Goal: Information Seeking & Learning: Understand process/instructions

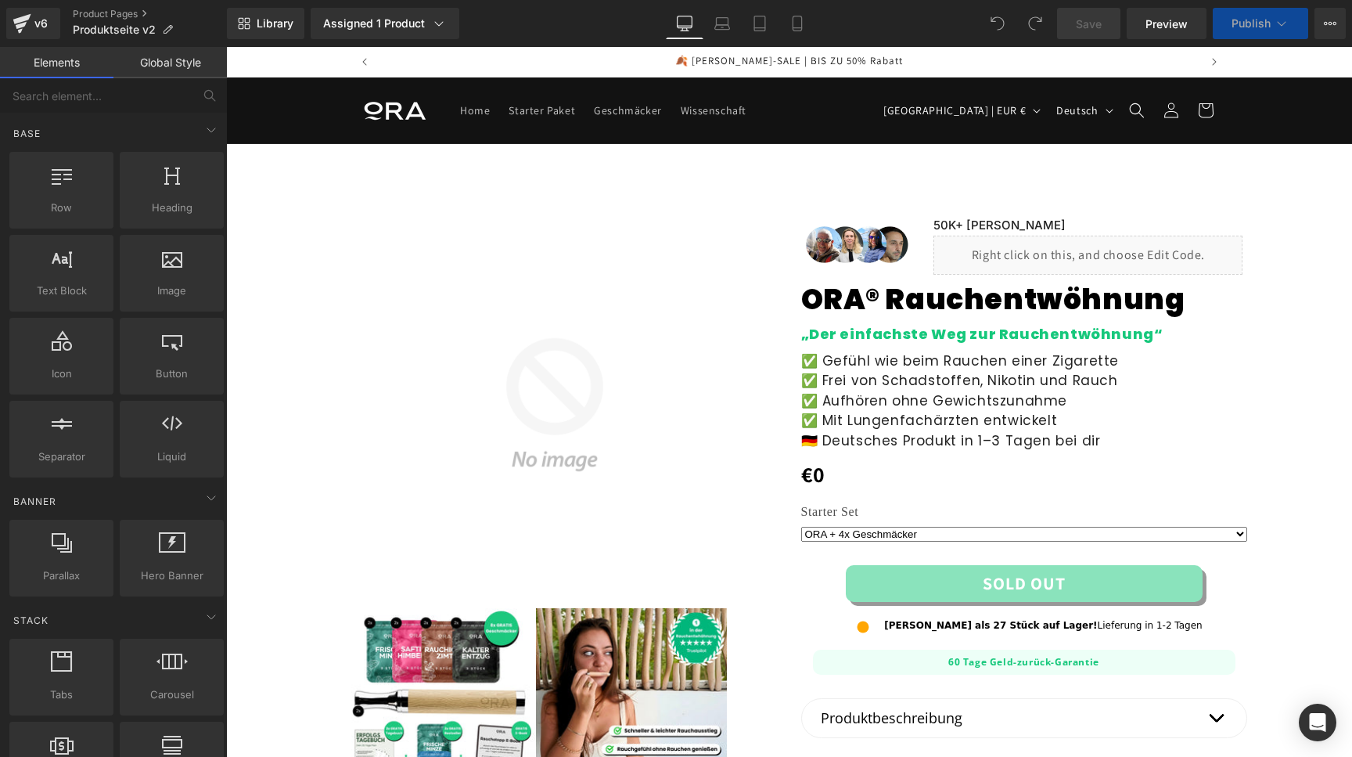
select select "2x ORA + 8x Geschmäcker"
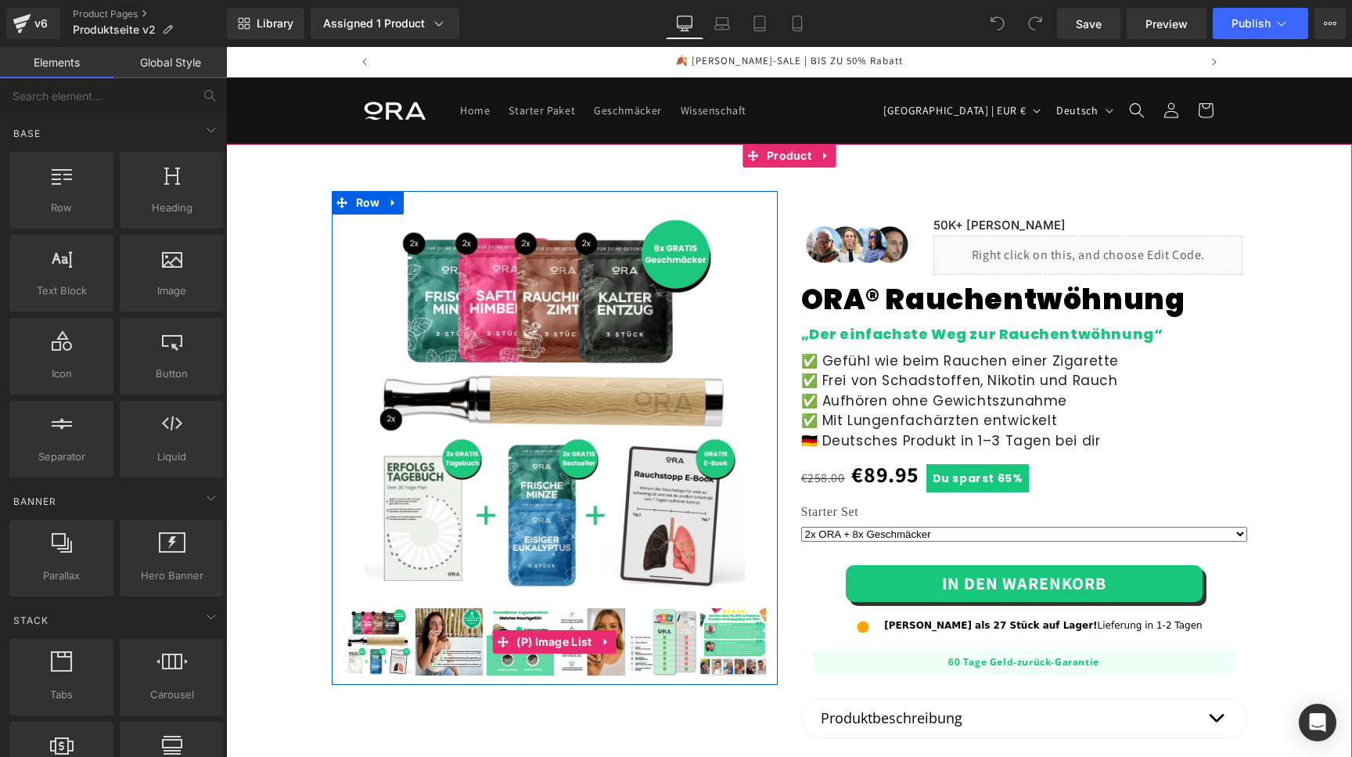
click at [851, 376] on div "✅ Gefühl wie beim Rauchen einer Zigarette ✅ Frei von Schadstoffen, Nikotin und …" at bounding box center [1024, 401] width 446 height 100
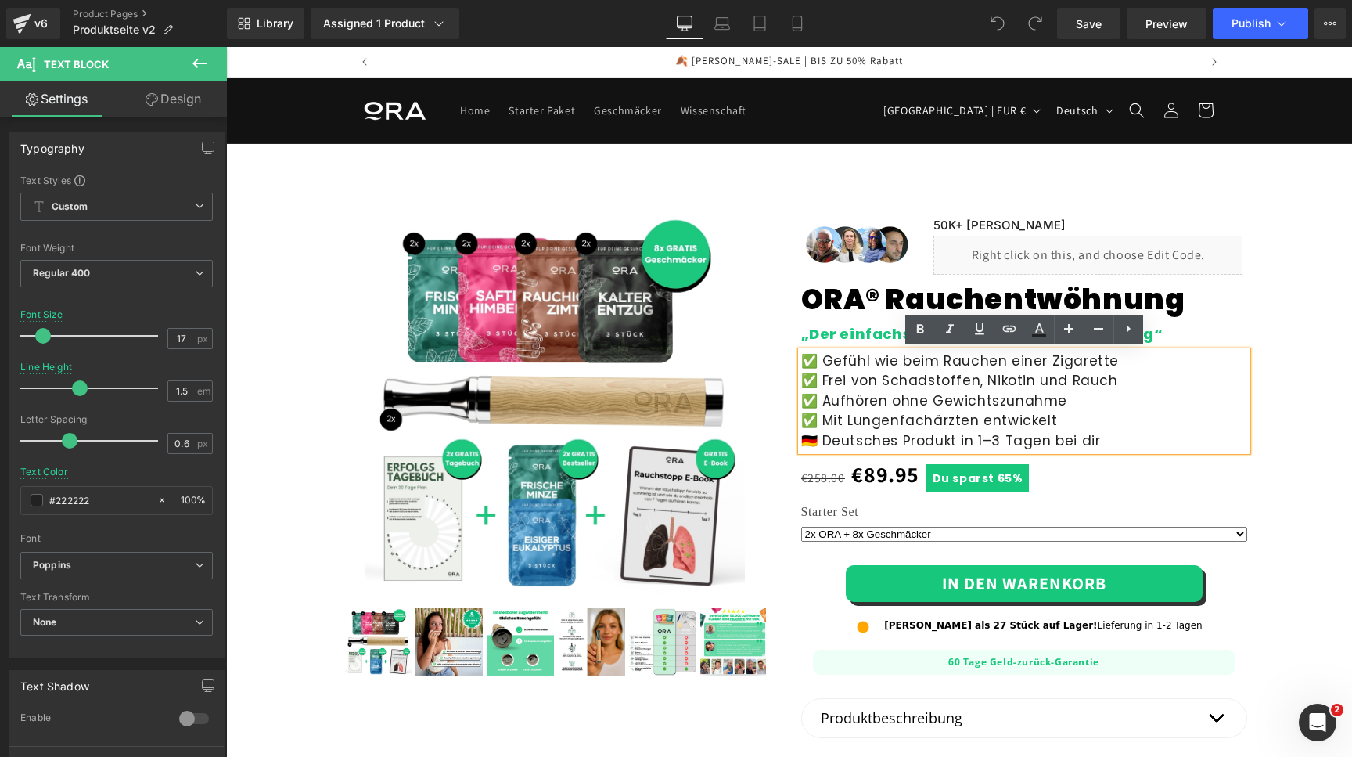
click at [891, 413] on div "✅ Gefühl wie beim Rauchen einer Zigarette ✅ Frei von Schadstoffen, Nikotin und …" at bounding box center [1024, 401] width 446 height 100
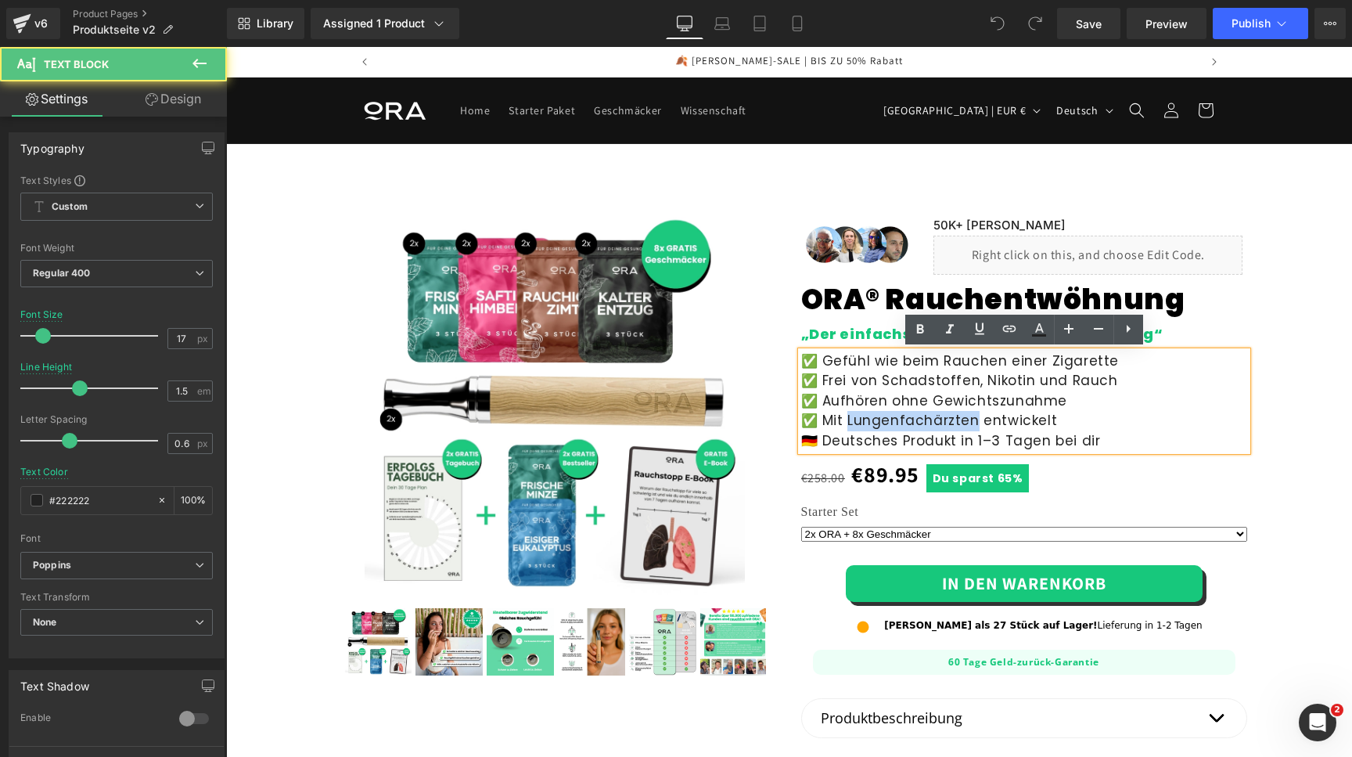
click at [891, 413] on div "✅ Gefühl wie beim Rauchen einer Zigarette ✅ Frei von Schadstoffen, Nikotin und …" at bounding box center [1024, 401] width 446 height 100
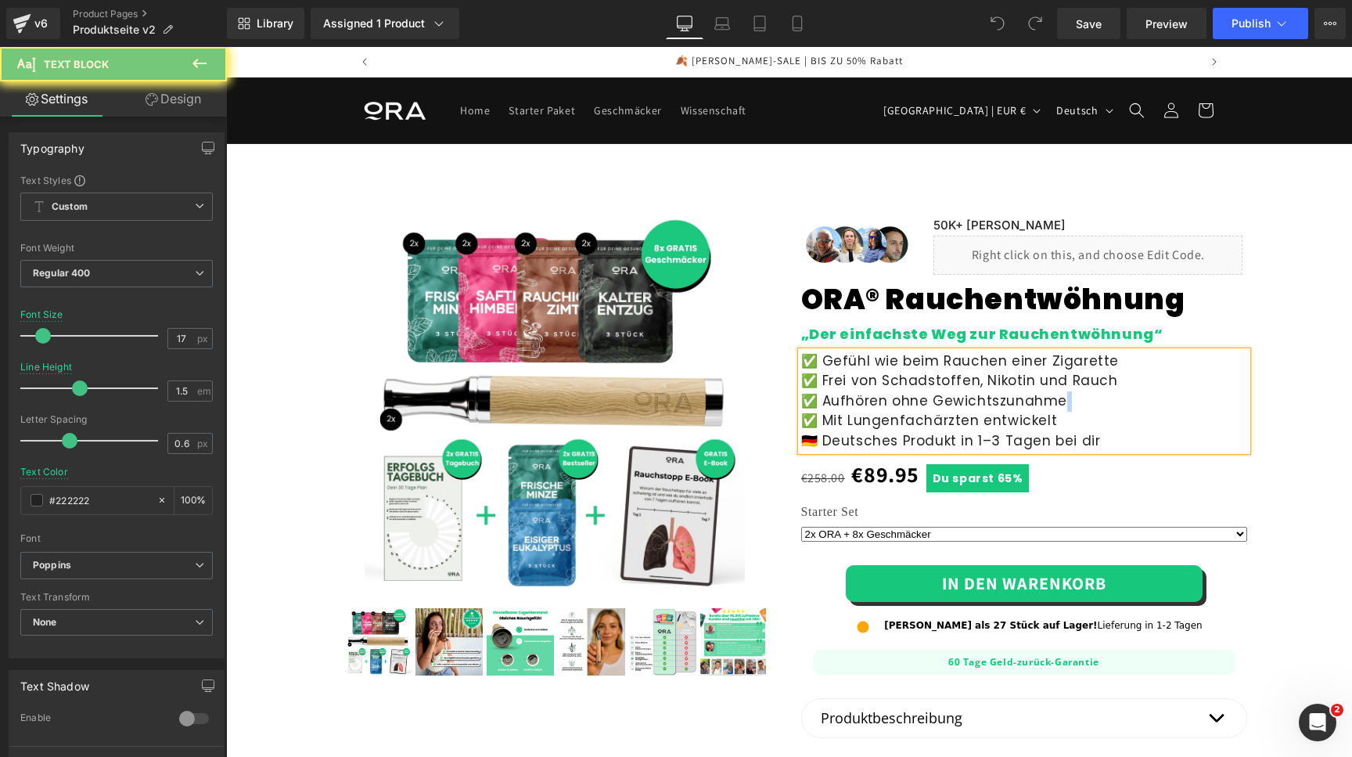
copy br
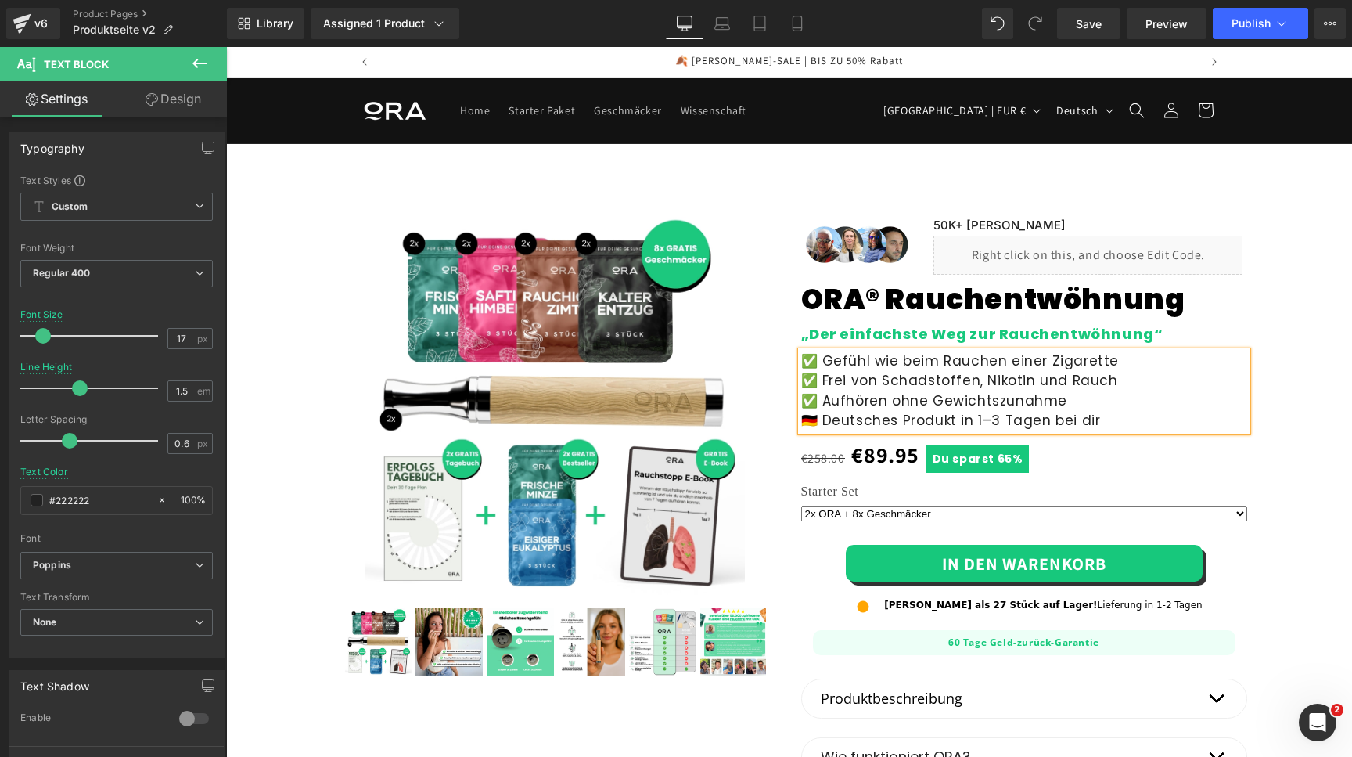
click at [1129, 363] on div "✅ Gefühl wie beim Rauchen einer Zigarette ✅ Frei von Schadstoffen, Nikotin und …" at bounding box center [1024, 391] width 446 height 80
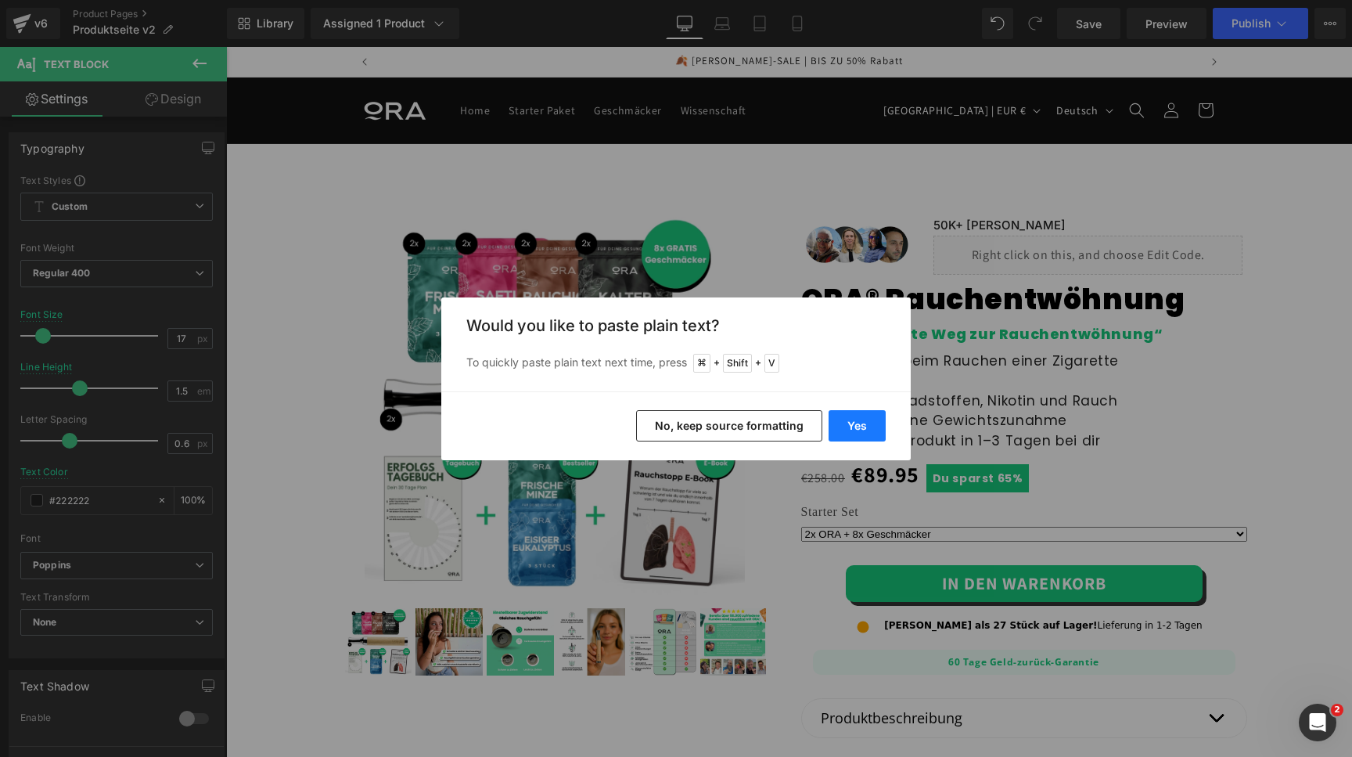
click at [858, 426] on button "Yes" at bounding box center [857, 425] width 57 height 31
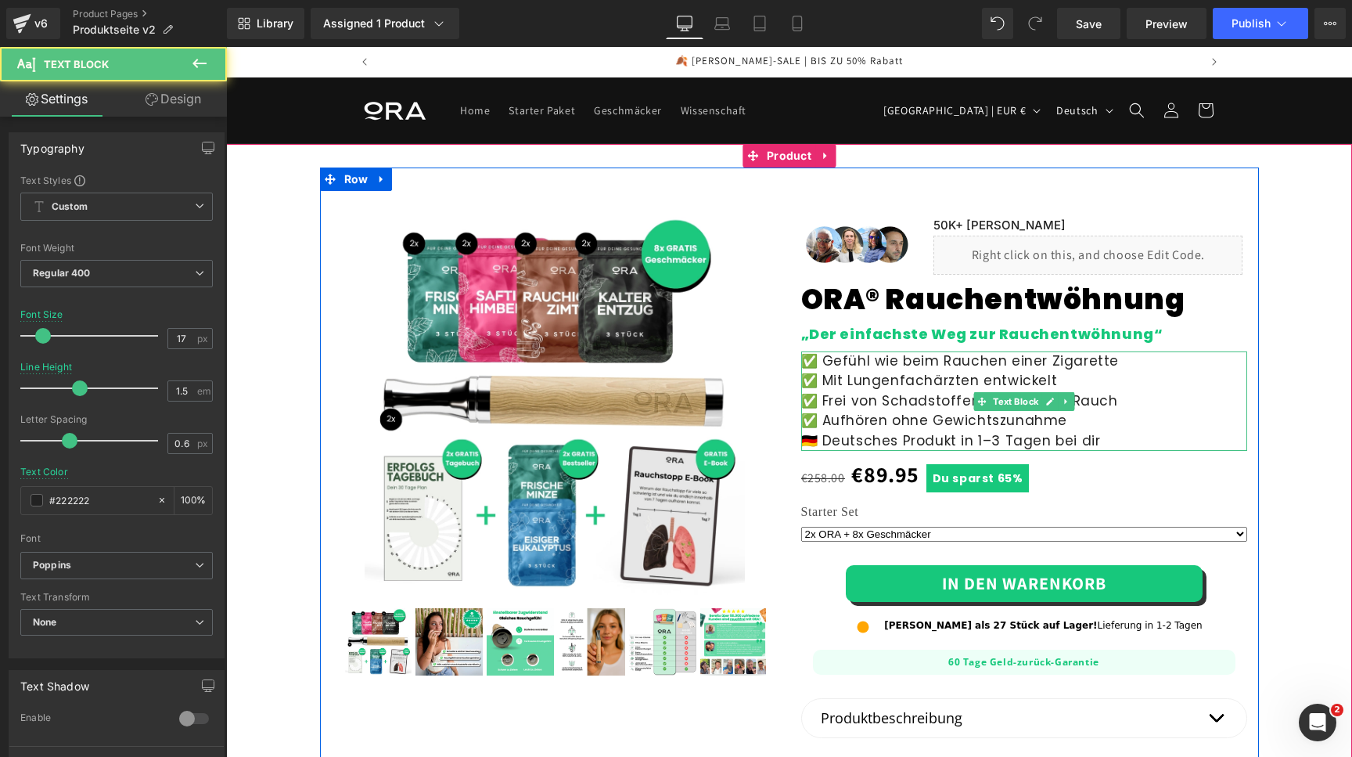
click at [820, 383] on div "✅ Gefühl wie beim Rauchen einer Zigarette ✅ Mit Lungenfachärzten entwickelt ✅ F…" at bounding box center [1024, 401] width 446 height 100
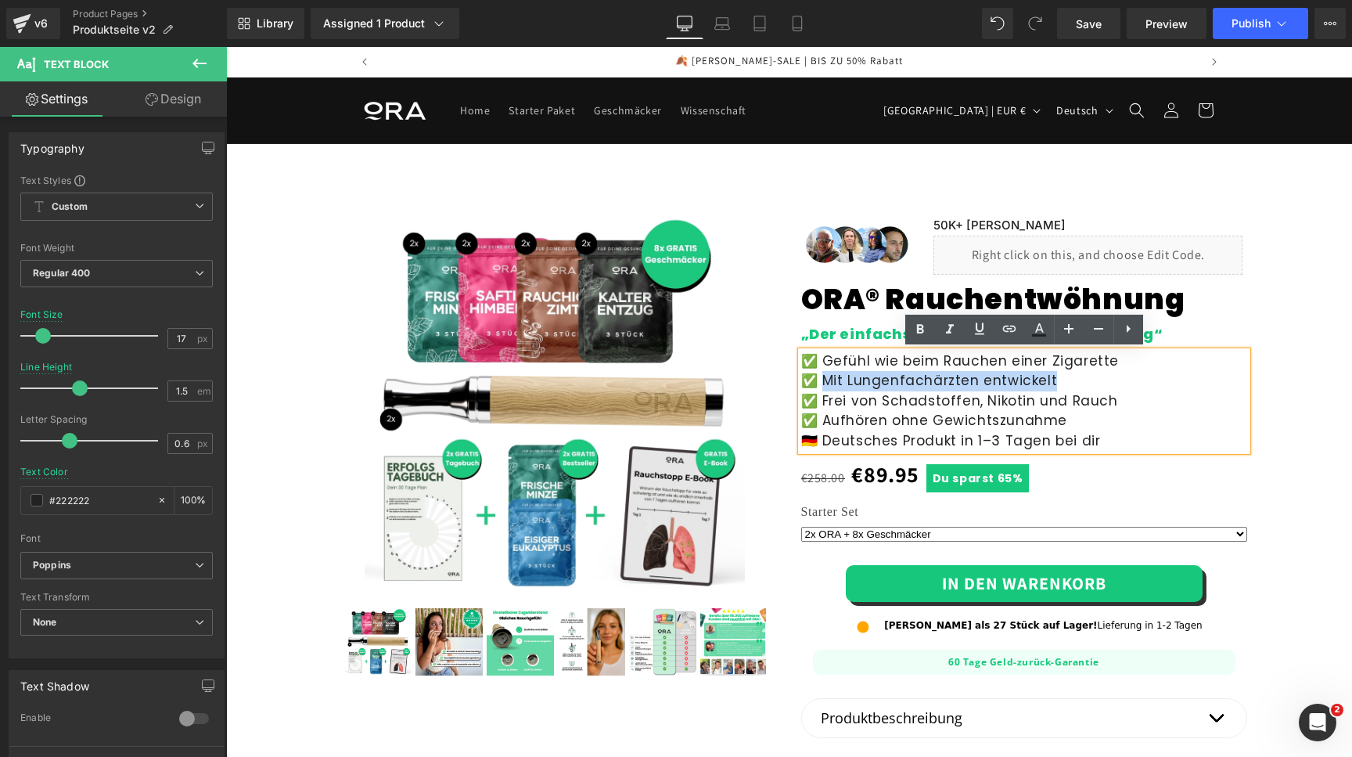
drag, startPoint x: 819, startPoint y: 383, endPoint x: 1063, endPoint y: 384, distance: 244.2
click at [1063, 384] on div "✅ Gefühl wie beim Rauchen einer Zigarette ✅ Mit Lungenfachärzten entwickelt ✅ F…" at bounding box center [1024, 401] width 446 height 100
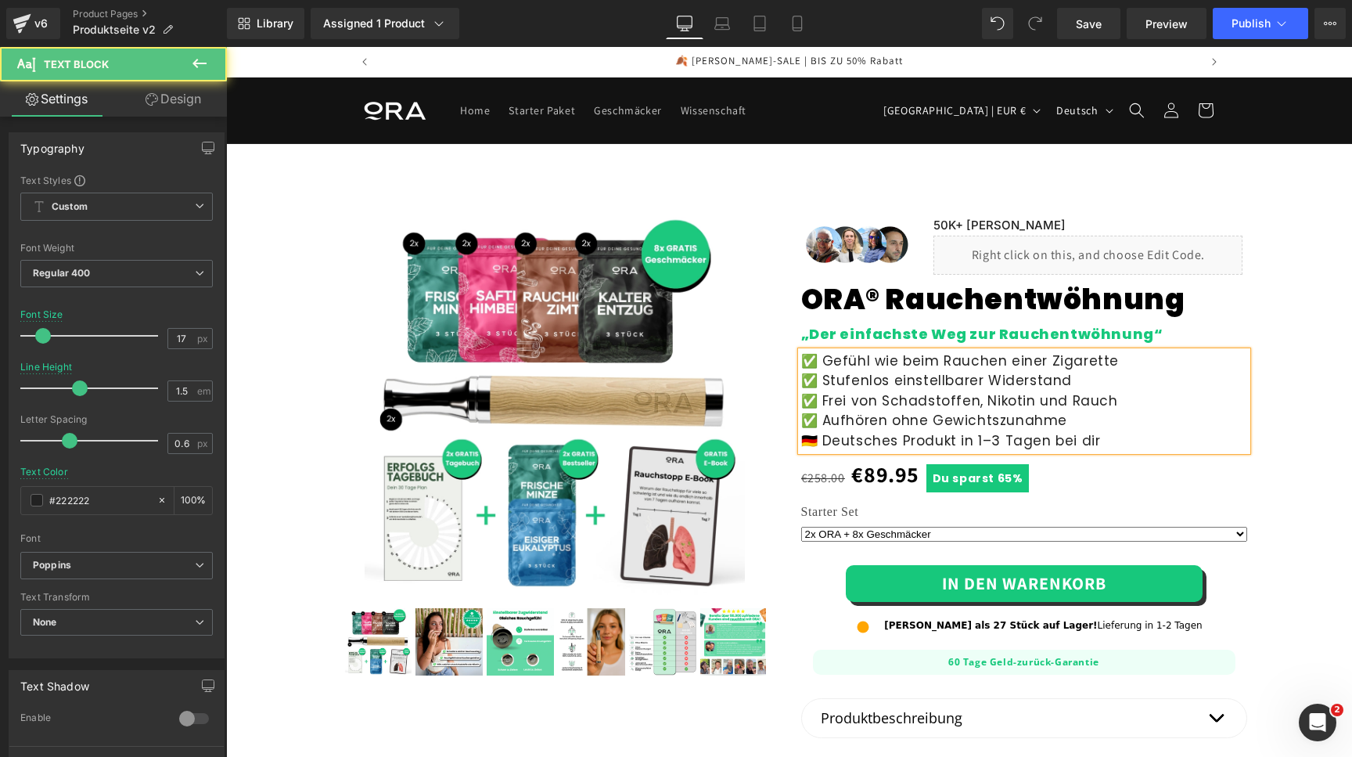
click at [1030, 383] on div "✅ Gefühl wie beim Rauchen einer Zigarette ✅ Stufenlos einstellbarer Widerstand …" at bounding box center [1024, 401] width 446 height 100
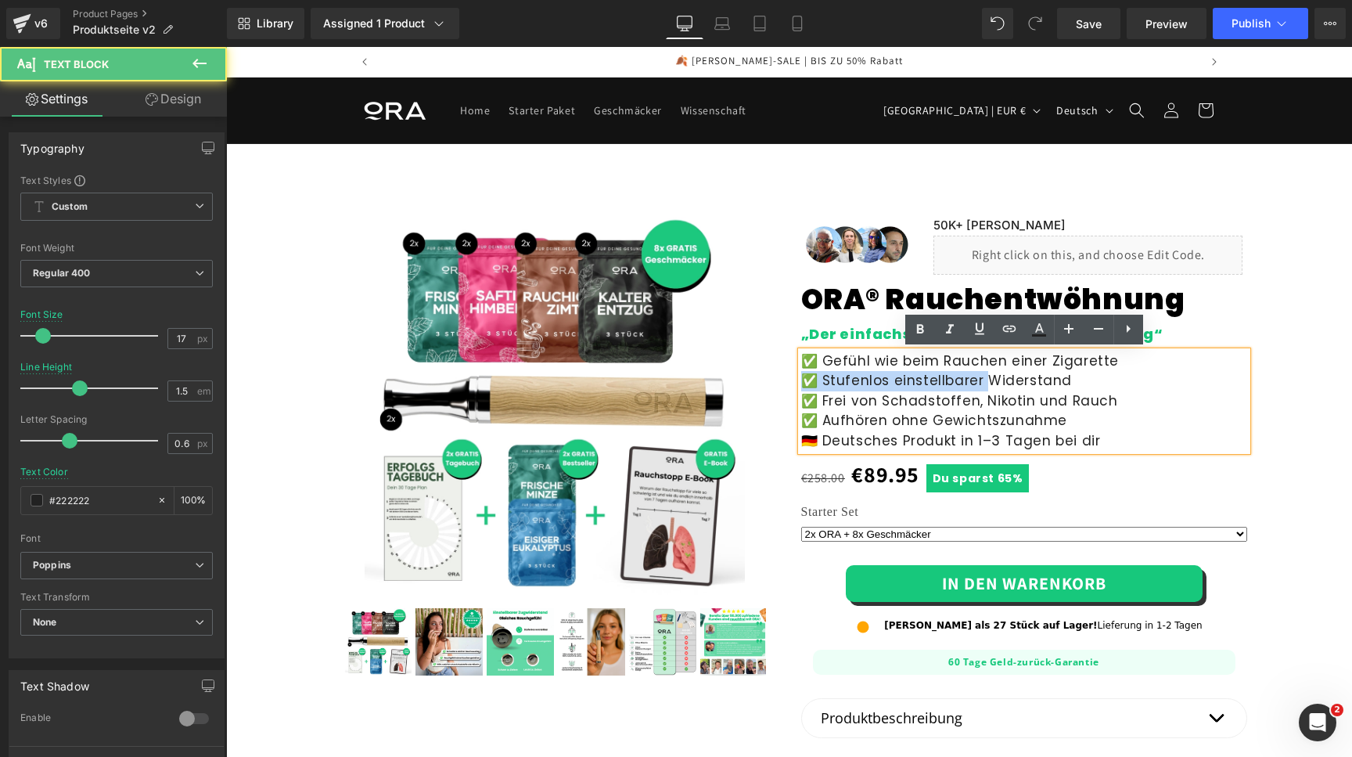
click at [1030, 383] on div "✅ Gefühl wie beim Rauchen einer Zigarette ✅ Stufenlos einstellbarer Widerstand …" at bounding box center [1024, 401] width 446 height 100
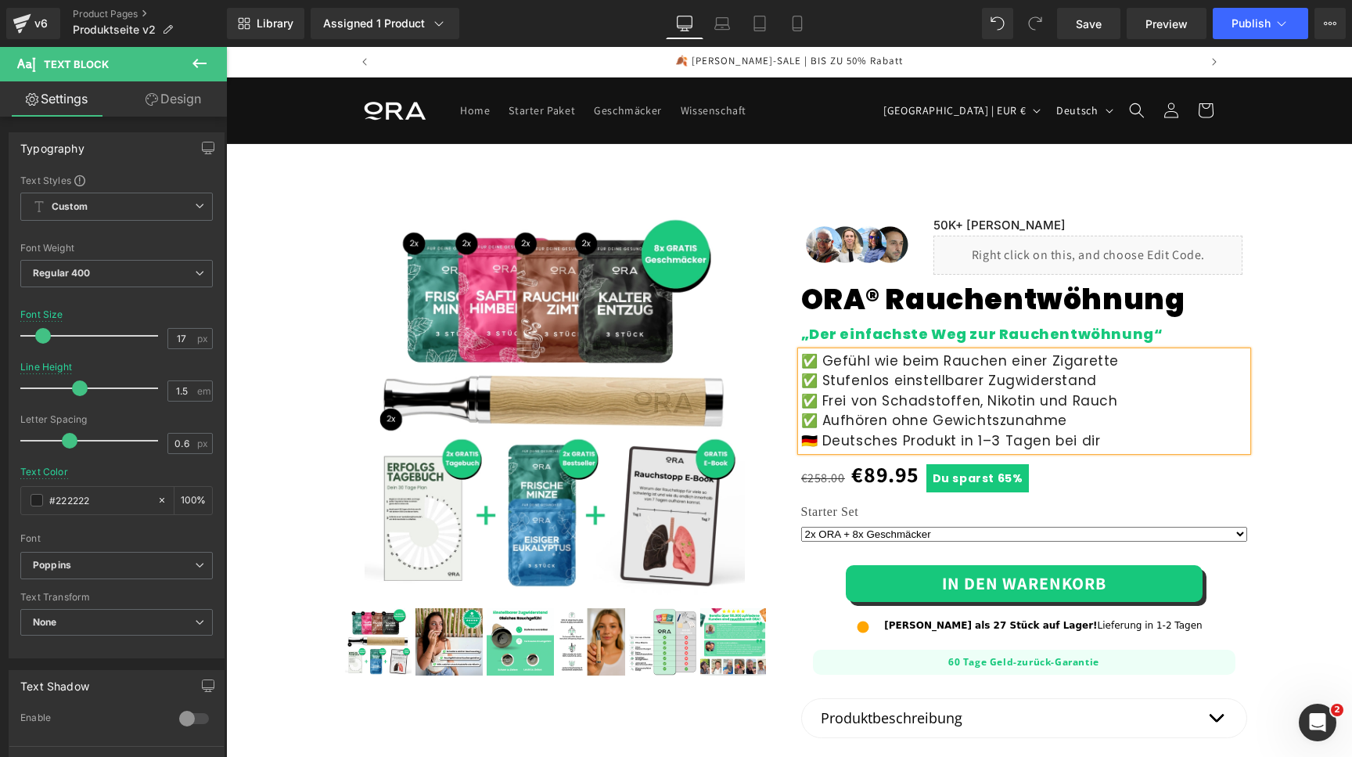
click at [1312, 409] on div "Sale Off (P) Image" at bounding box center [789, 626] width 1110 height 919
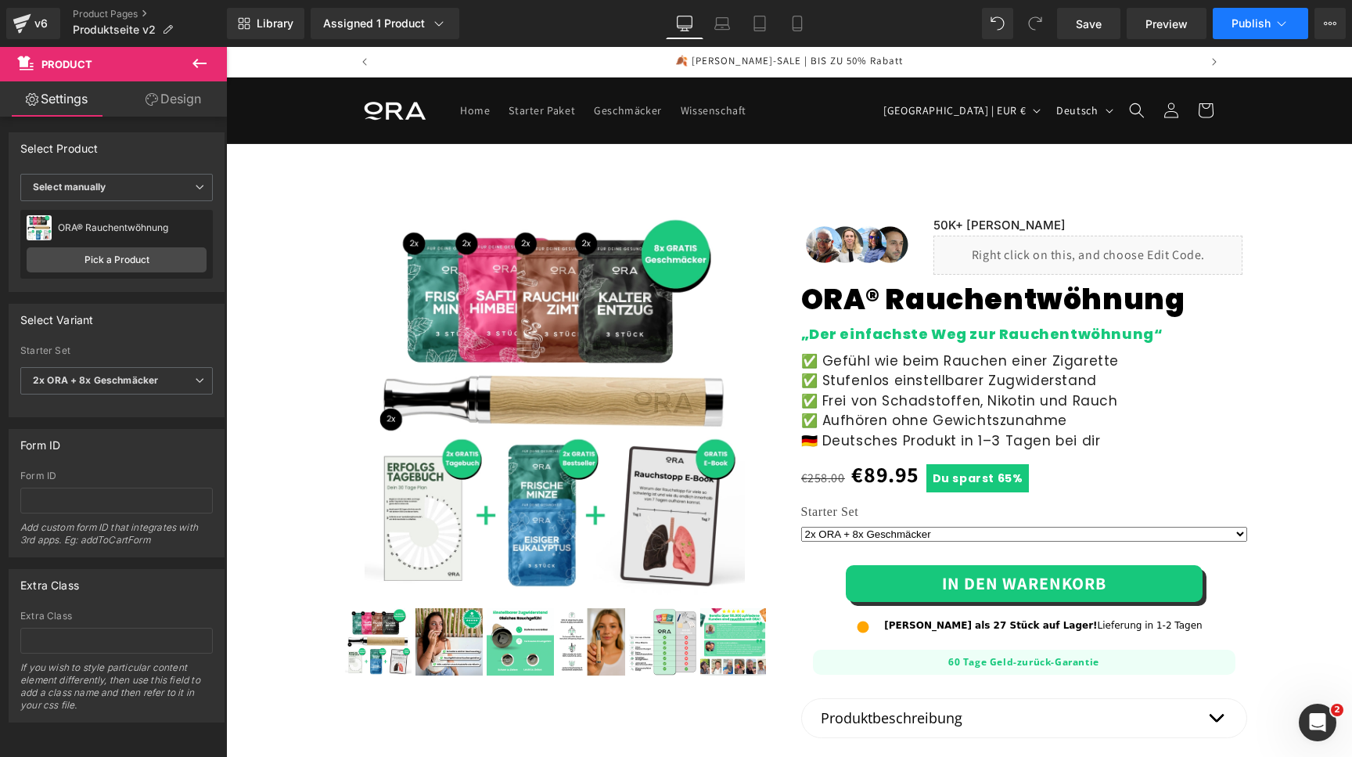
click at [1243, 33] on button "Publish" at bounding box center [1260, 23] width 95 height 31
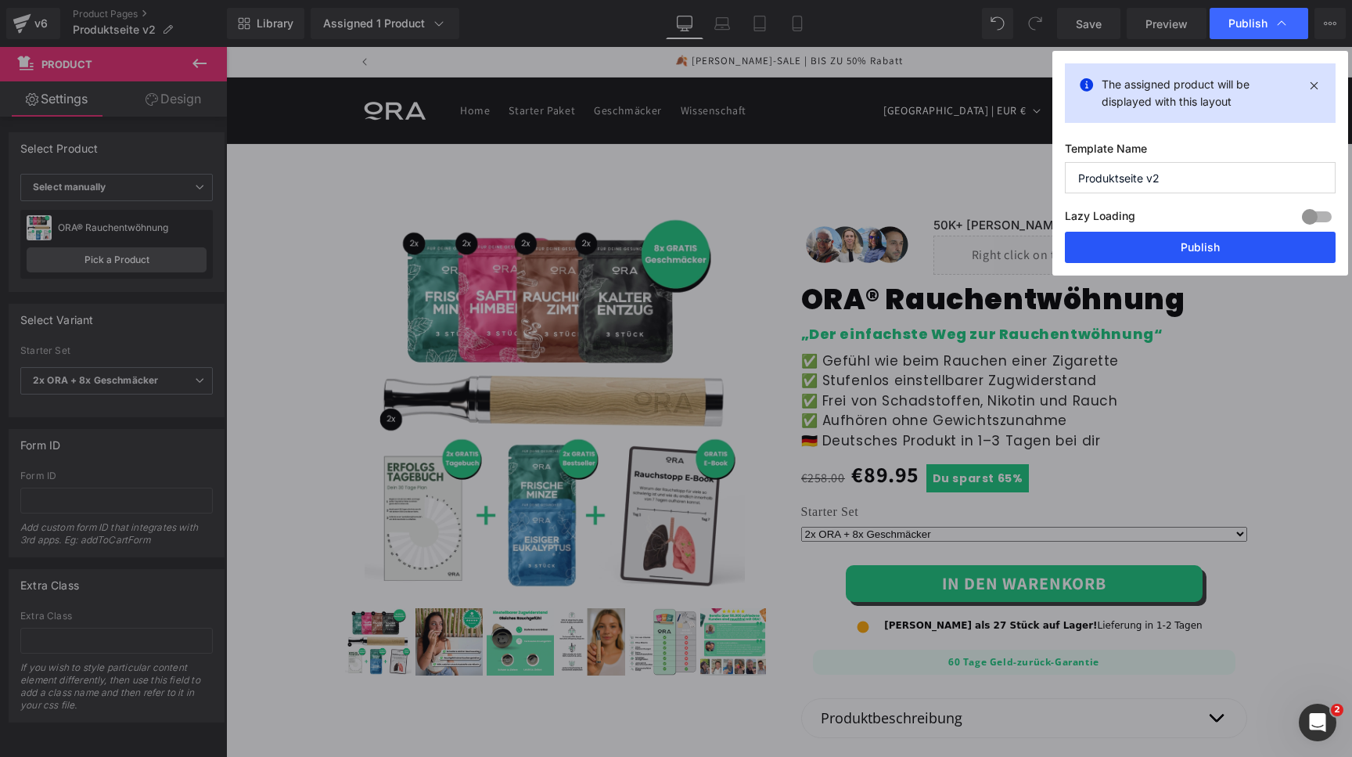
click at [1175, 246] on button "Publish" at bounding box center [1200, 247] width 271 height 31
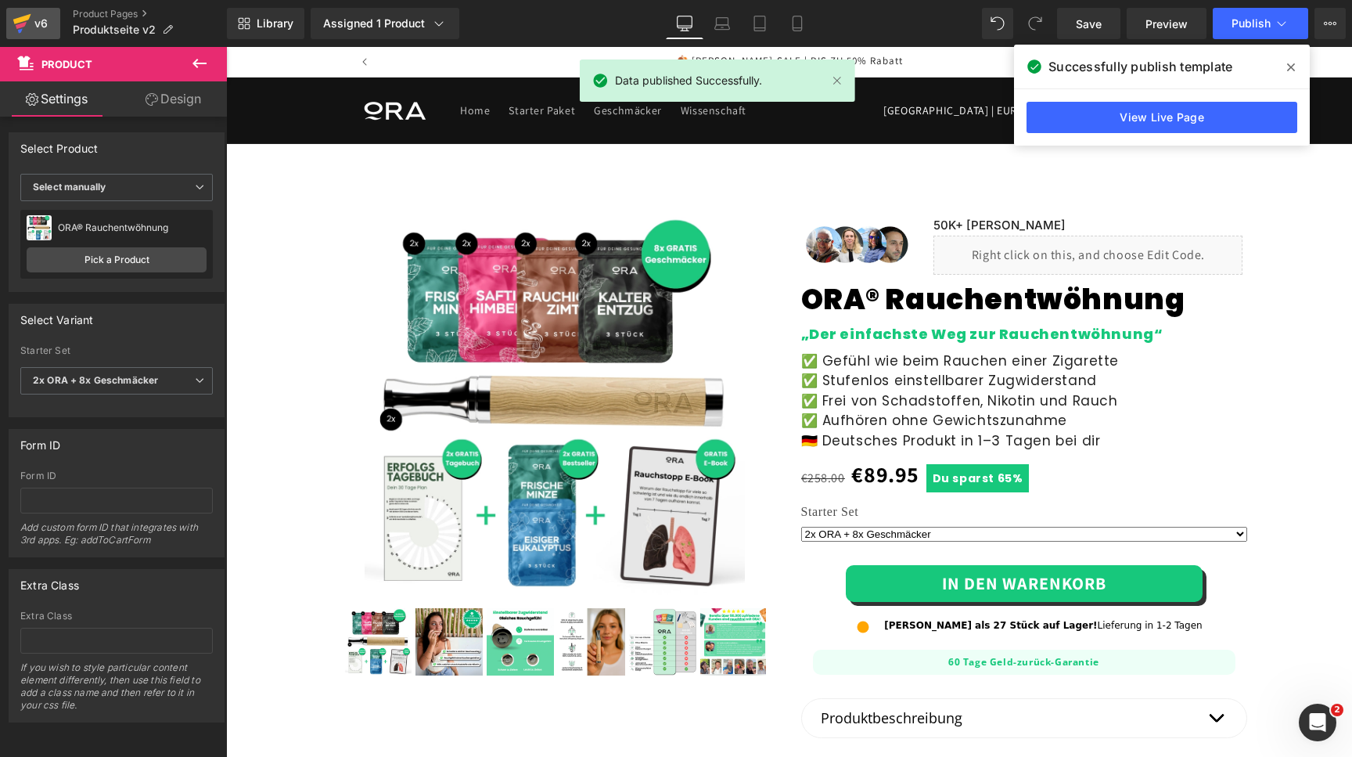
click at [51, 34] on link "v6" at bounding box center [33, 23] width 54 height 31
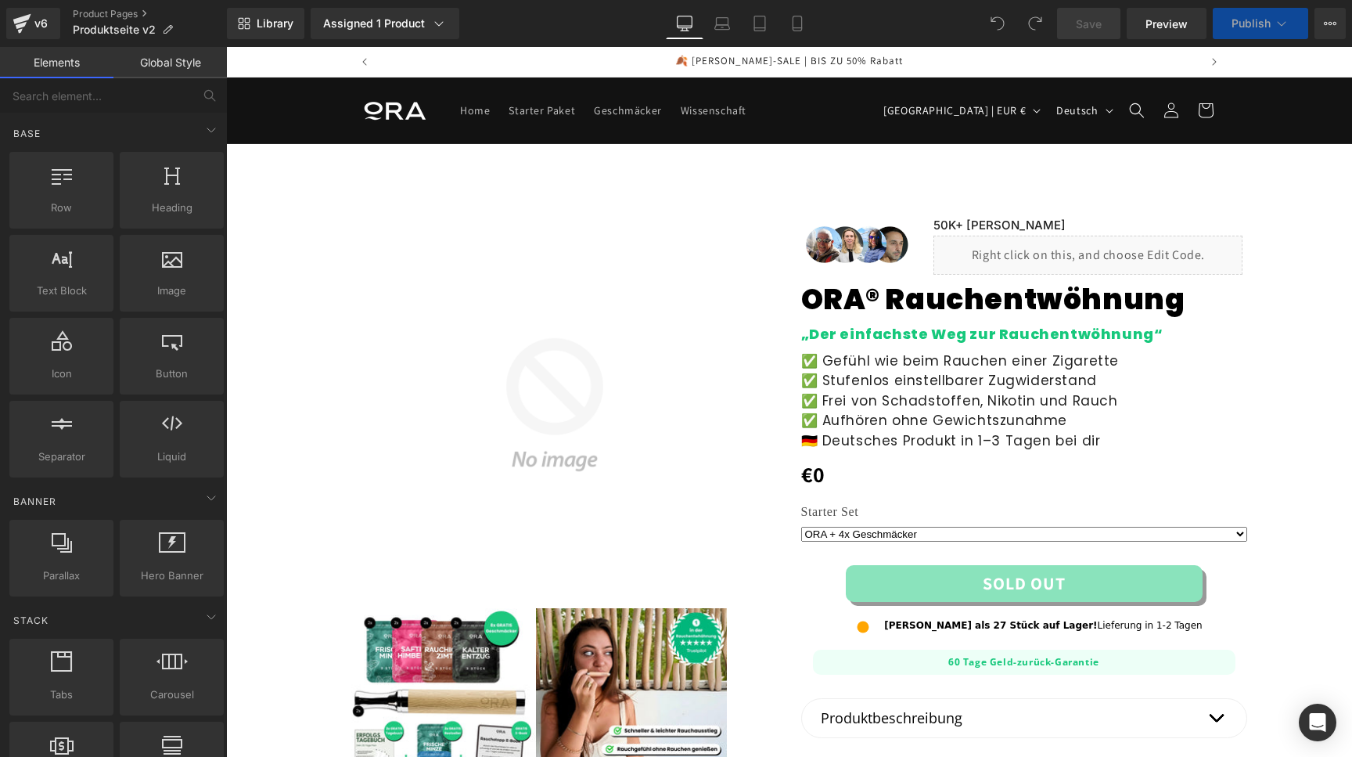
select select "2x ORA + 8x Geschmäcker"
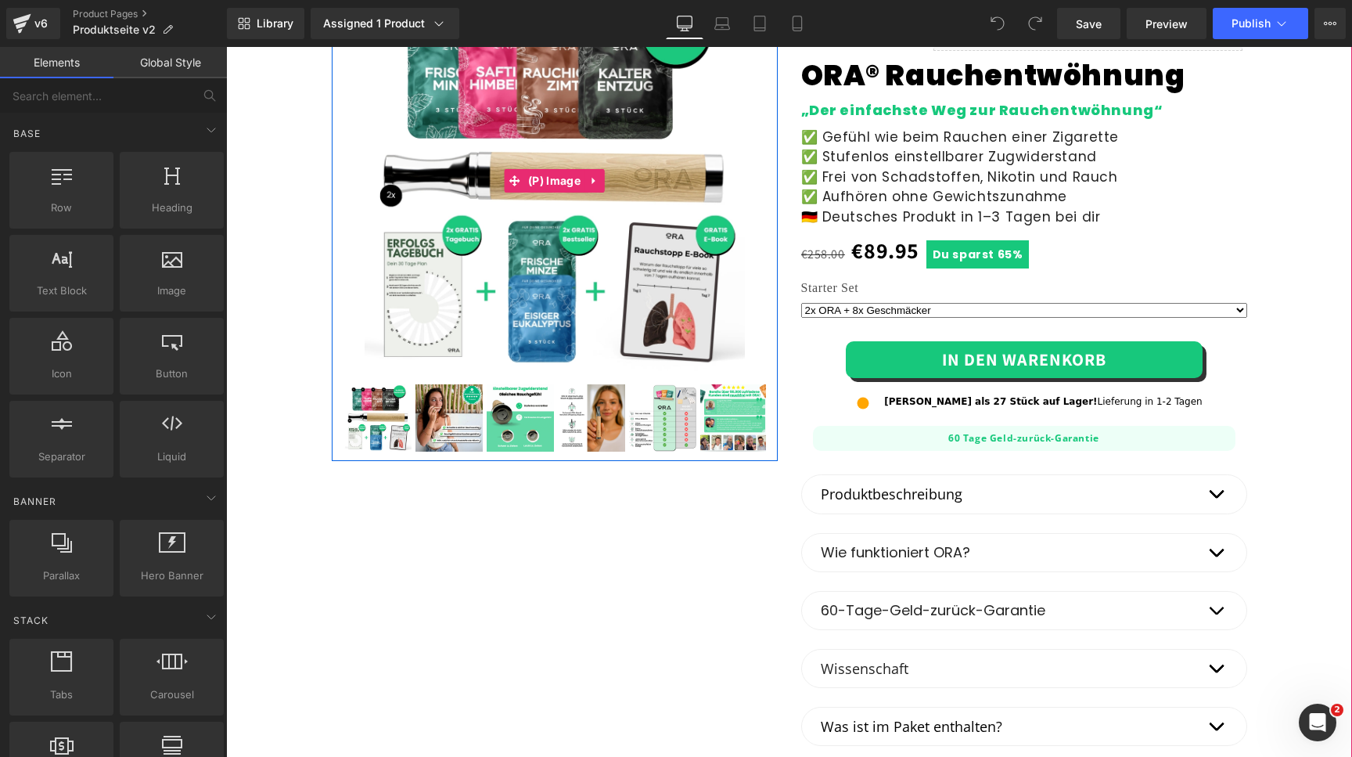
scroll to position [348, 0]
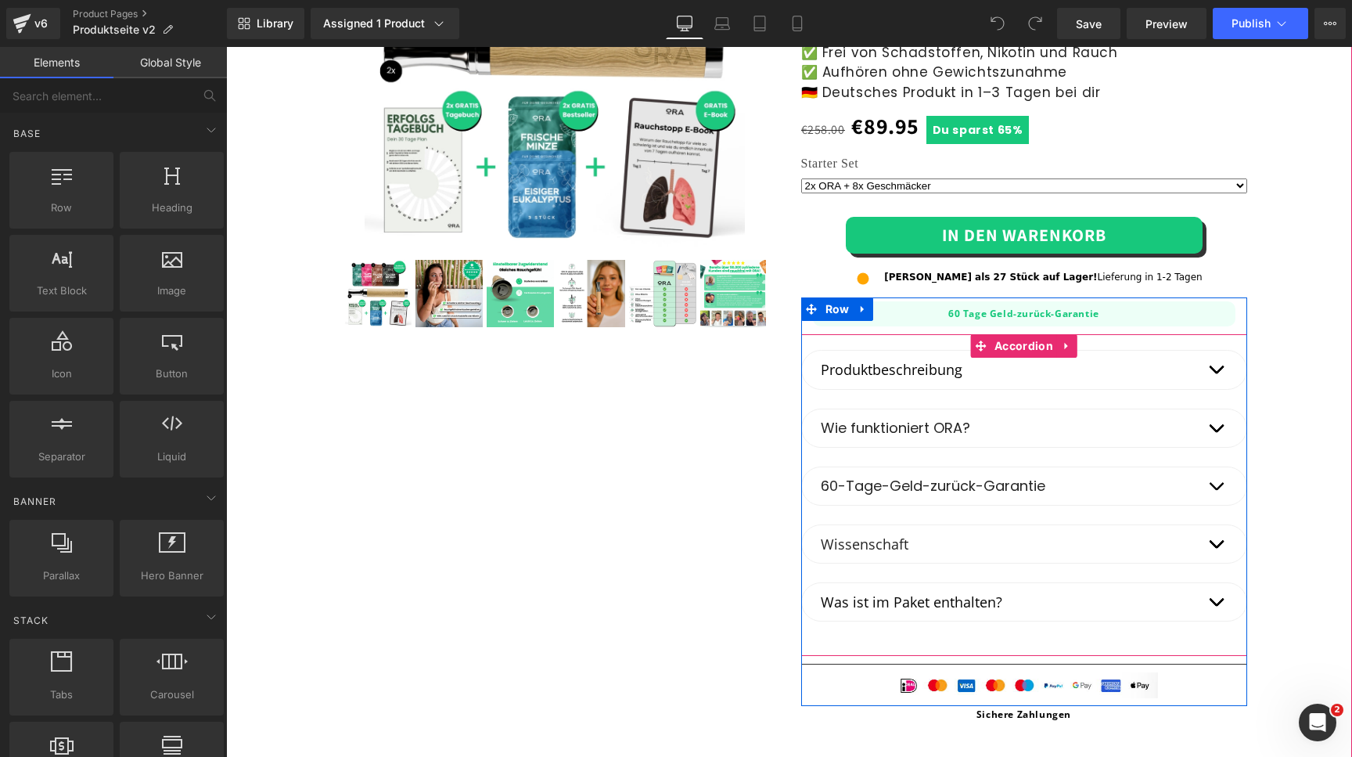
click at [1218, 427] on button "button" at bounding box center [1215, 428] width 31 height 38
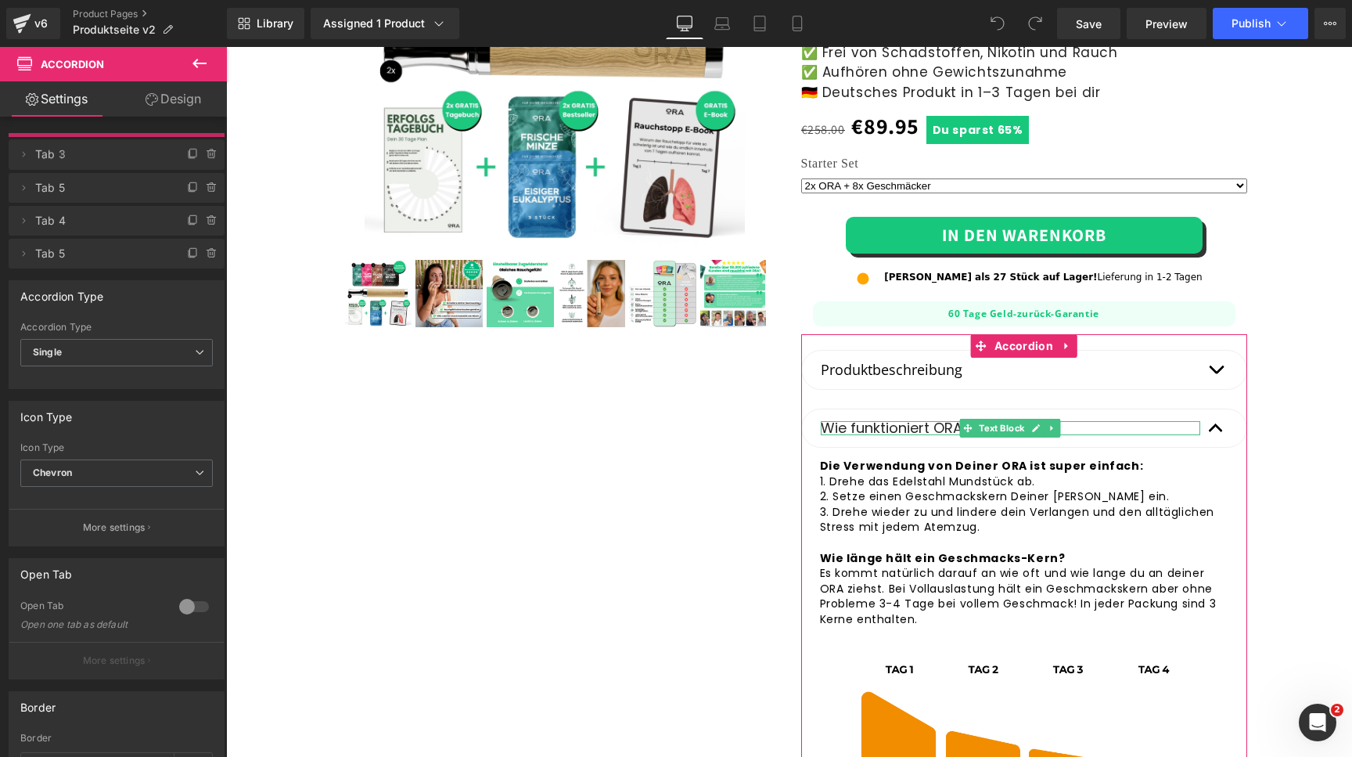
drag, startPoint x: 108, startPoint y: 191, endPoint x: 106, endPoint y: 156, distance: 35.2
click at [106, 156] on span "Tab 3" at bounding box center [100, 154] width 131 height 30
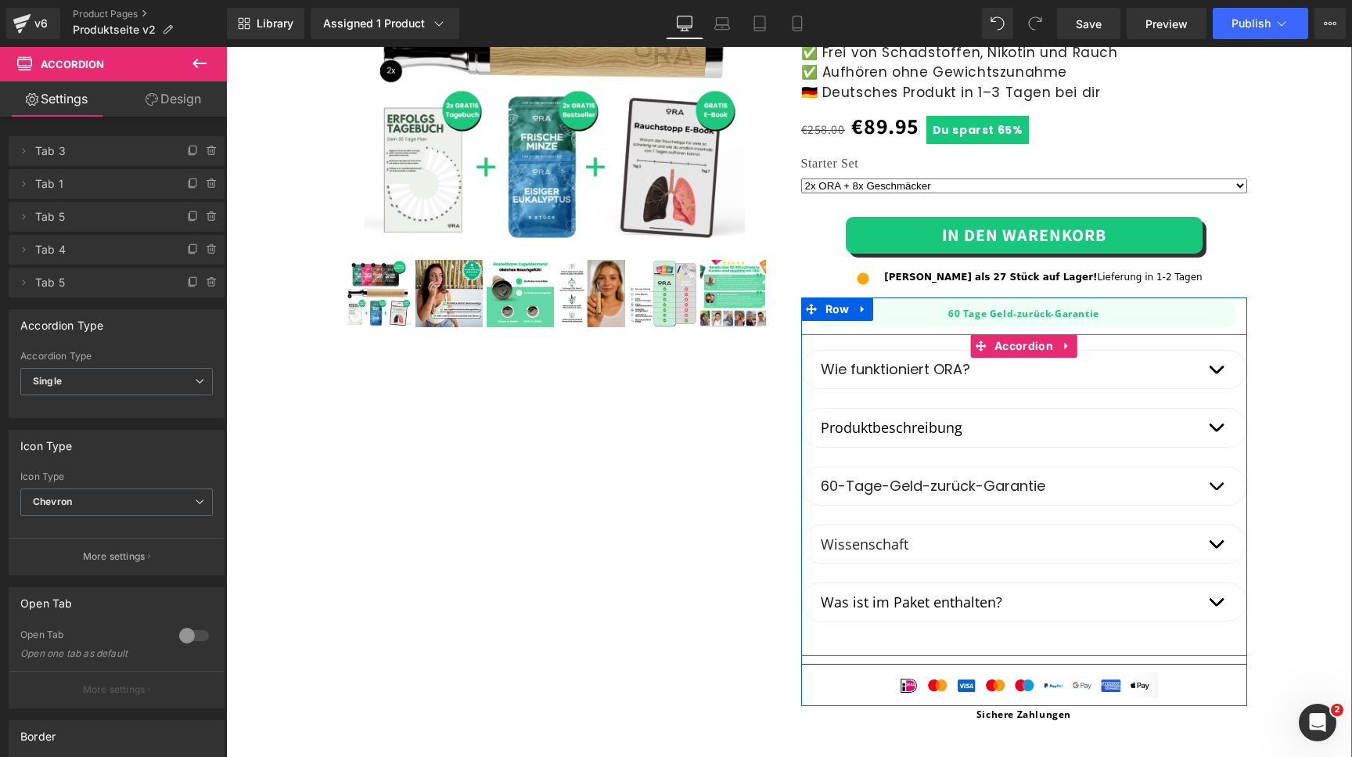
click at [1216, 373] on span "button" at bounding box center [1216, 373] width 0 height 0
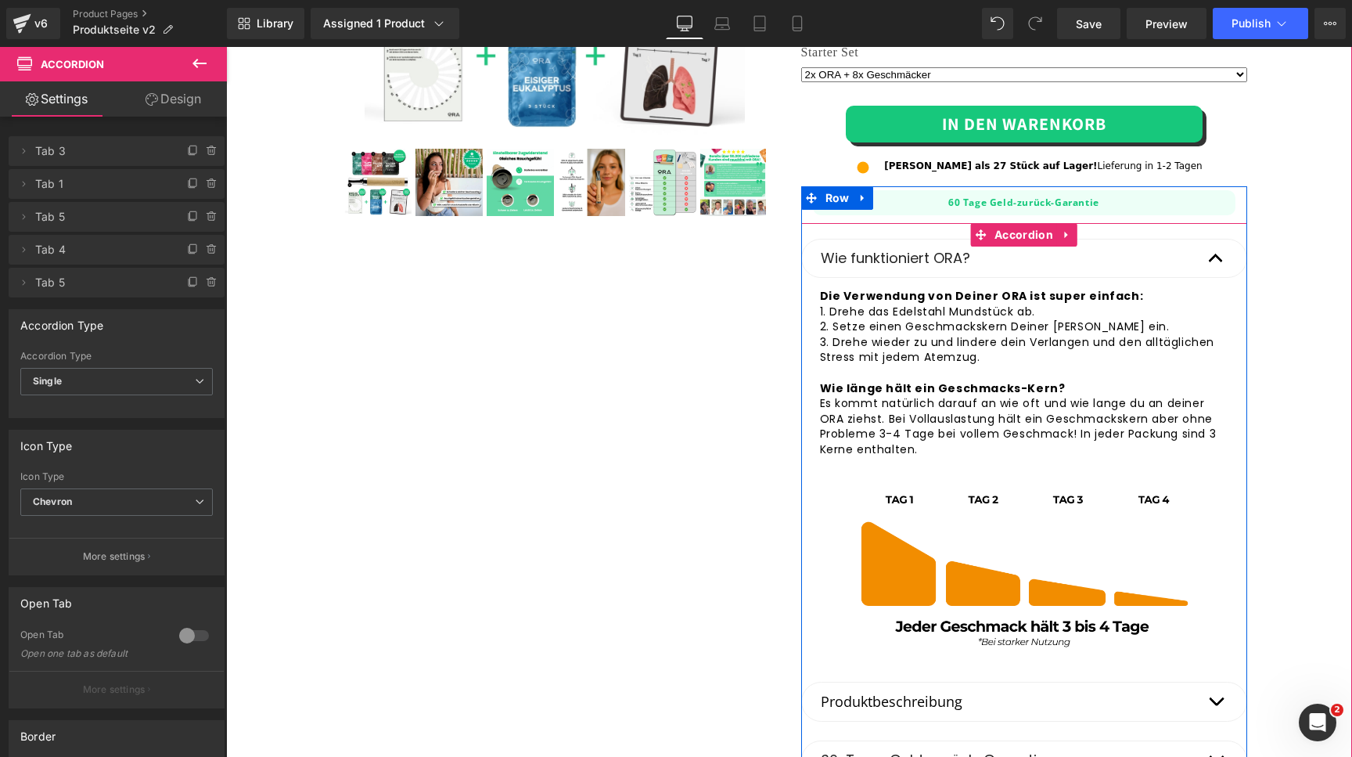
scroll to position [457, 0]
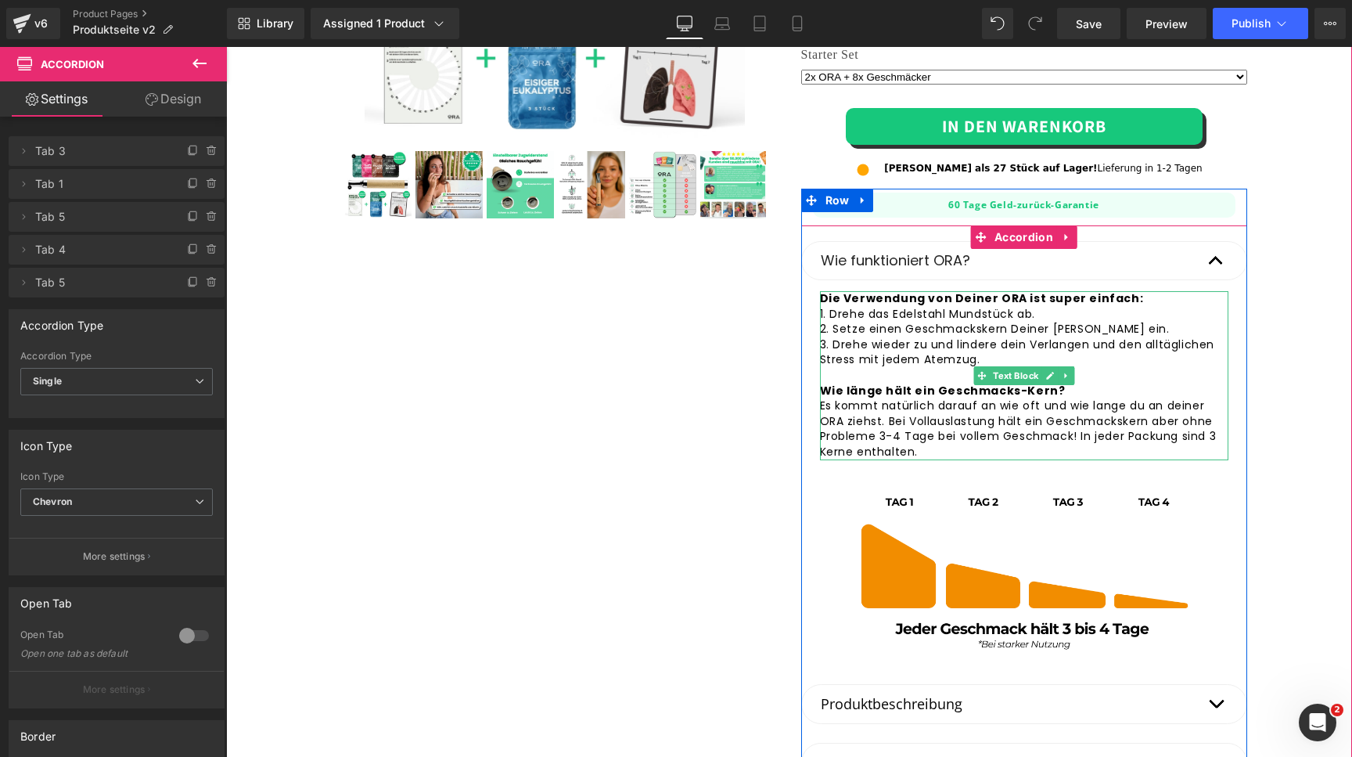
click at [822, 300] on div at bounding box center [822, 375] width 4 height 169
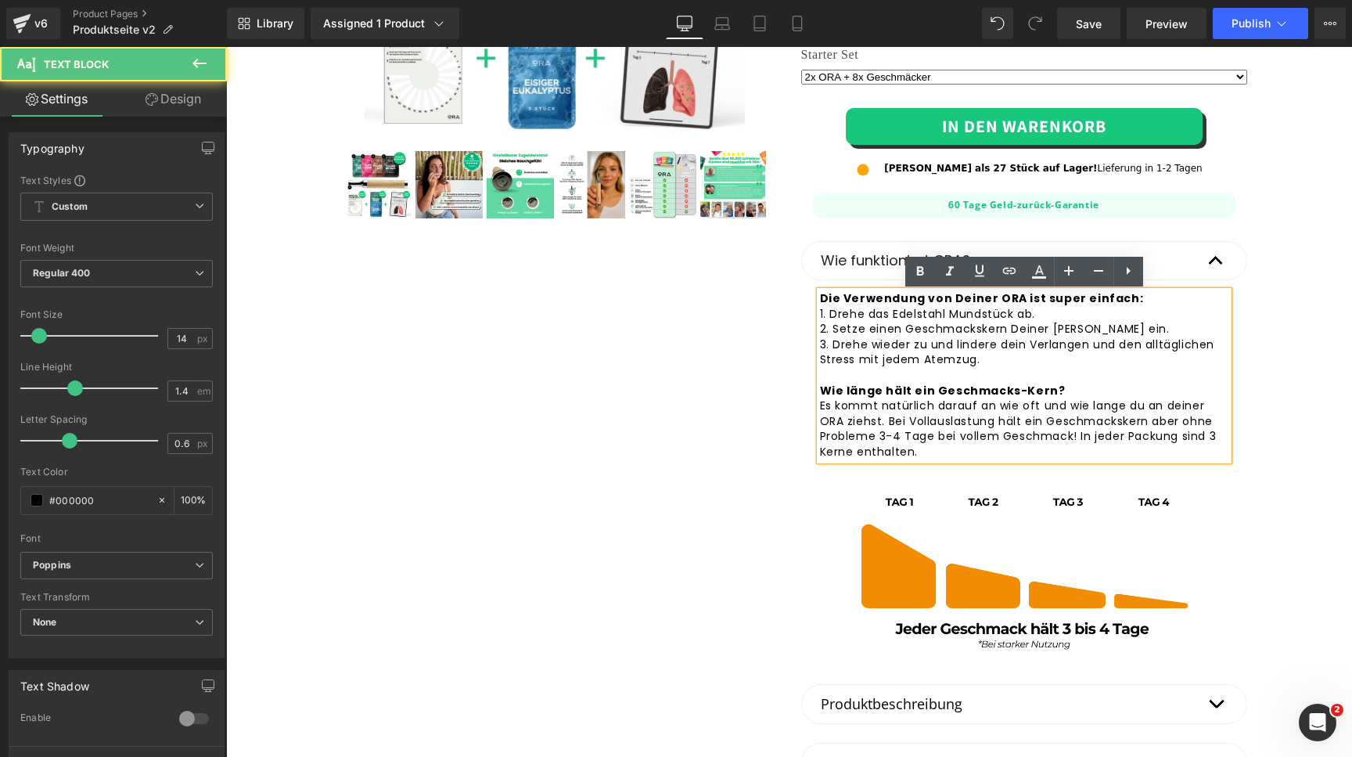
click at [822, 300] on strong "Die Verwendung von Deiner ORA ist super einfach:" at bounding box center [982, 298] width 324 height 16
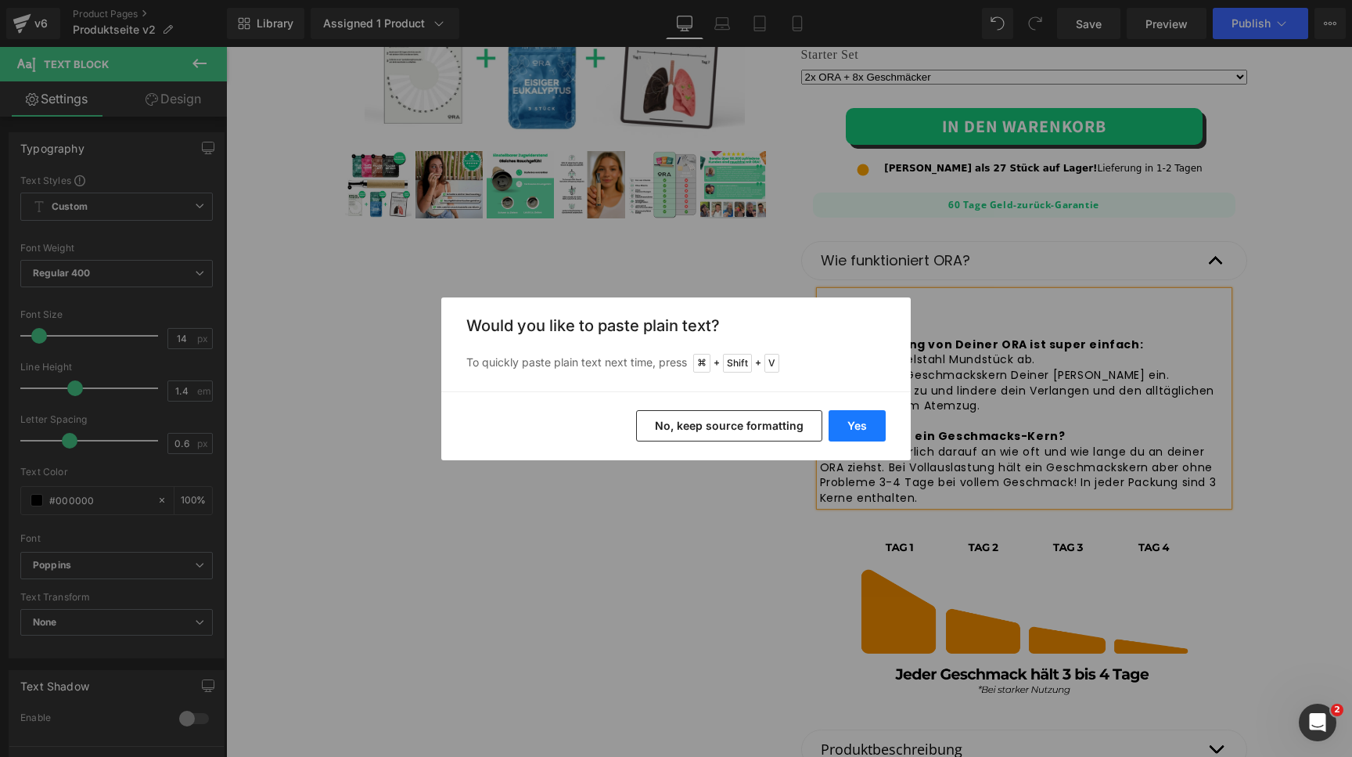
click at [857, 425] on button "Yes" at bounding box center [857, 425] width 57 height 31
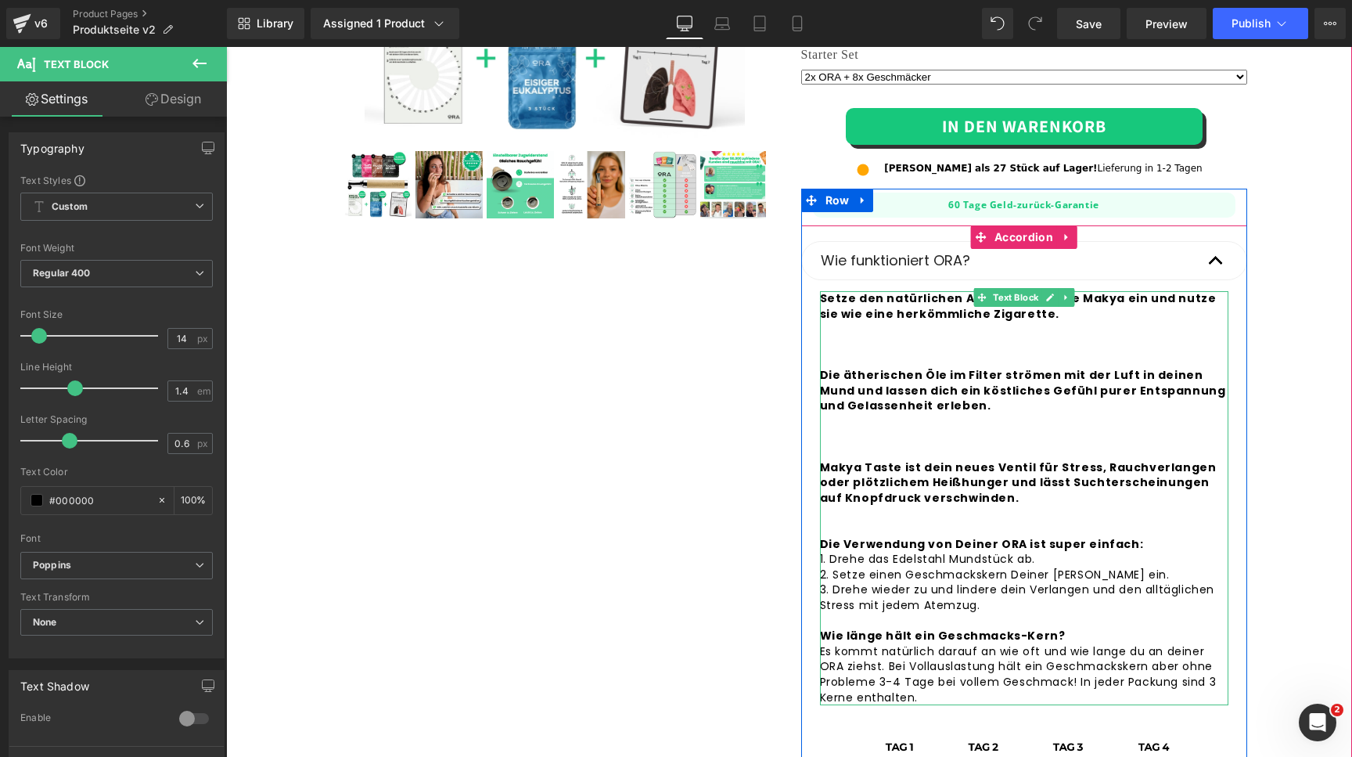
click at [880, 309] on strong "Setze den natürlichen Aromafilter in die Makya ein und nutze sie wie eine herkö…" at bounding box center [1023, 420] width 406 height 261
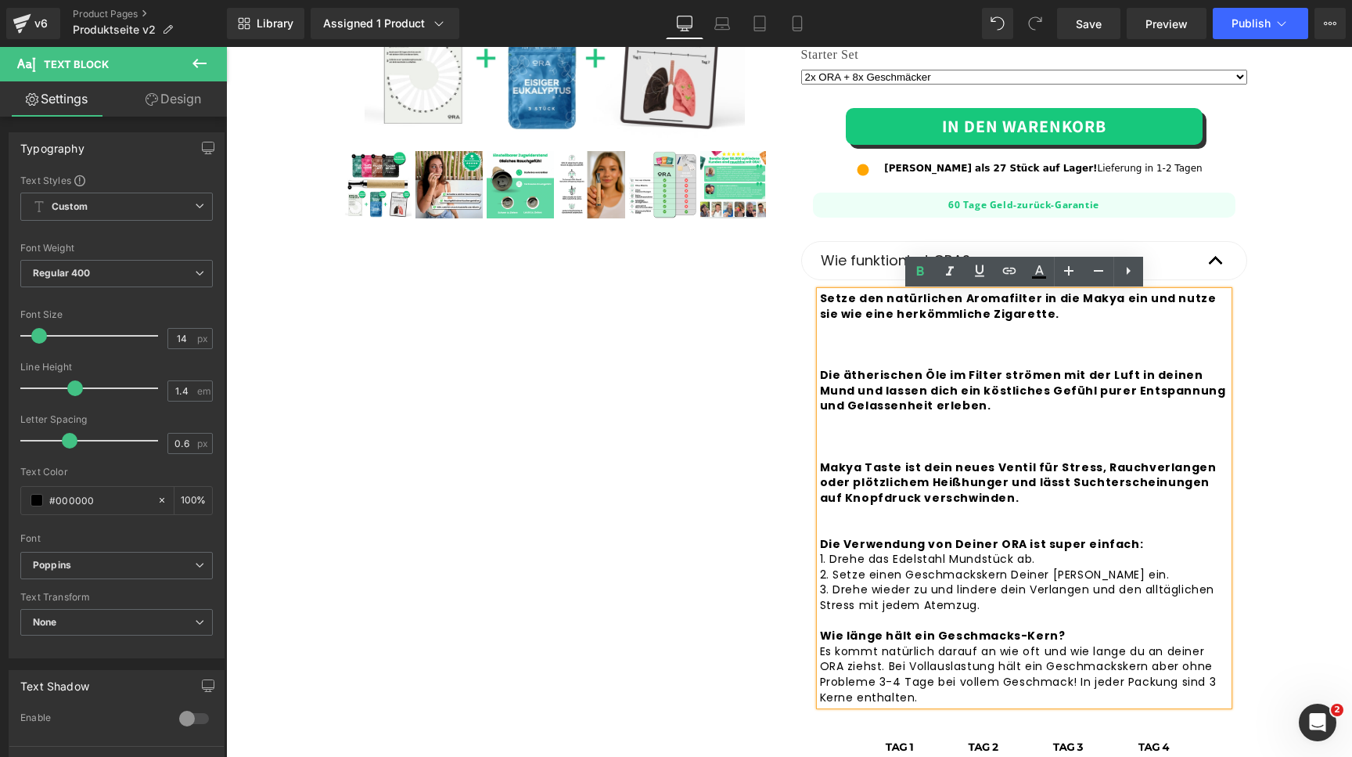
click at [822, 298] on strong "Setze den natürlichen Aromafilter in die Makya ein und nutze sie wie eine herkö…" at bounding box center [1023, 420] width 406 height 261
click at [869, 301] on strong "Setze den natürlichen Aromafilter in die Makya ein und nutze sie wie eine herkö…" at bounding box center [1023, 420] width 406 height 261
click at [902, 302] on strong "Setze einen natürlichen Aromafilter in die Makya ein und nutze sie wie eine her…" at bounding box center [1023, 420] width 406 height 261
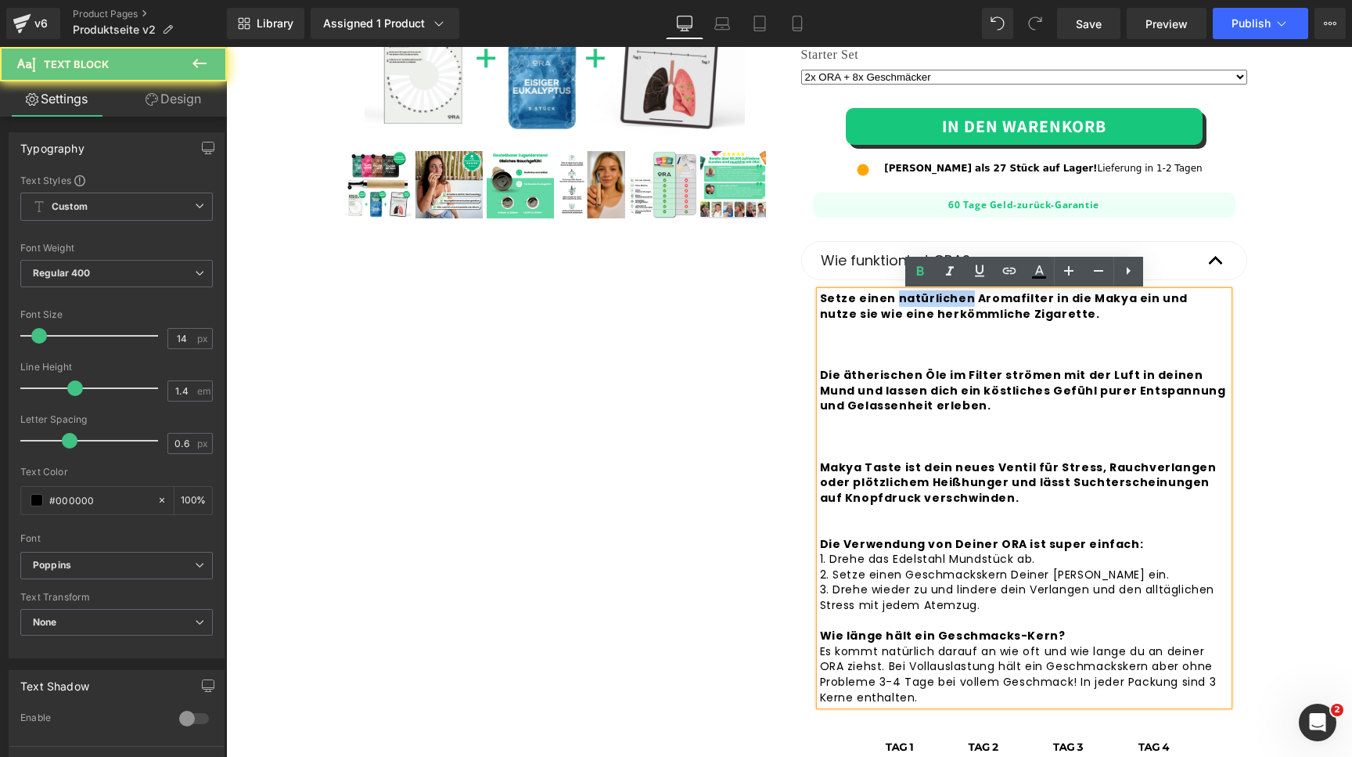
click at [902, 302] on strong "Setze einen natürlichen Aromafilter in die Makya ein und nutze sie wie eine her…" at bounding box center [1023, 420] width 406 height 261
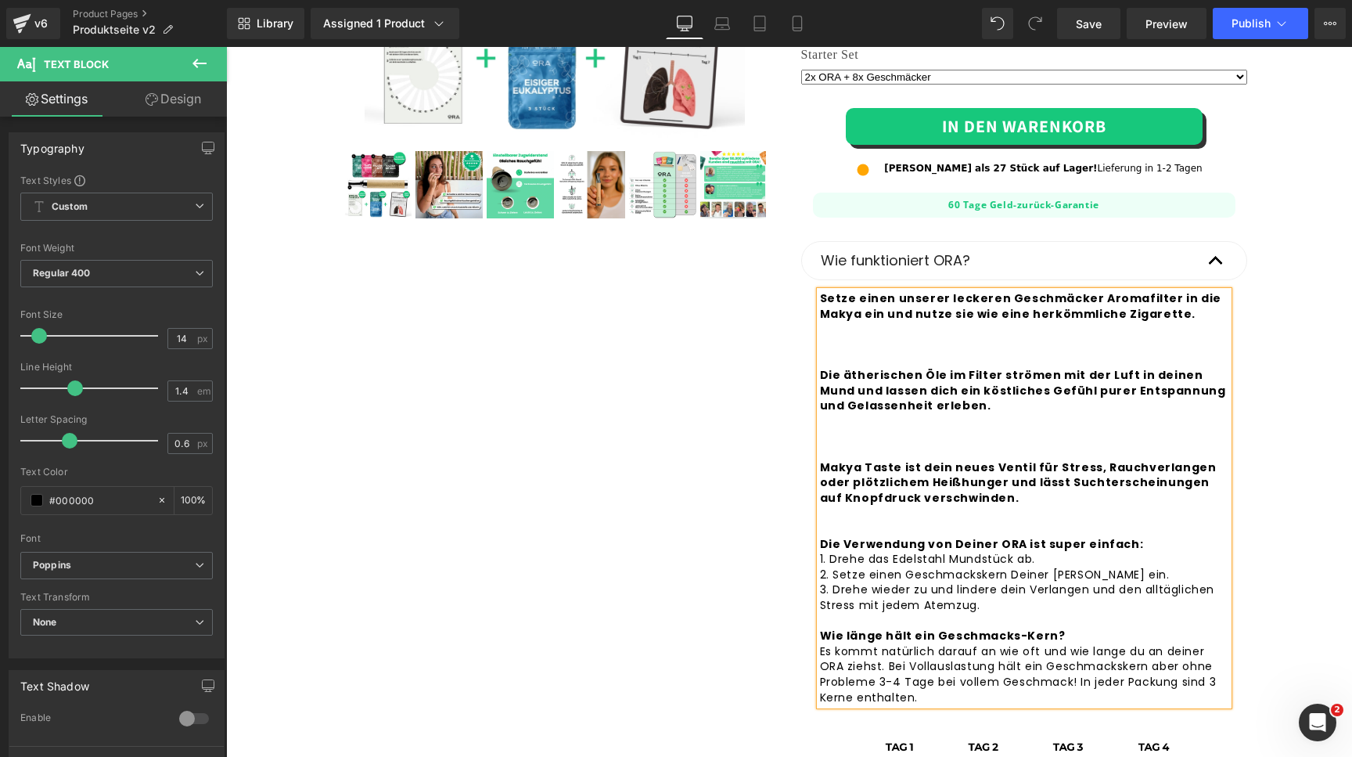
click at [1106, 300] on strong "Setze einen unserer leckeren Geschmäcker Aromafilter in die Makya ein und nutze…" at bounding box center [1023, 420] width 406 height 261
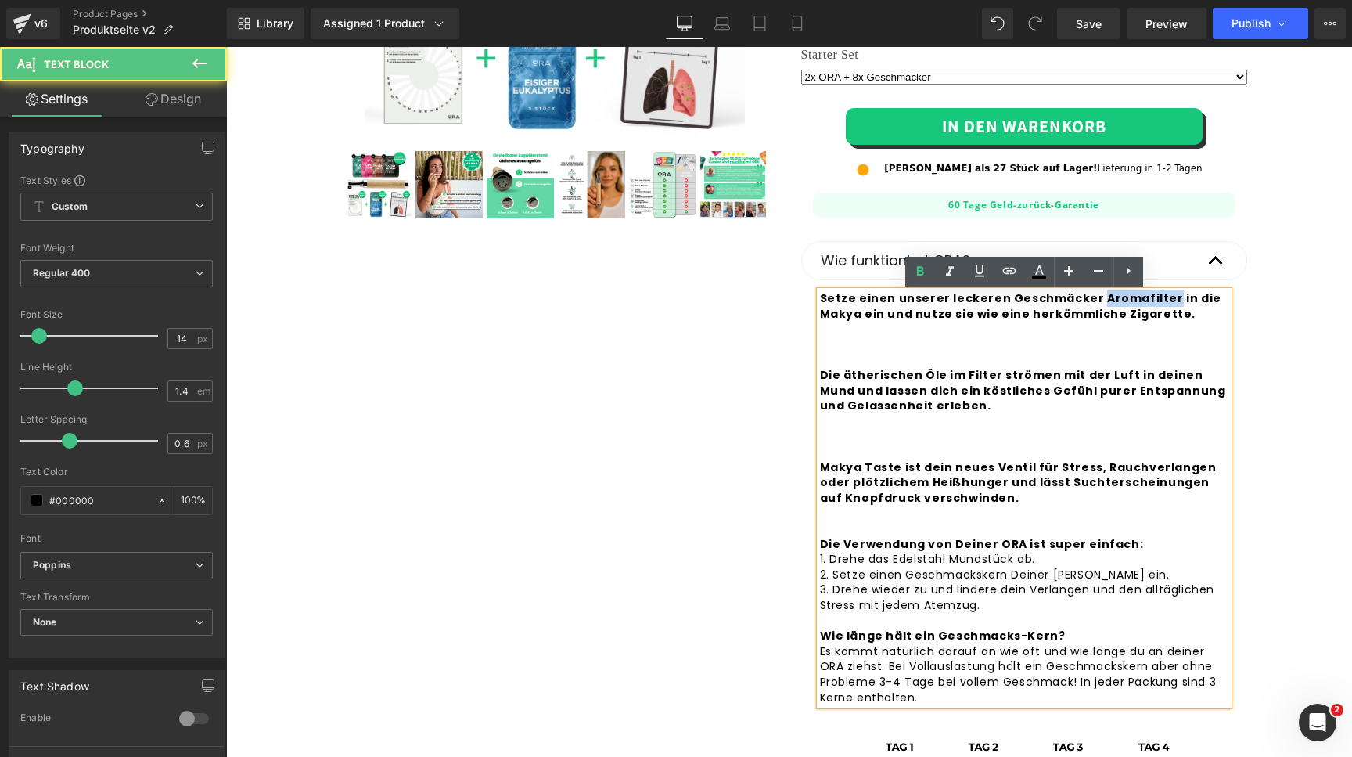
click at [1106, 300] on strong "Setze einen unserer leckeren Geschmäcker Aromafilter in die Makya ein und nutze…" at bounding box center [1023, 420] width 406 height 261
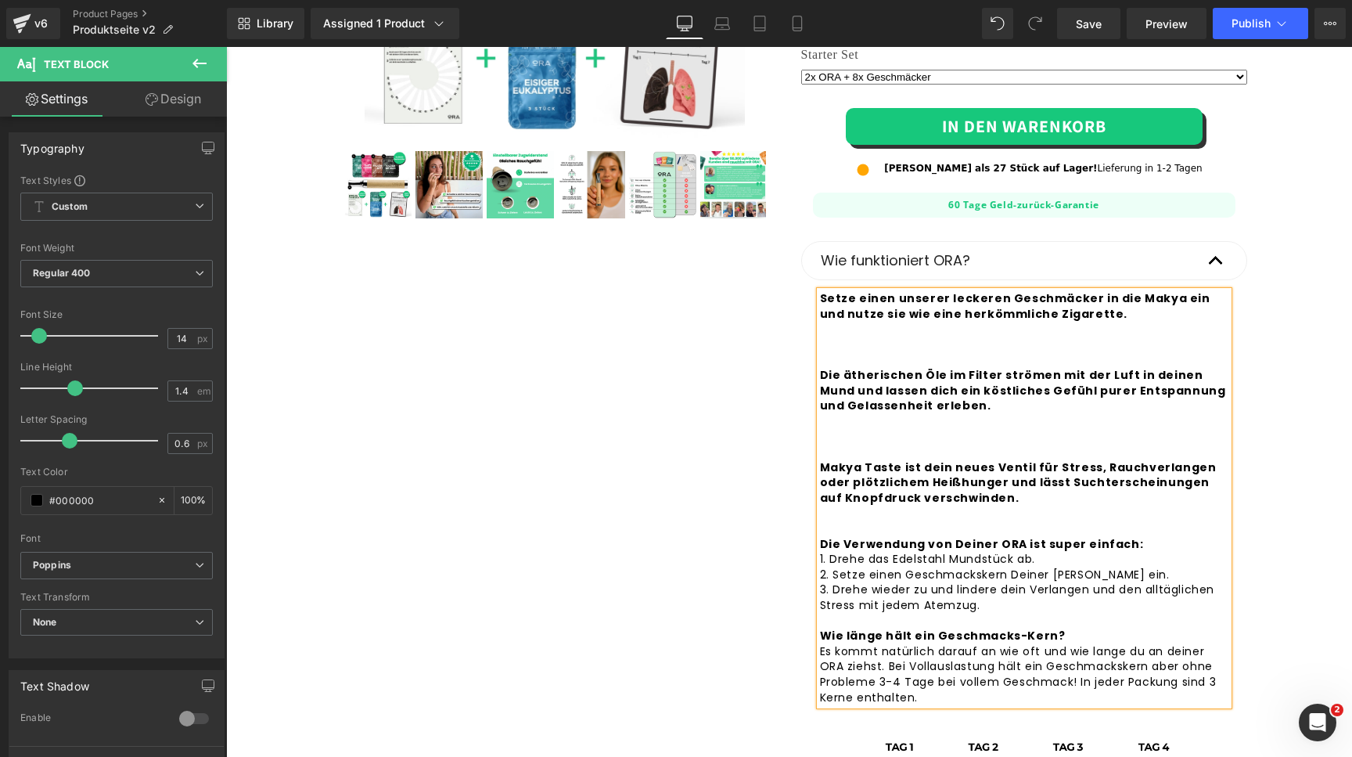
click at [1109, 299] on strong "Setze einen unserer leckeren Geschmäcker in die Makya ein und nutze sie wie ein…" at bounding box center [1023, 420] width 406 height 261
click at [1149, 304] on strong "Setze einen unserer leckeren Geschmäcker in deine Makya ein und nutze sie wie e…" at bounding box center [1023, 420] width 407 height 261
drag, startPoint x: 1090, startPoint y: 318, endPoint x: 819, endPoint y: 297, distance: 272.4
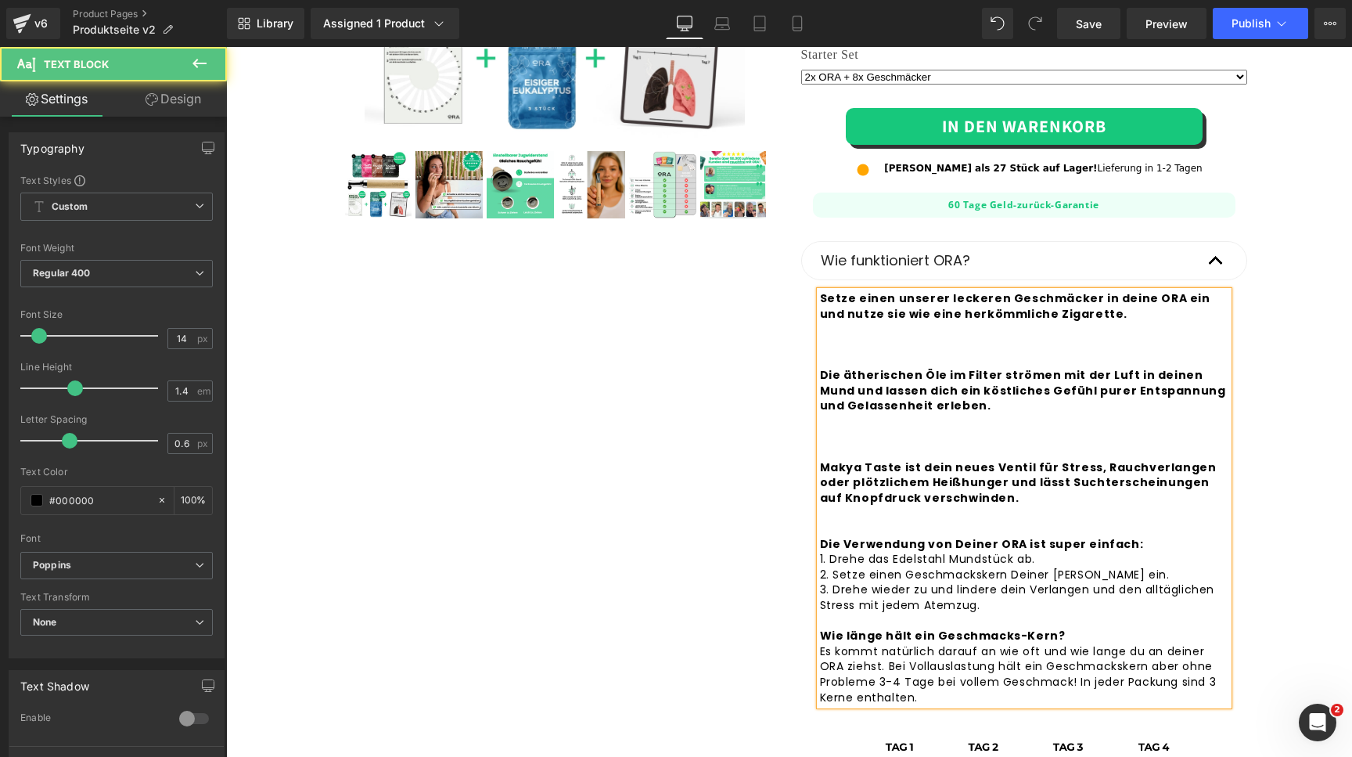
click at [820, 297] on div "Setze einen unserer leckeren Geschmäcker in deine ORA ein und nutze sie wie ein…" at bounding box center [1024, 498] width 408 height 414
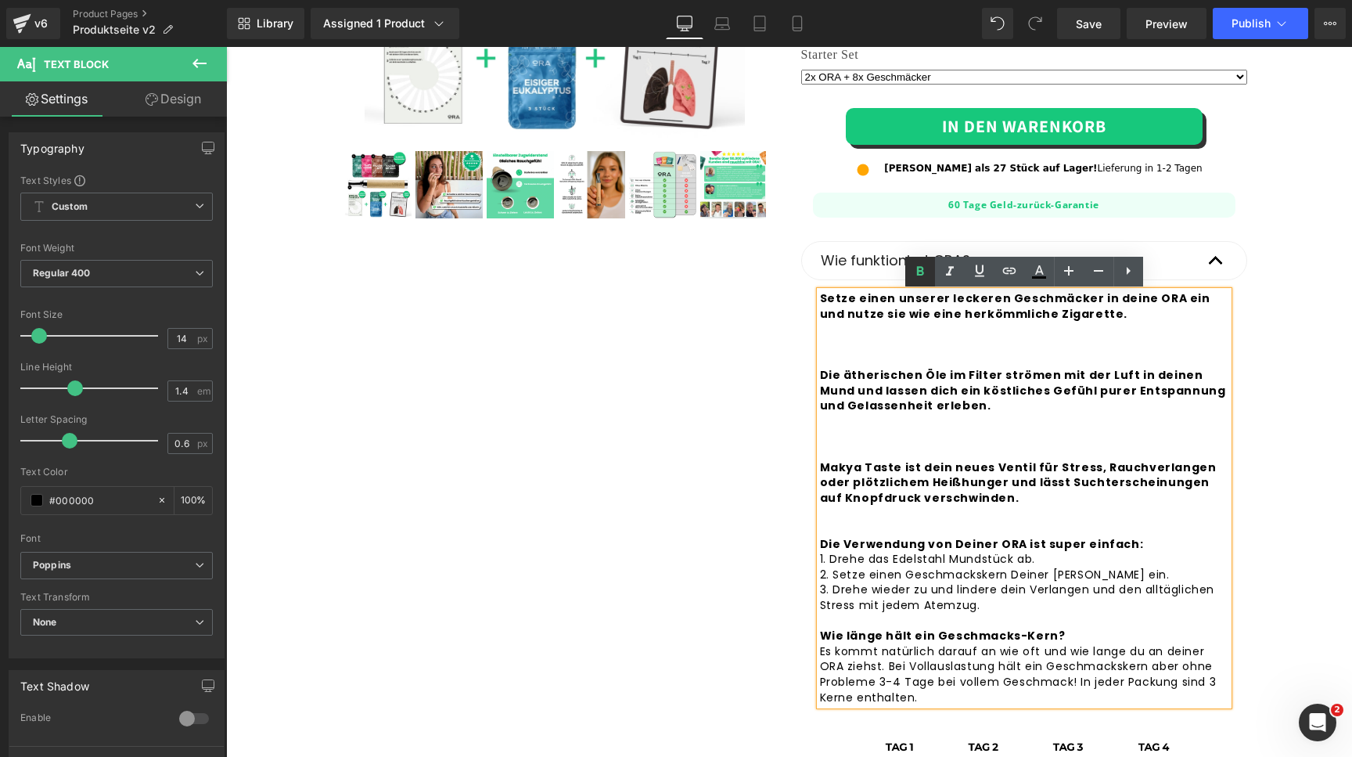
click at [913, 275] on icon at bounding box center [920, 271] width 19 height 19
click at [821, 298] on div "Setze einen unserer leckeren Geschmäcker in deine ORA ein und nutze sie wie ein…" at bounding box center [1024, 498] width 408 height 414
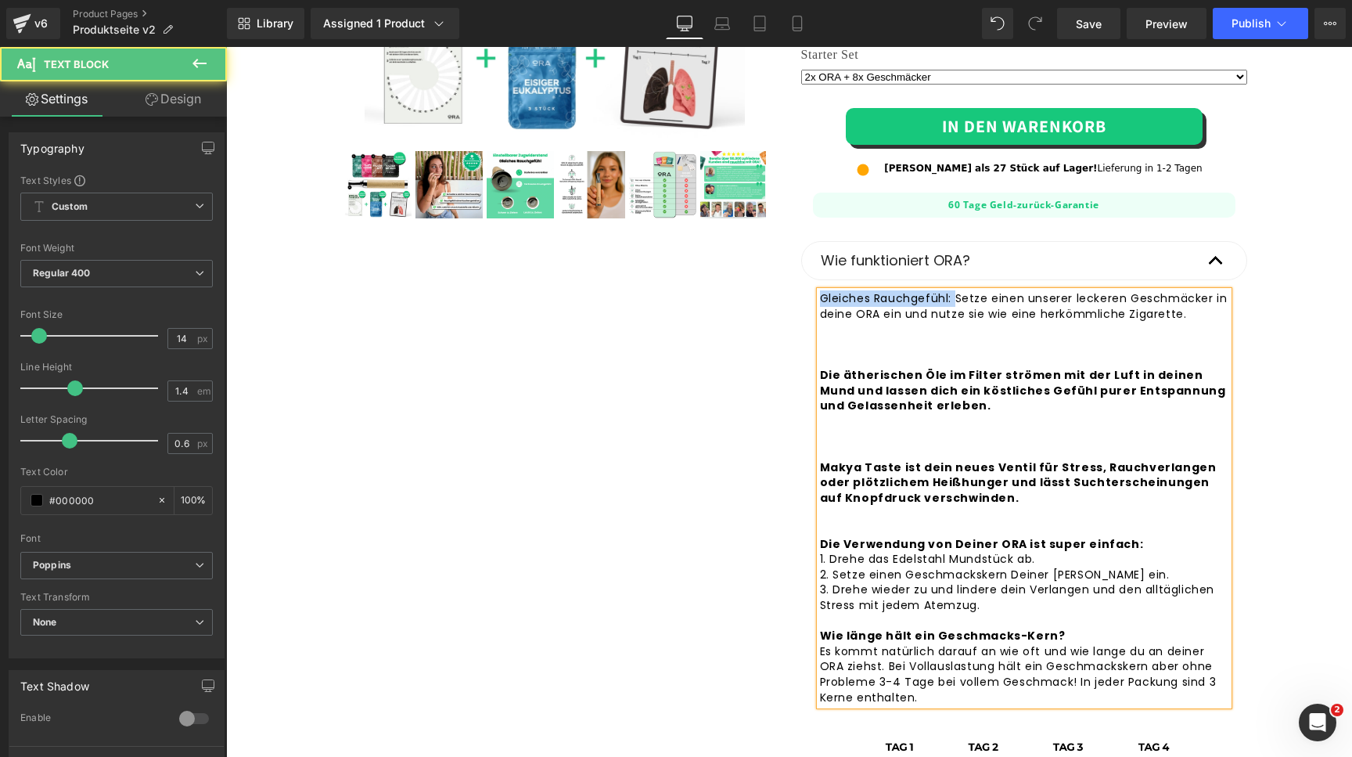
drag, startPoint x: 954, startPoint y: 300, endPoint x: 820, endPoint y: 300, distance: 133.8
click at [820, 300] on div "Gleiches Rauchgefühl: Setze einen unserer leckeren Geschmäcker in deine ORA ein…" at bounding box center [1024, 498] width 408 height 414
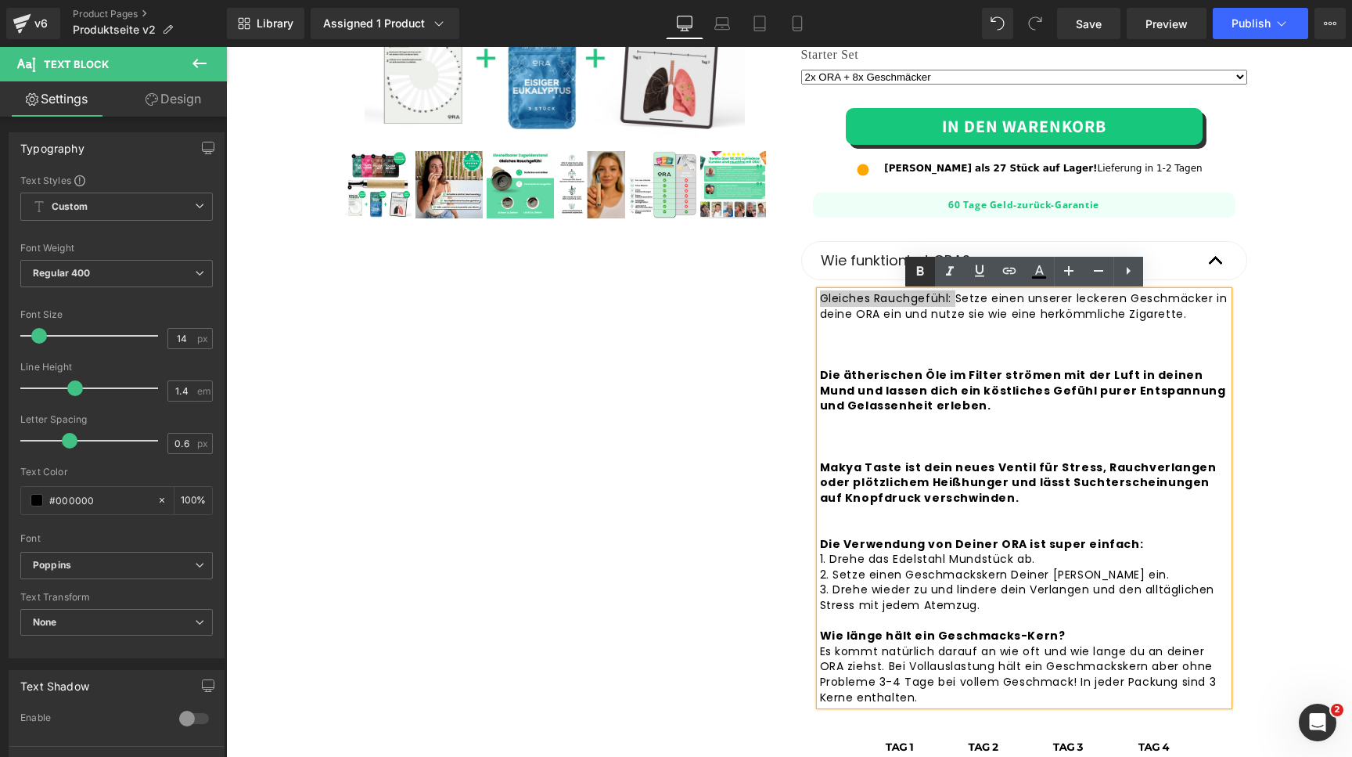
click at [924, 270] on icon at bounding box center [920, 271] width 19 height 19
click at [962, 317] on div "Gleiches Rauchgefühl: Setze einen unserer leckeren Geschmäcker in deine ORA ein…" at bounding box center [1024, 498] width 408 height 414
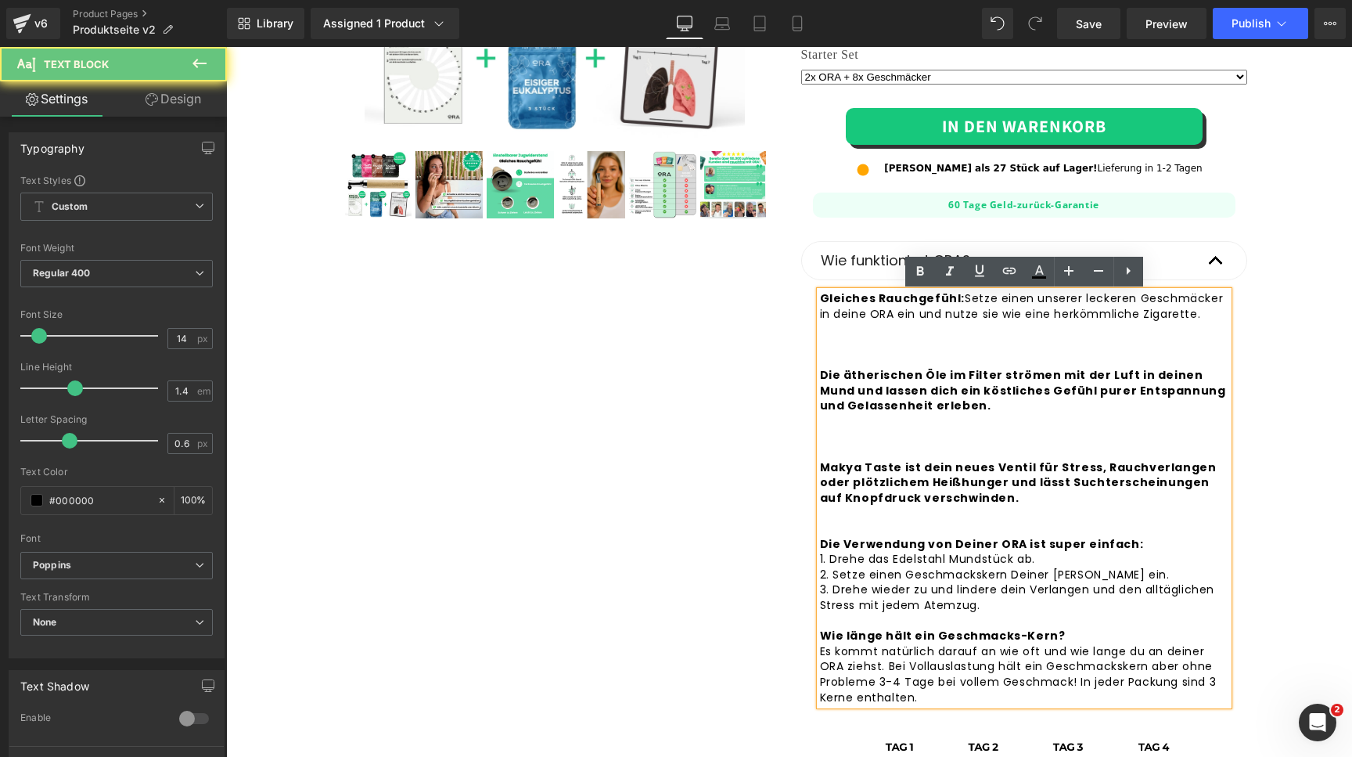
click at [987, 321] on div "Gleiches Rauchgefühl: Setze einen unserer leckeren Geschmäcker in deine ORA ein…" at bounding box center [1024, 498] width 408 height 414
click at [1056, 328] on div "Gleiches Rauchgefühl: Setze einen unserer leckeren Geschmäcker in deine ORA ein…" at bounding box center [1024, 498] width 408 height 414
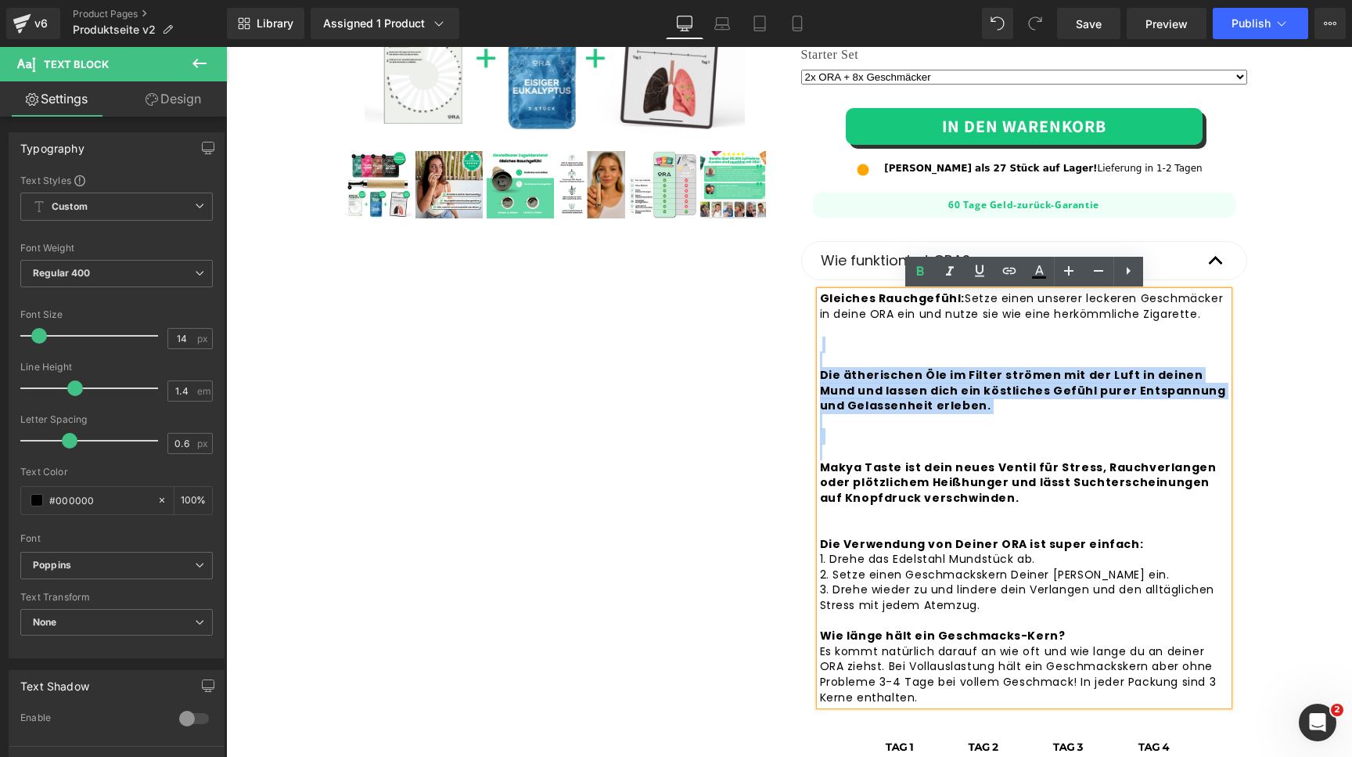
drag, startPoint x: 822, startPoint y: 467, endPoint x: 822, endPoint y: 339, distance: 128.3
click at [822, 339] on strong "Die ätherischen Öle im Filter strömen mit der Luft in deinen Mund und lassen di…" at bounding box center [1023, 443] width 406 height 215
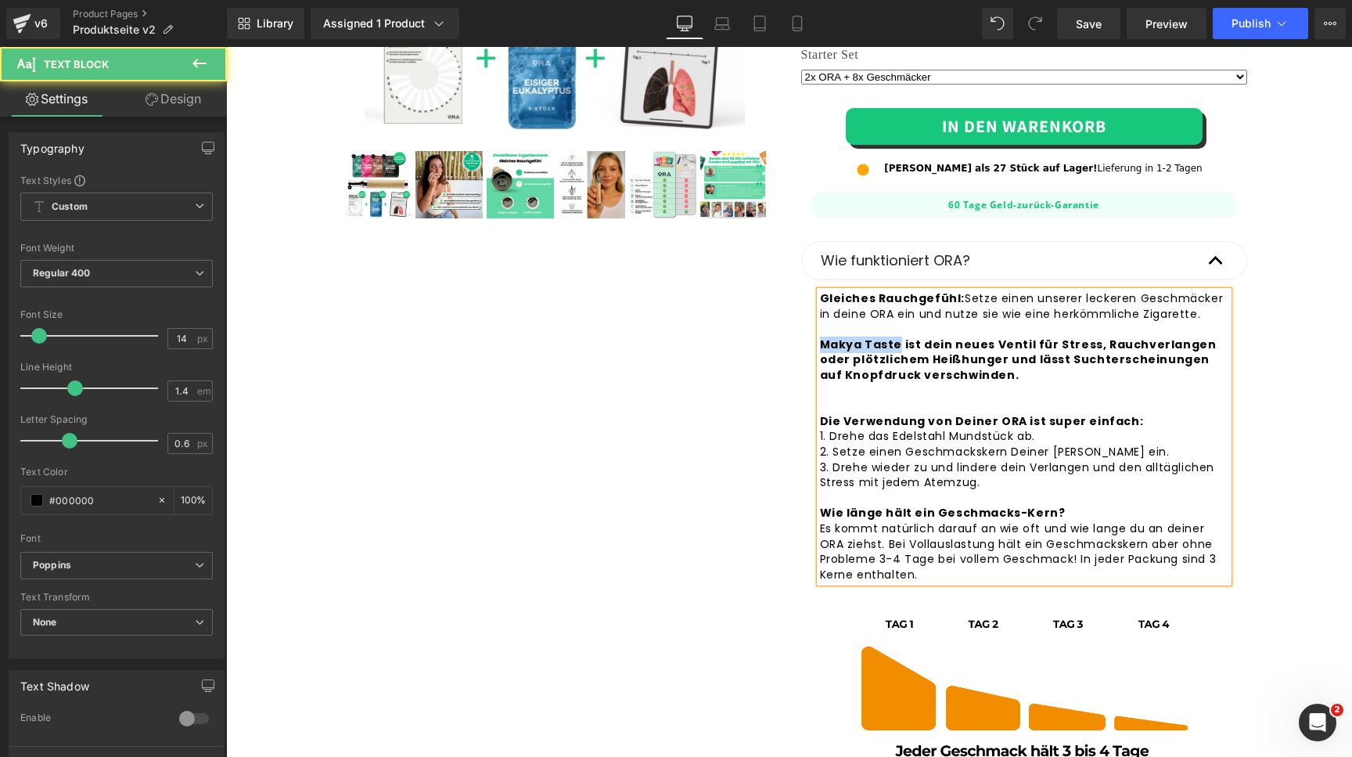
drag, startPoint x: 896, startPoint y: 347, endPoint x: 808, endPoint y: 346, distance: 88.4
click at [808, 347] on article "Gleiches Rauchgefühl: Setze einen unserer leckeren Geschmäcker in deine ORA ein…" at bounding box center [1024, 533] width 446 height 507
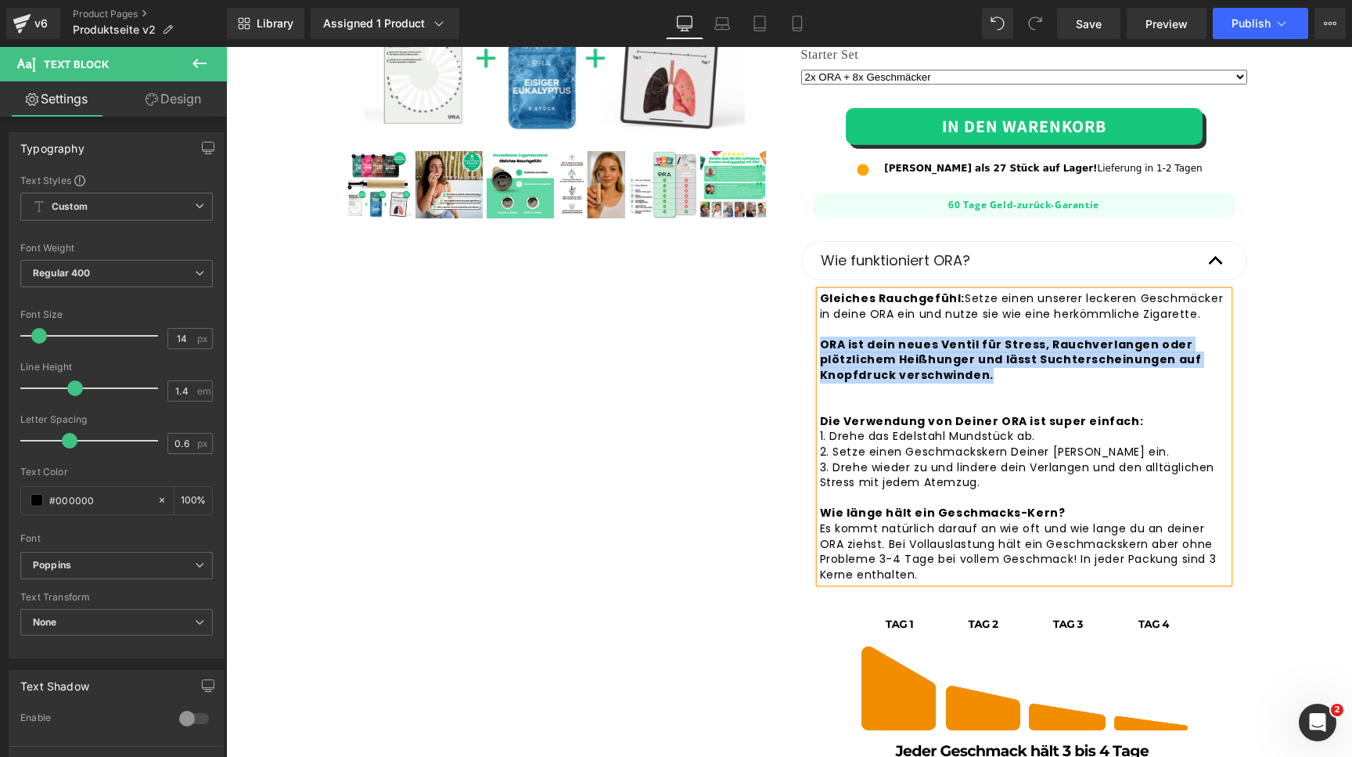
drag, startPoint x: 1006, startPoint y: 377, endPoint x: 824, endPoint y: 343, distance: 185.6
click at [824, 343] on div "Gleiches Rauchgefühl: Setze einen unserer leckeren Geschmäcker in deine ORA ein…" at bounding box center [1024, 436] width 408 height 291
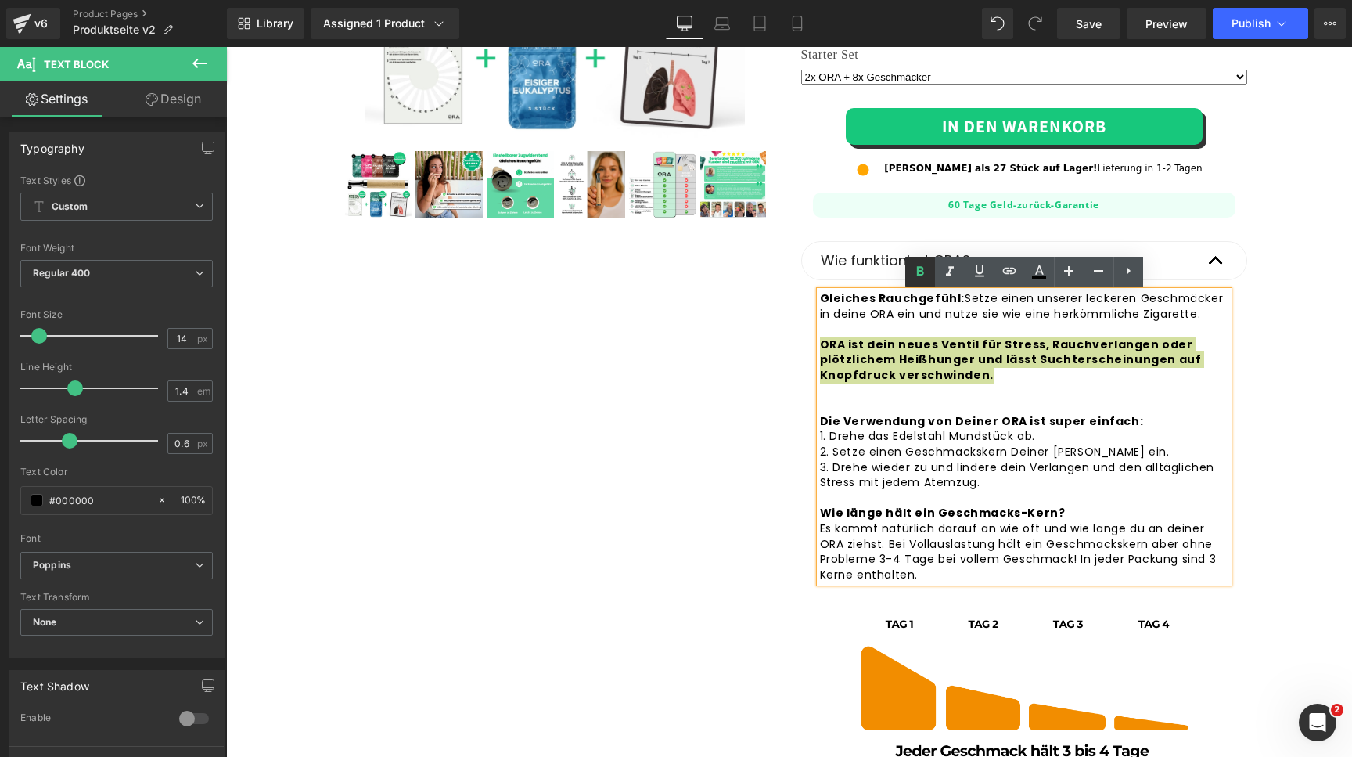
click at [916, 275] on icon at bounding box center [920, 271] width 19 height 19
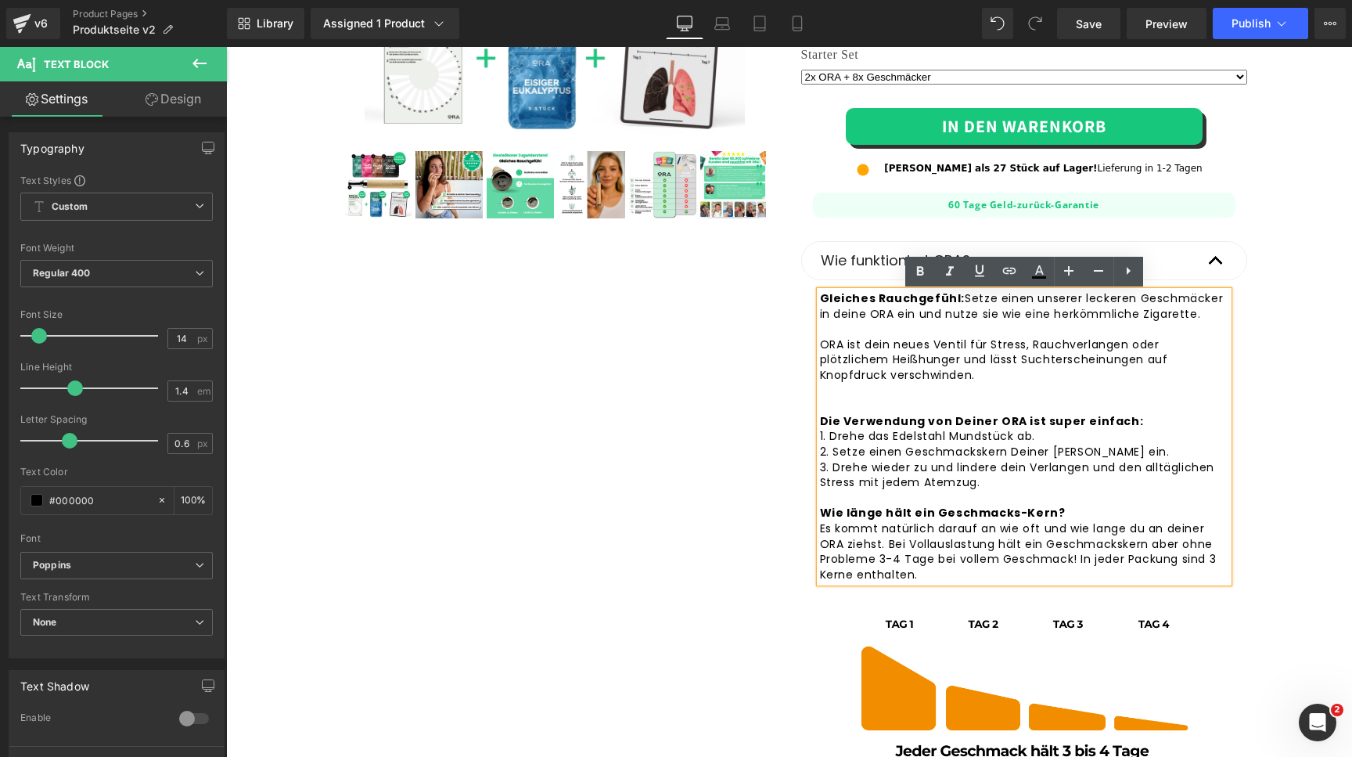
click at [930, 329] on div "Gleiches Rauchgefühl: Setze einen unserer leckeren Geschmäcker in deine ORA ein…" at bounding box center [1024, 436] width 408 height 291
click at [1060, 344] on div "Gleiches Rauchgefühl: Setze einen unserer leckeren Geschmäcker in deine ORA ein…" at bounding box center [1024, 436] width 408 height 291
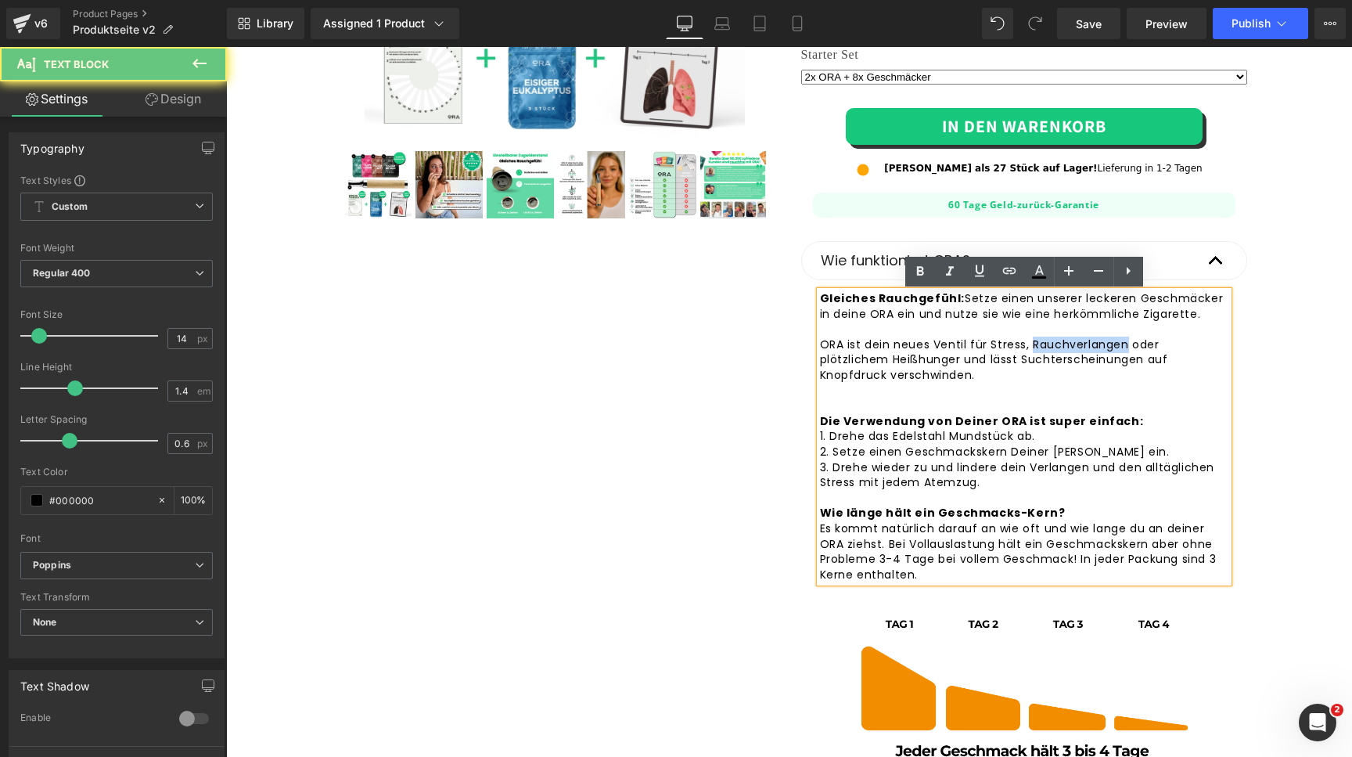
click at [1060, 344] on div "Gleiches Rauchgefühl: Setze einen unserer leckeren Geschmäcker in deine ORA ein…" at bounding box center [1024, 436] width 408 height 291
click at [923, 275] on icon at bounding box center [919, 270] width 7 height 9
click at [890, 365] on div "Gleiches Rauchgefühl: Setze einen unserer leckeren Geschmäcker in deine ORA ein…" at bounding box center [1024, 436] width 408 height 291
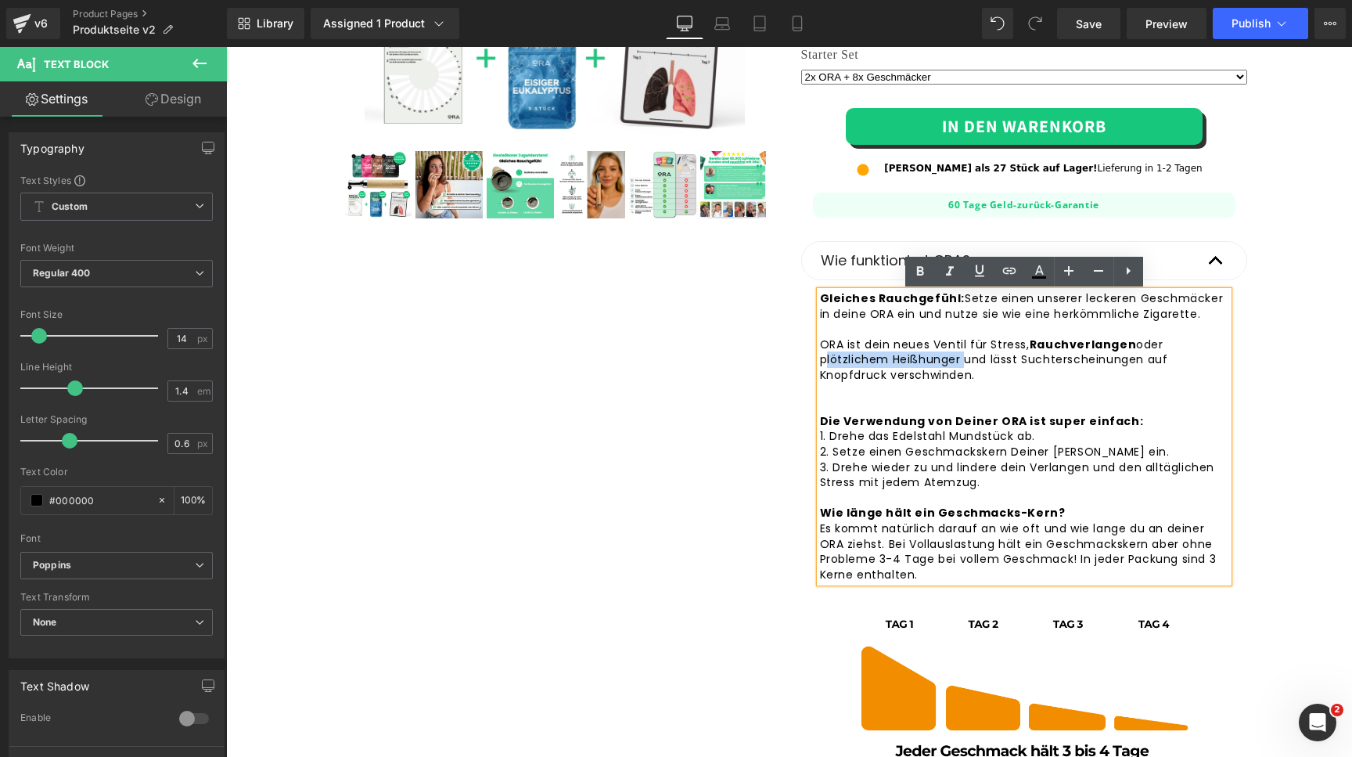
drag, startPoint x: 954, startPoint y: 364, endPoint x: 818, endPoint y: 362, distance: 136.2
click at [820, 362] on div "Gleiches Rauchgefühl: Setze einen unserer leckeren Geschmäcker in deine ORA ein…" at bounding box center [1024, 436] width 408 height 291
click at [923, 276] on icon at bounding box center [920, 271] width 19 height 19
click at [1057, 364] on div "Gleiches Rauchgefühl: Setze einen unserer leckeren Geschmäcker in deine ORA ein…" at bounding box center [1024, 436] width 408 height 291
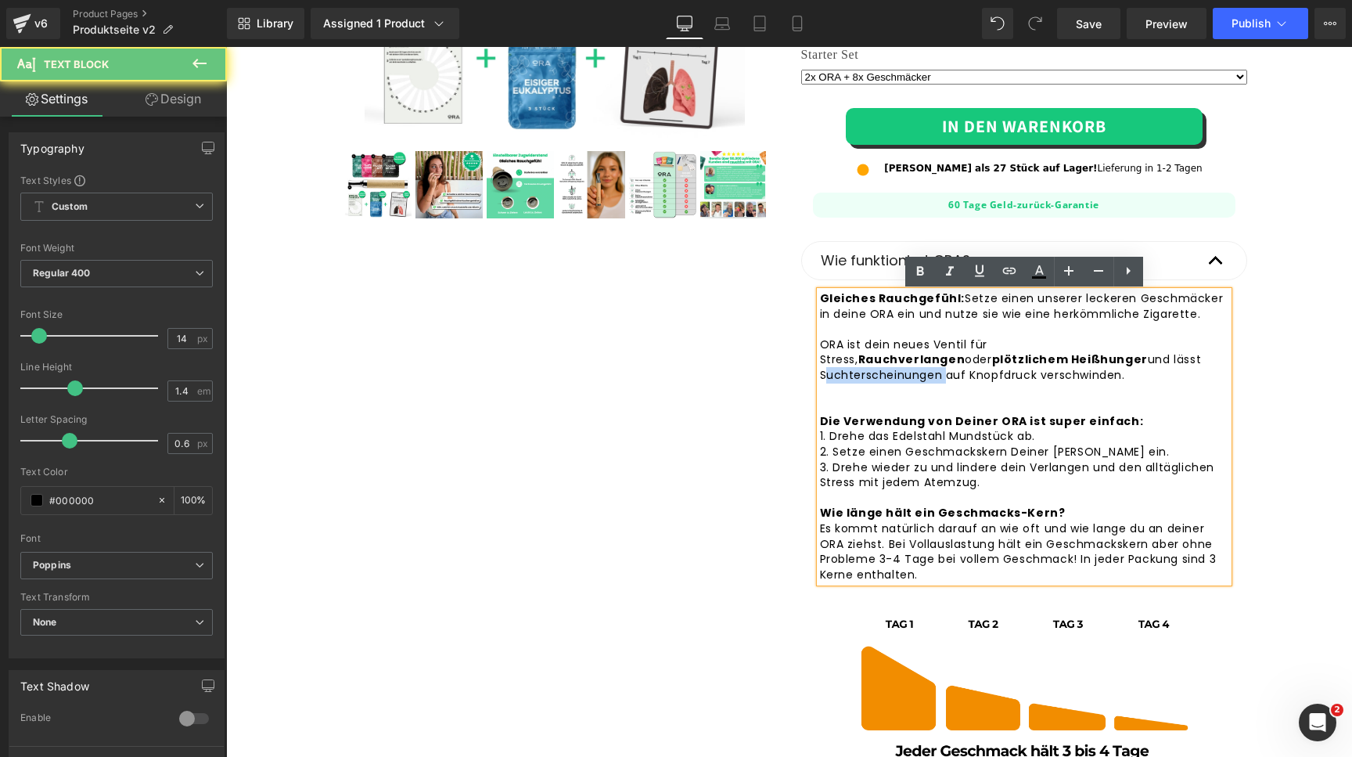
click at [1057, 364] on div "Gleiches Rauchgefühl: Setze einen unserer leckeren Geschmäcker in deine ORA ein…" at bounding box center [1024, 436] width 408 height 291
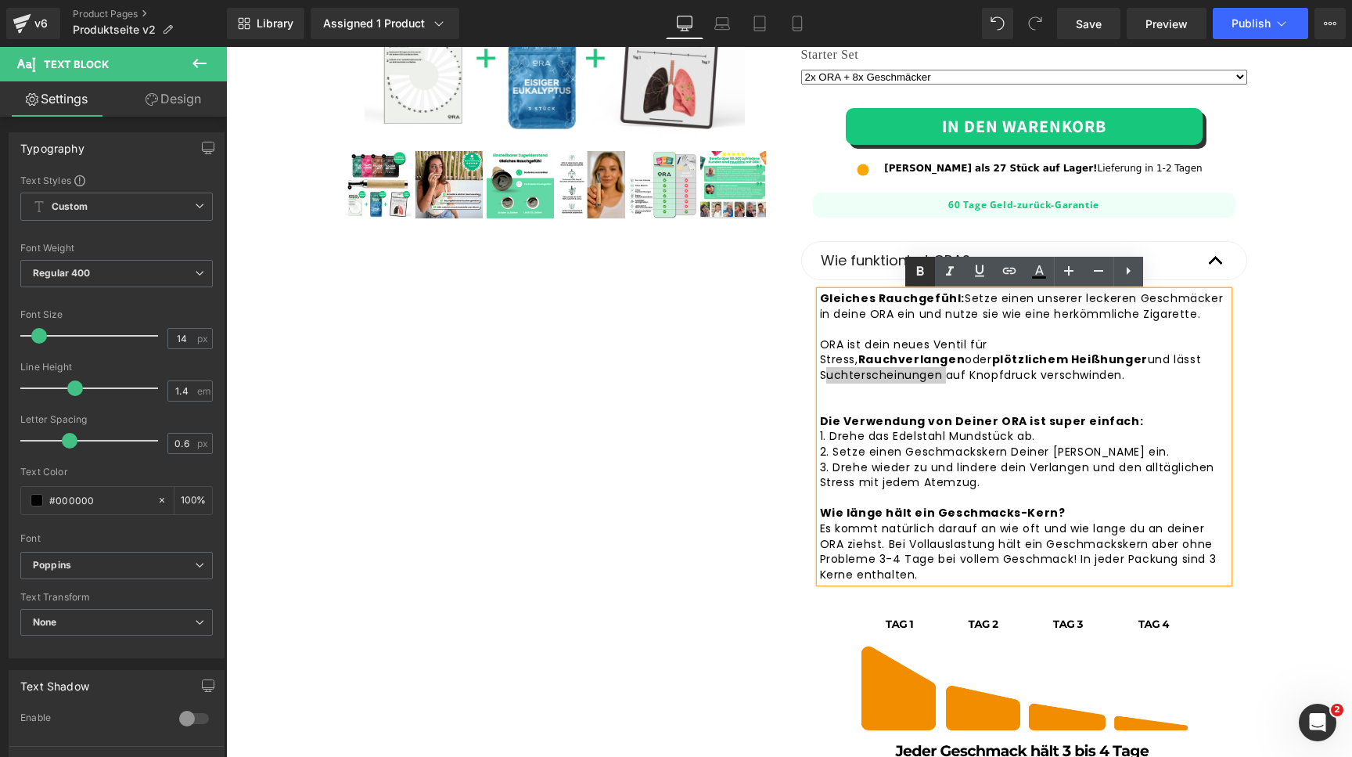
click at [923, 279] on icon at bounding box center [920, 271] width 19 height 19
click at [984, 367] on strong "Suchterscheinungen" at bounding box center [915, 375] width 136 height 16
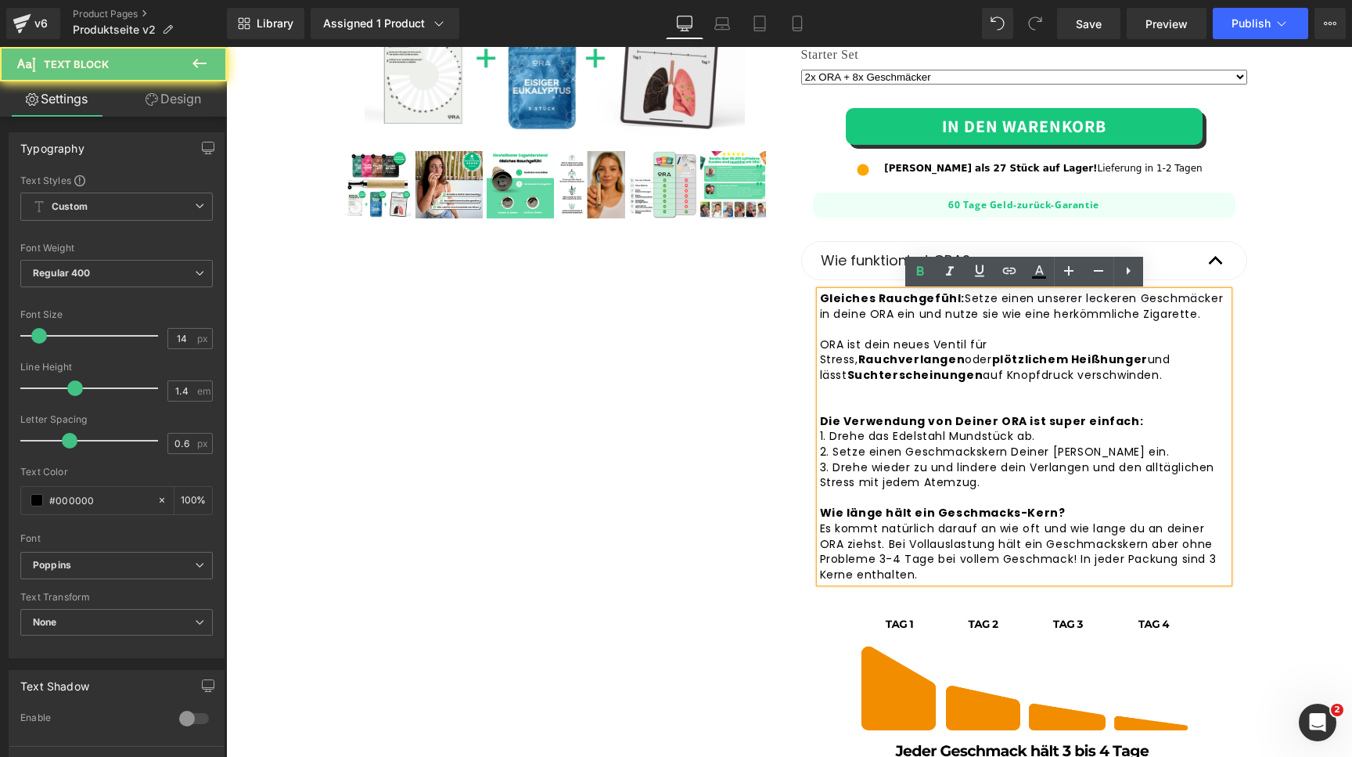
click at [984, 367] on strong "Suchterscheinungen" at bounding box center [915, 375] width 136 height 16
click at [921, 272] on icon at bounding box center [920, 271] width 19 height 19
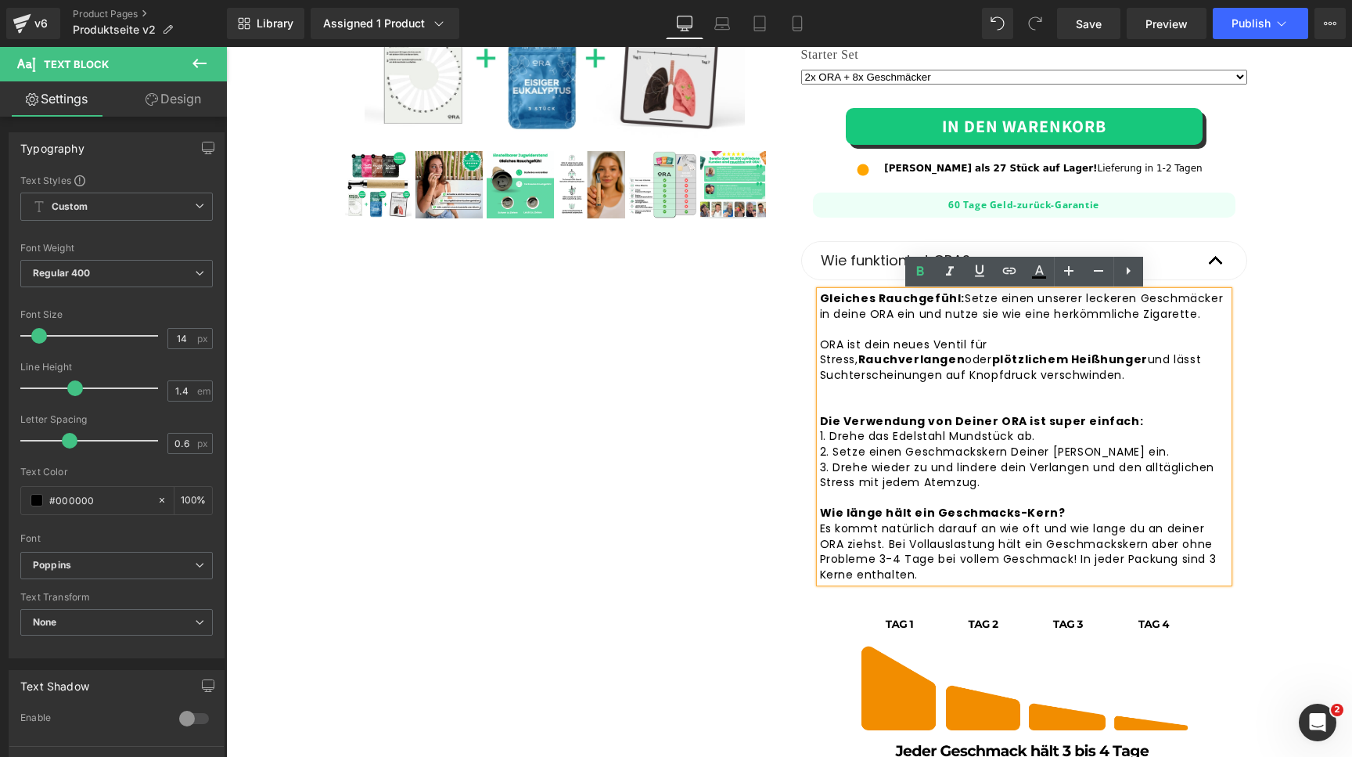
click at [950, 332] on div "Gleiches Rauchgefühl: Setze einen unserer leckeren Geschmäcker in deine ORA ein…" at bounding box center [1024, 436] width 408 height 291
click at [955, 336] on div "Gleiches Rauchgefühl: Setze einen unserer leckeren Geschmäcker in deine ORA ein…" at bounding box center [1024, 436] width 408 height 291
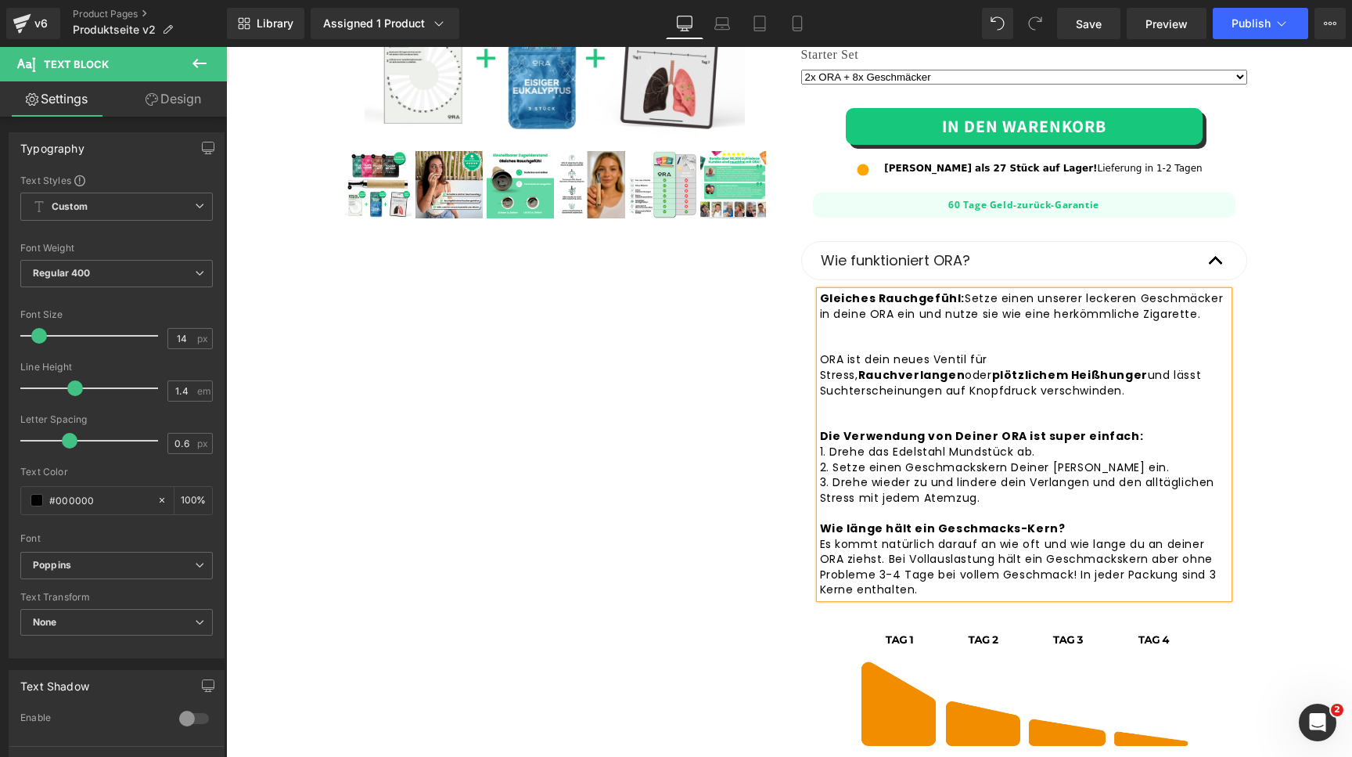
click at [1096, 376] on div "Gleiches Rauchgefühl: Setze einen unserer leckeren Geschmäcker in deine ORA ein…" at bounding box center [1024, 444] width 408 height 307
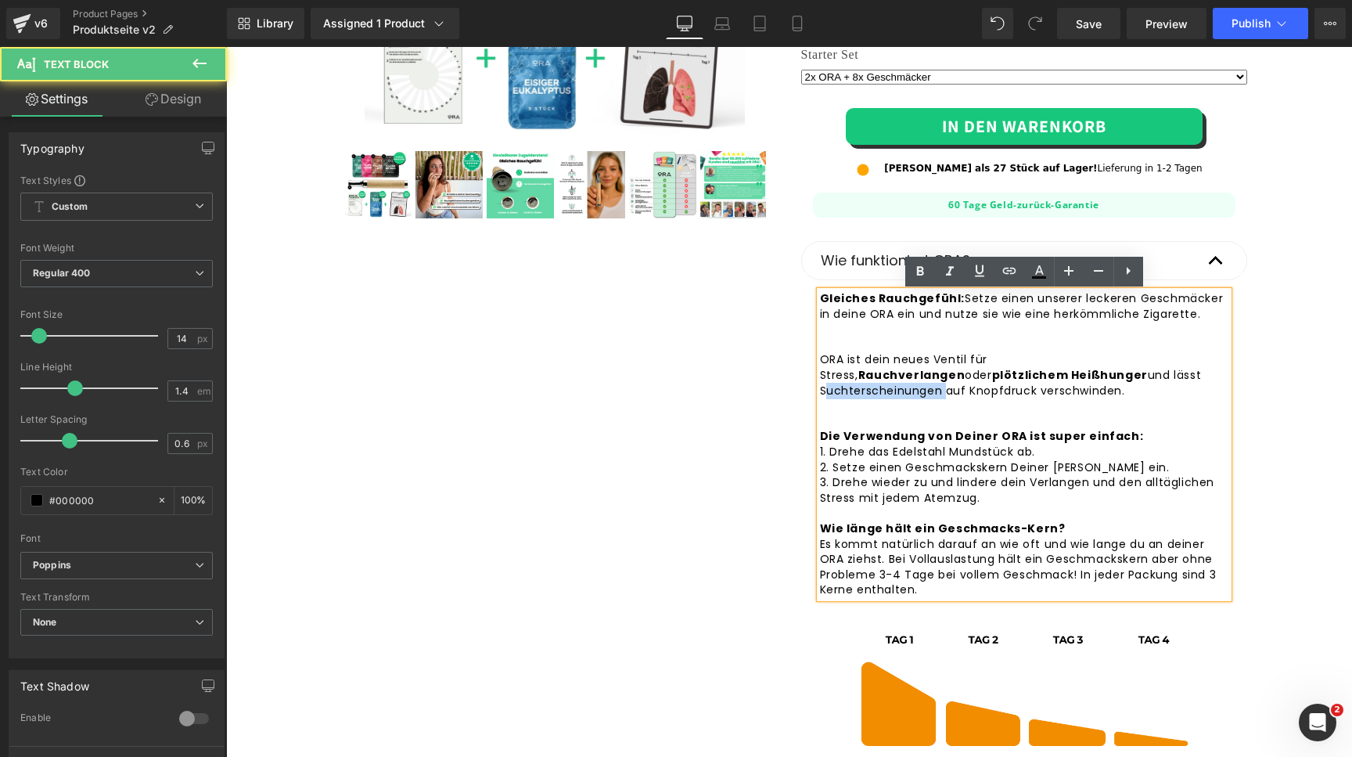
click at [1096, 376] on div "Gleiches Rauchgefühl: Setze einen unserer leckeren Geschmäcker in deine ORA ein…" at bounding box center [1024, 444] width 408 height 307
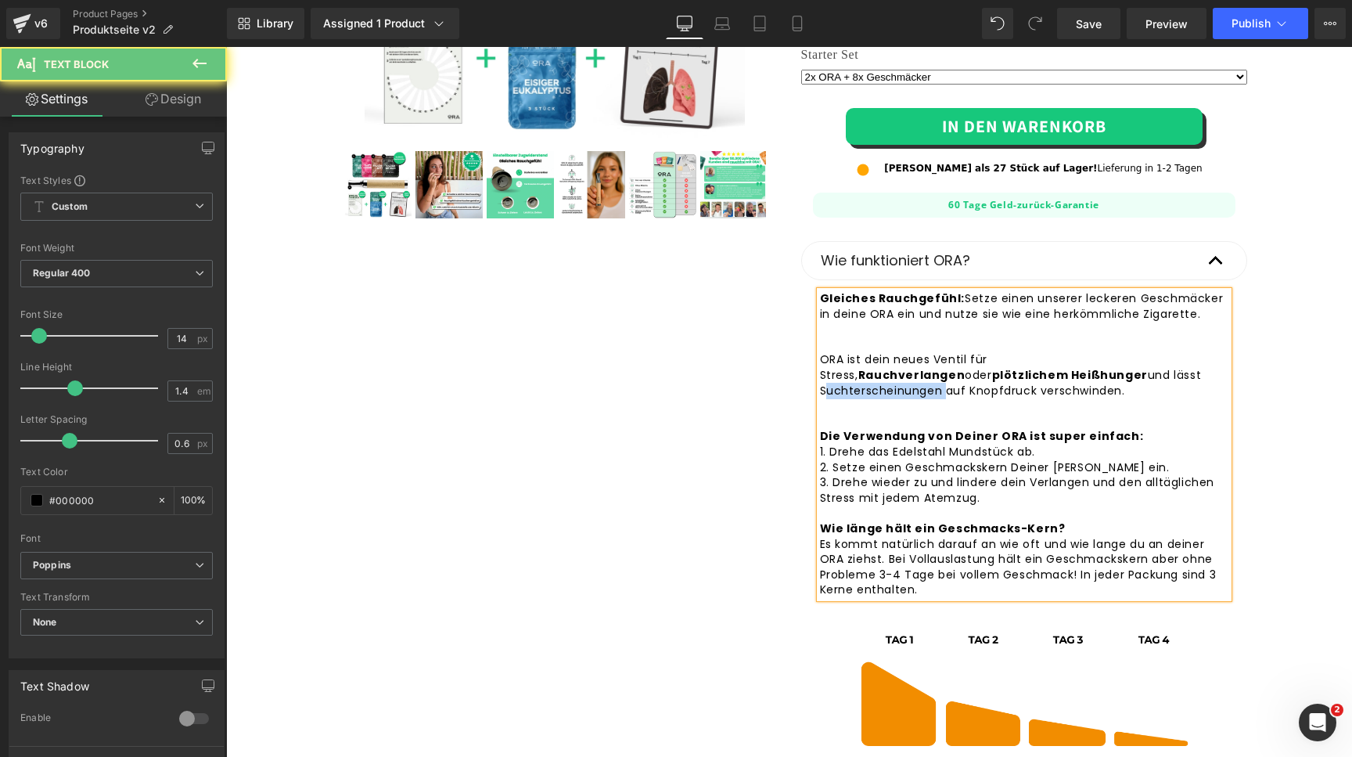
copy div "Suchterscheinungen"
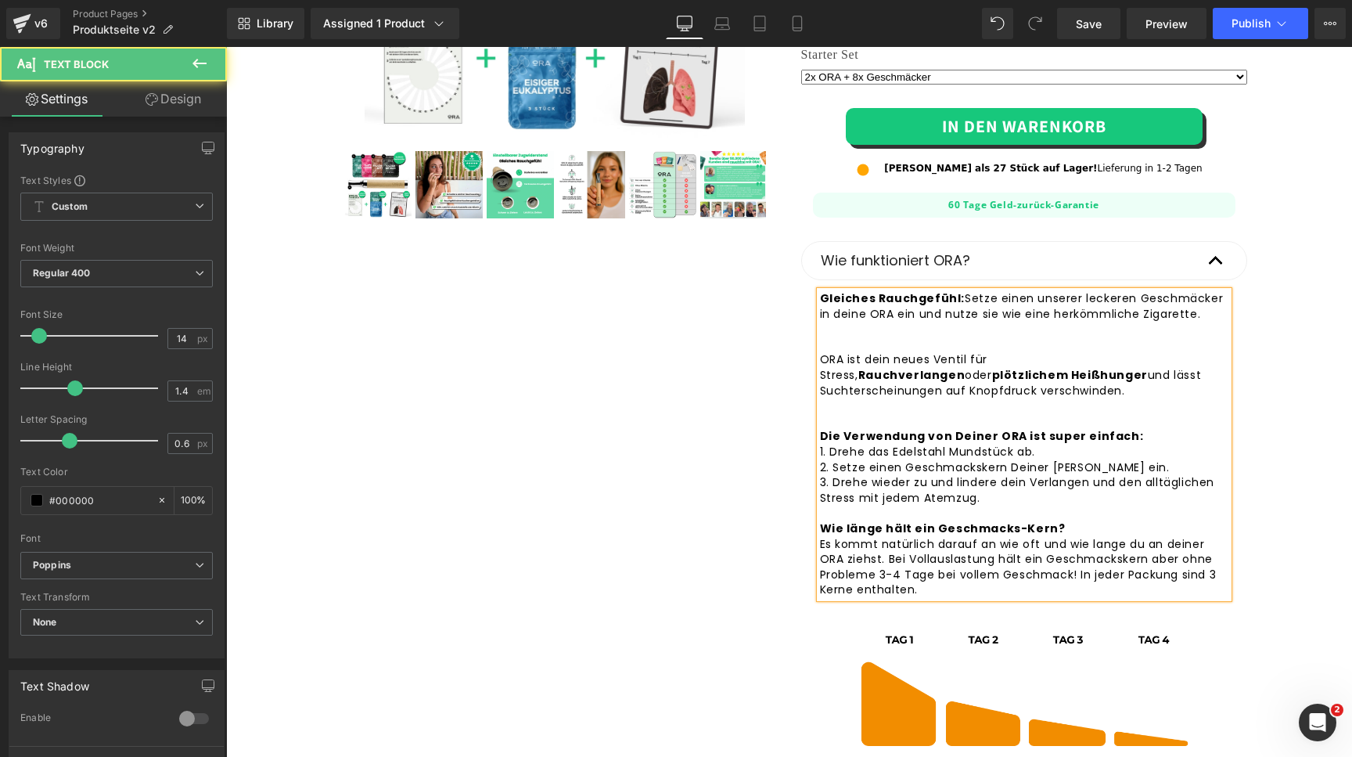
click at [931, 350] on div "Gleiches Rauchgefühl: Setze einen unserer leckeren Geschmäcker in deine ORA ein…" at bounding box center [1024, 444] width 408 height 307
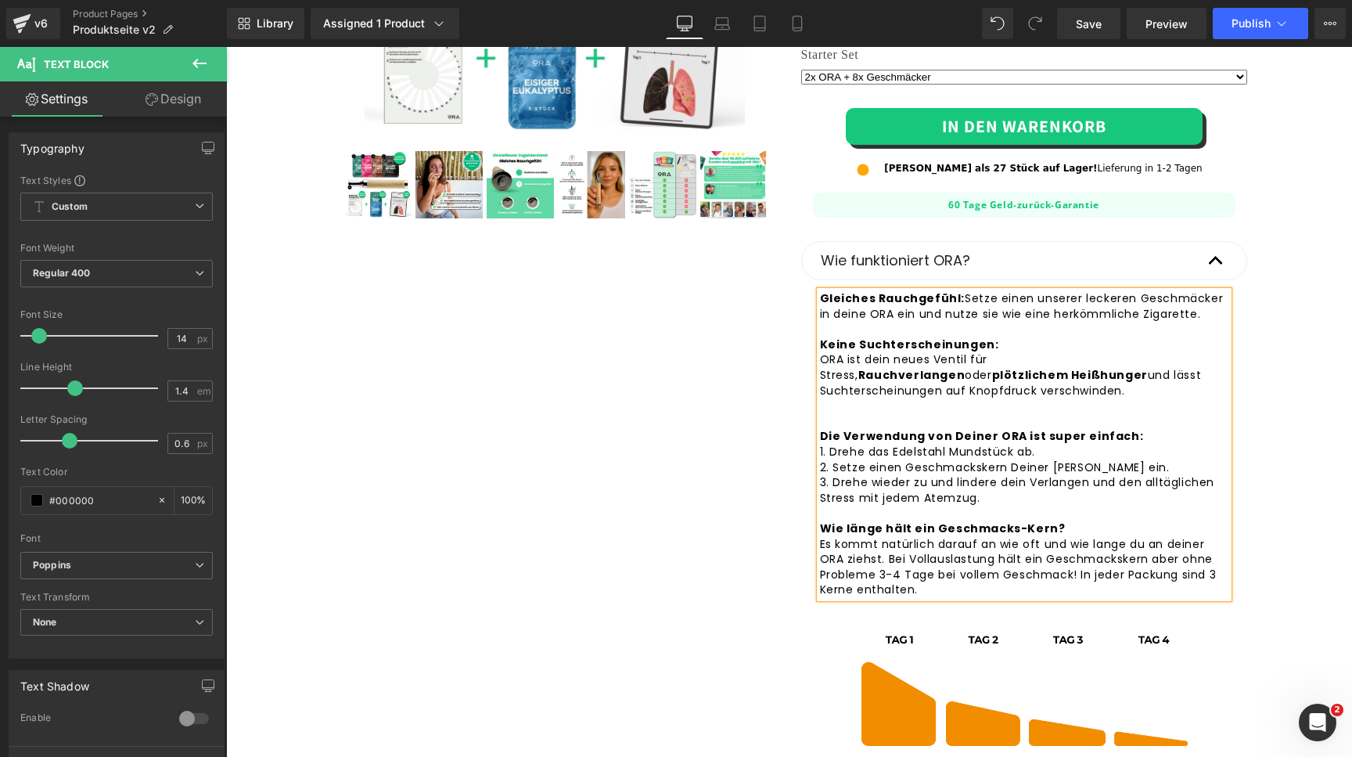
click at [822, 359] on div "Gleiches Rauchgefühl: Setze einen unserer leckeren Geschmäcker in deine ORA ein…" at bounding box center [1024, 444] width 408 height 307
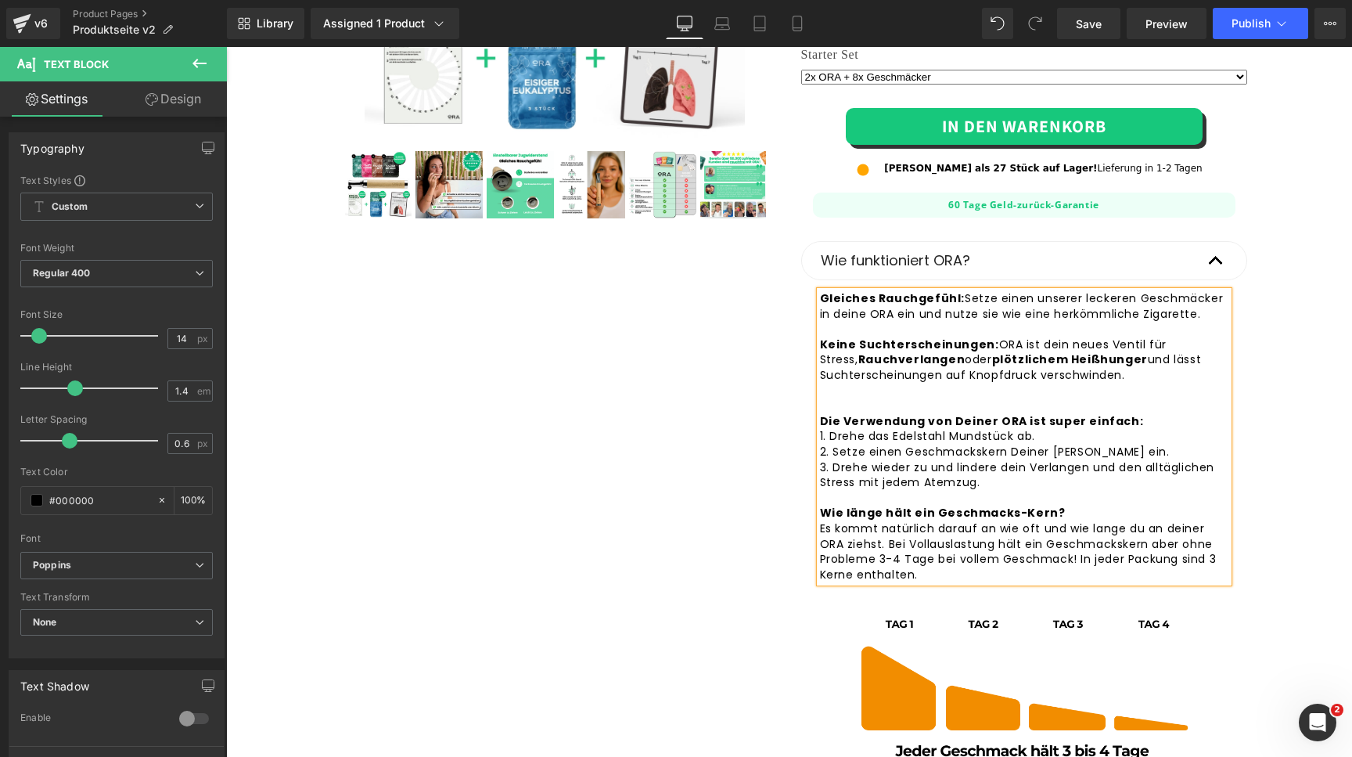
click at [858, 362] on strong "Rauchverlangen" at bounding box center [911, 359] width 106 height 16
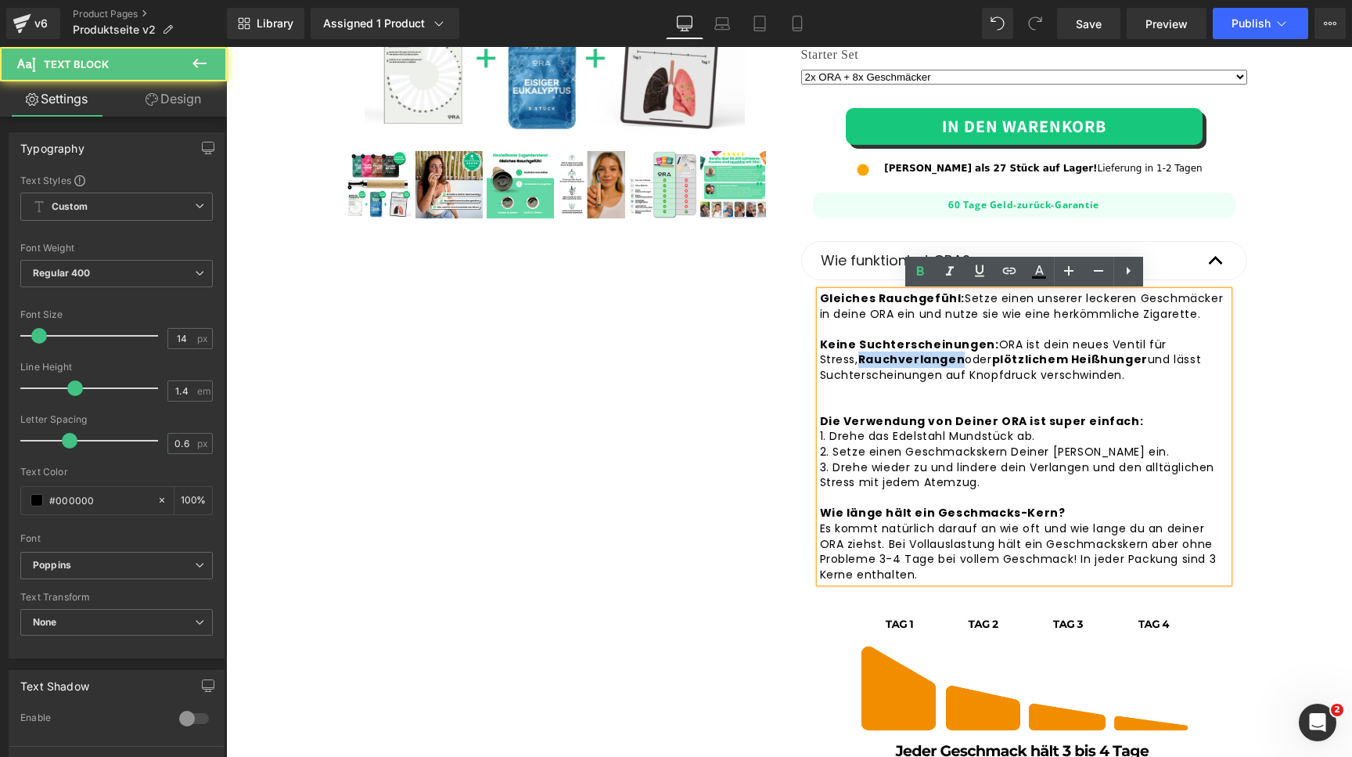
click at [858, 362] on strong "Rauchverlangen" at bounding box center [911, 359] width 106 height 16
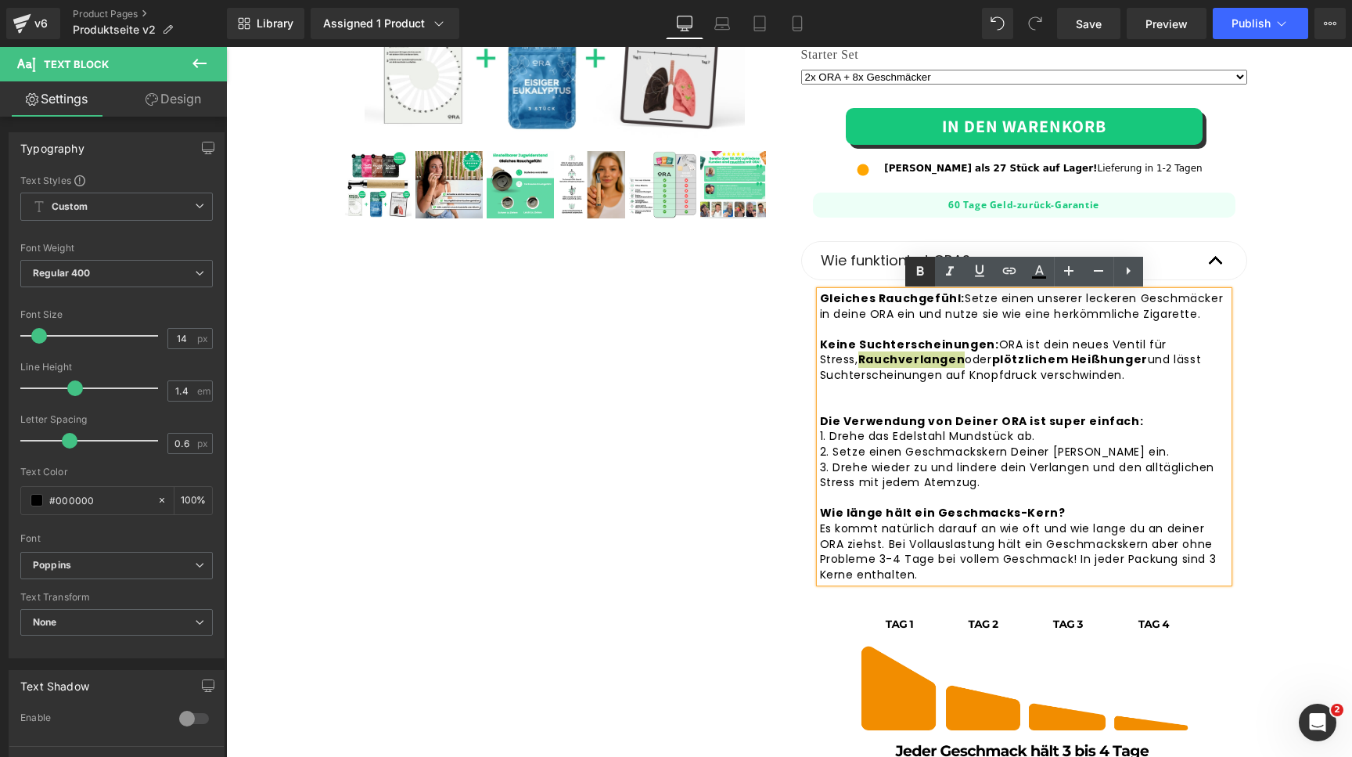
drag, startPoint x: 916, startPoint y: 284, endPoint x: 691, endPoint y: 239, distance: 229.7
click at [916, 284] on link at bounding box center [920, 272] width 30 height 30
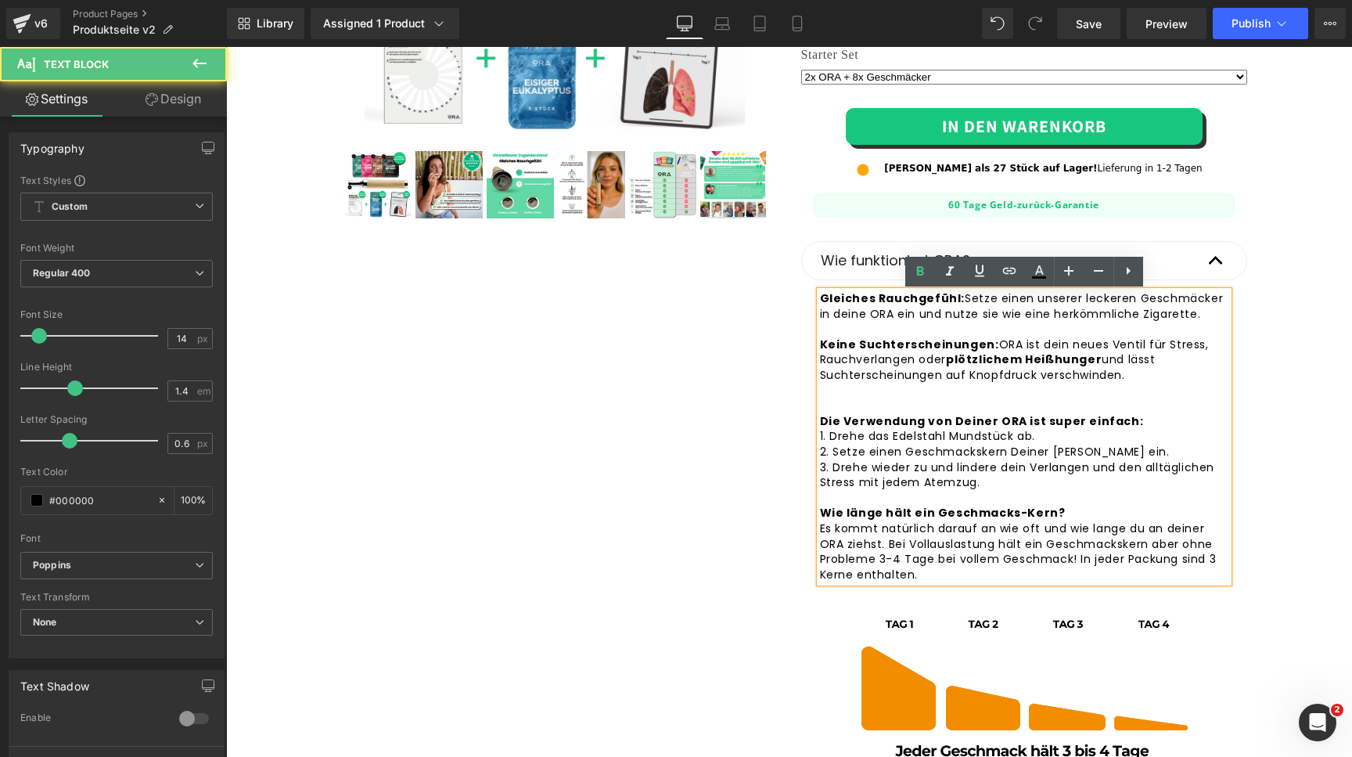
click at [983, 362] on strong "plötzlichem Heißhunger" at bounding box center [1024, 359] width 156 height 16
click at [923, 268] on icon at bounding box center [920, 271] width 19 height 19
click at [904, 387] on div "Gleiches Rauchgefühl: Setze einen unserer leckeren Geschmäcker in deine ORA ein…" at bounding box center [1024, 436] width 408 height 291
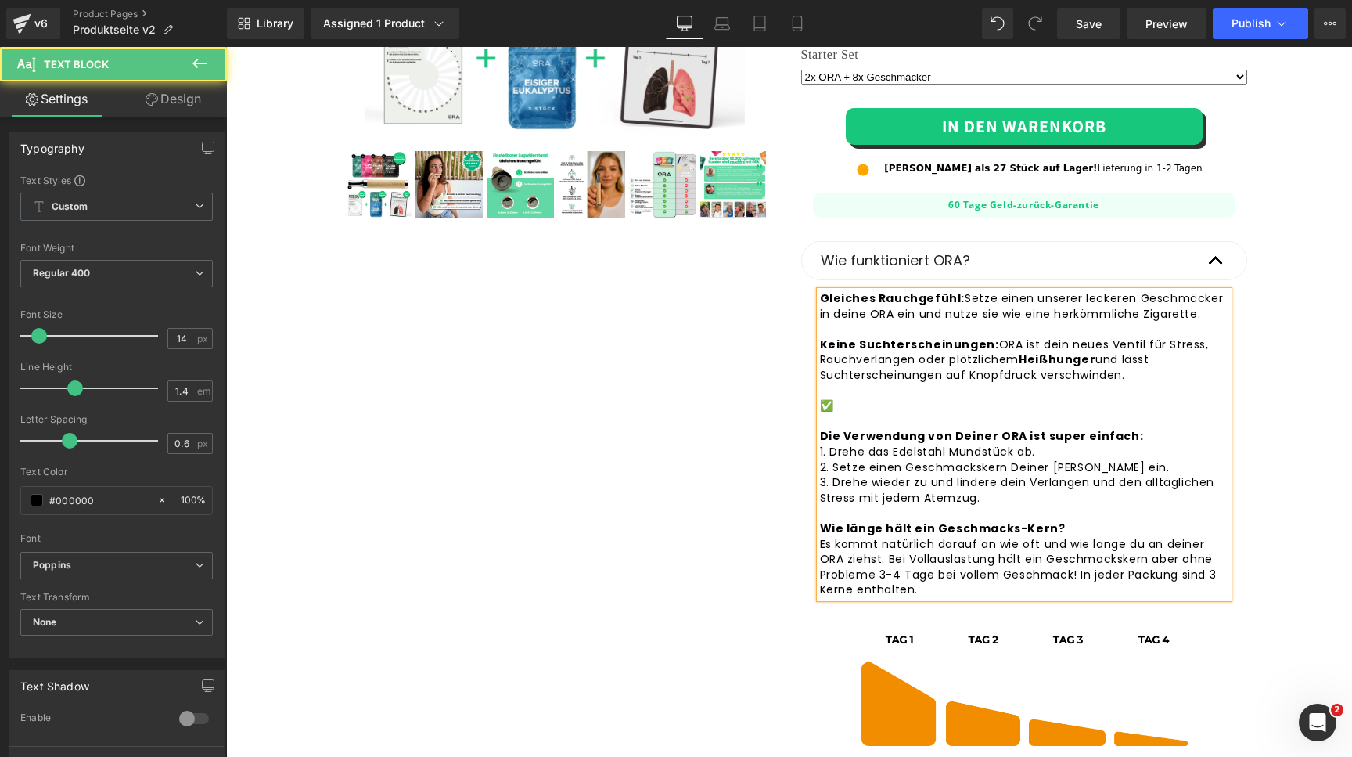
click at [839, 401] on div "Gleiches Rauchgefühl: Setze einen unserer leckeren Geschmäcker in deine ORA ein…" at bounding box center [1024, 444] width 408 height 307
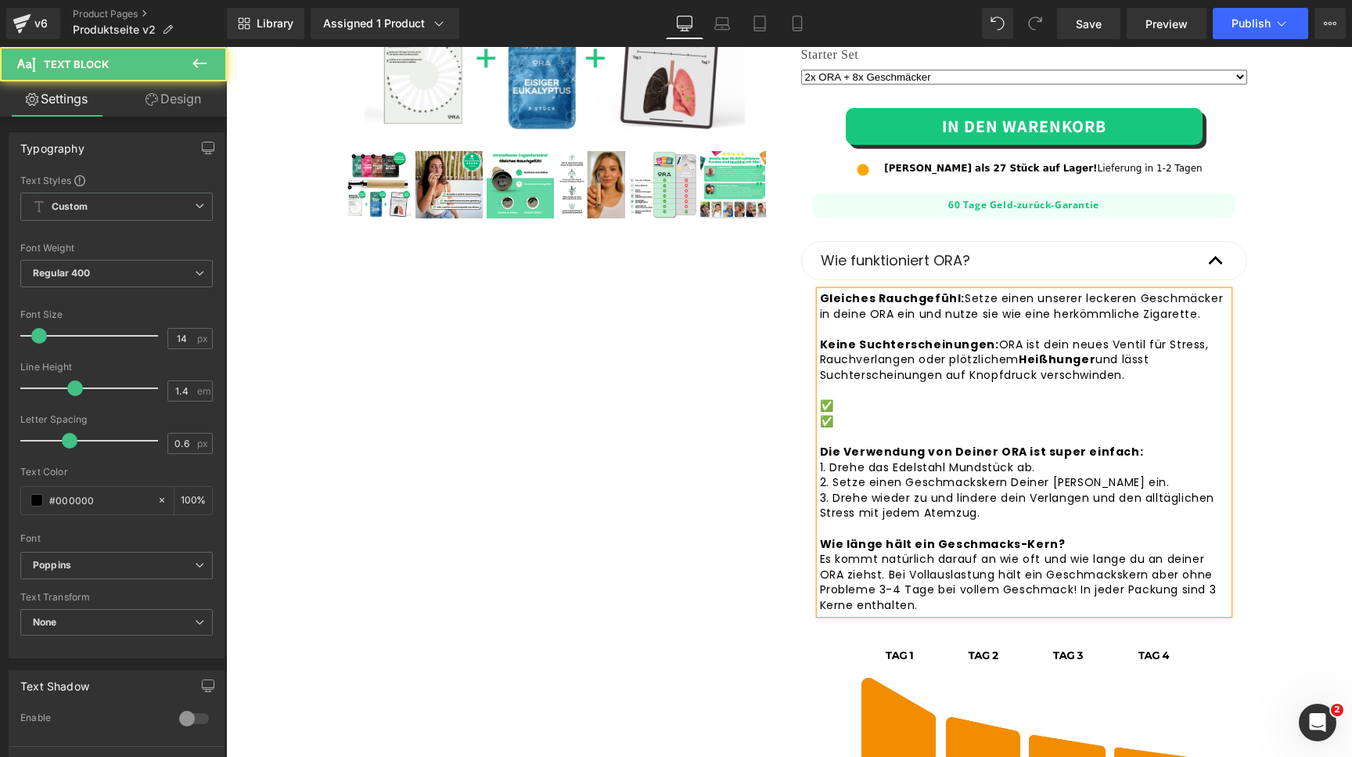
click at [844, 404] on div "Gleiches Rauchgefühl: Setze einen unserer leckeren Geschmäcker in deine ORA ein…" at bounding box center [1024, 452] width 408 height 322
click at [1037, 357] on strong "Heißhunger" at bounding box center [1057, 359] width 77 height 16
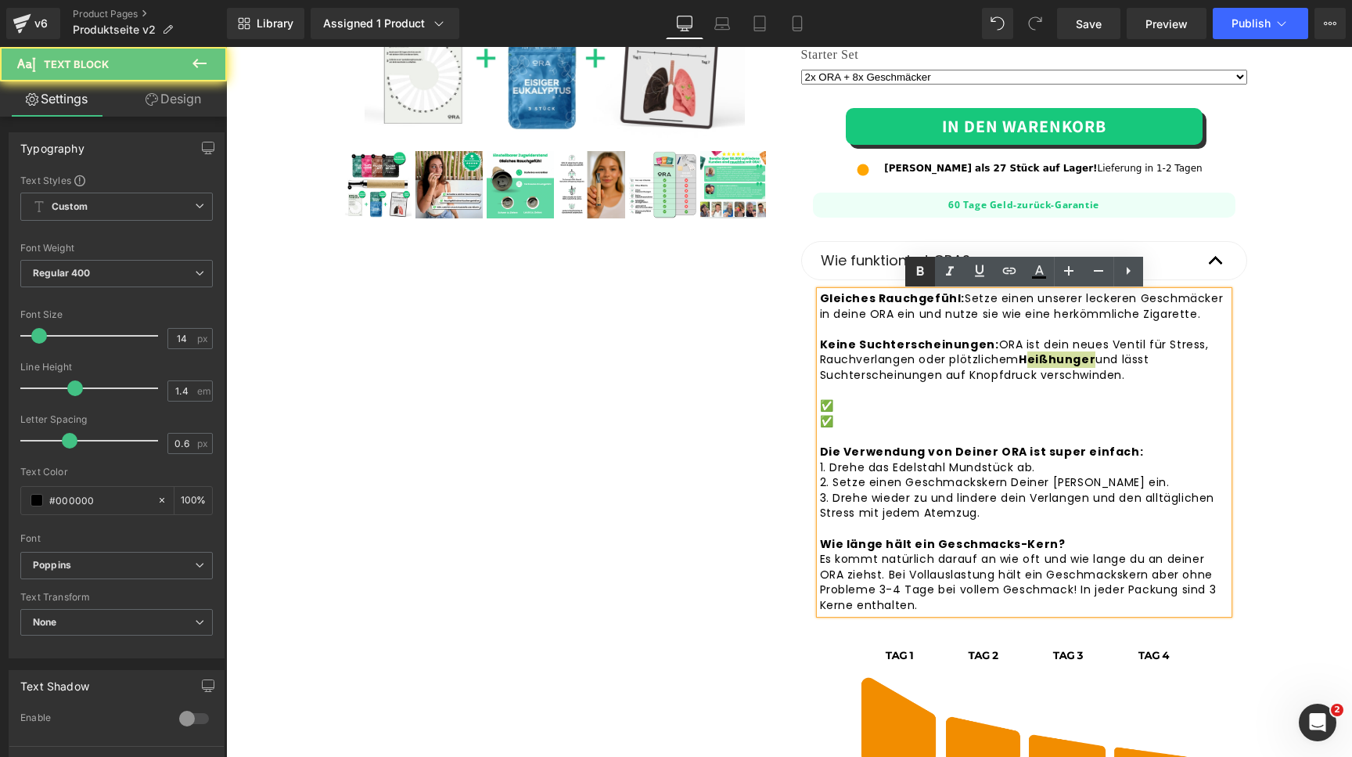
click at [926, 271] on icon at bounding box center [920, 271] width 19 height 19
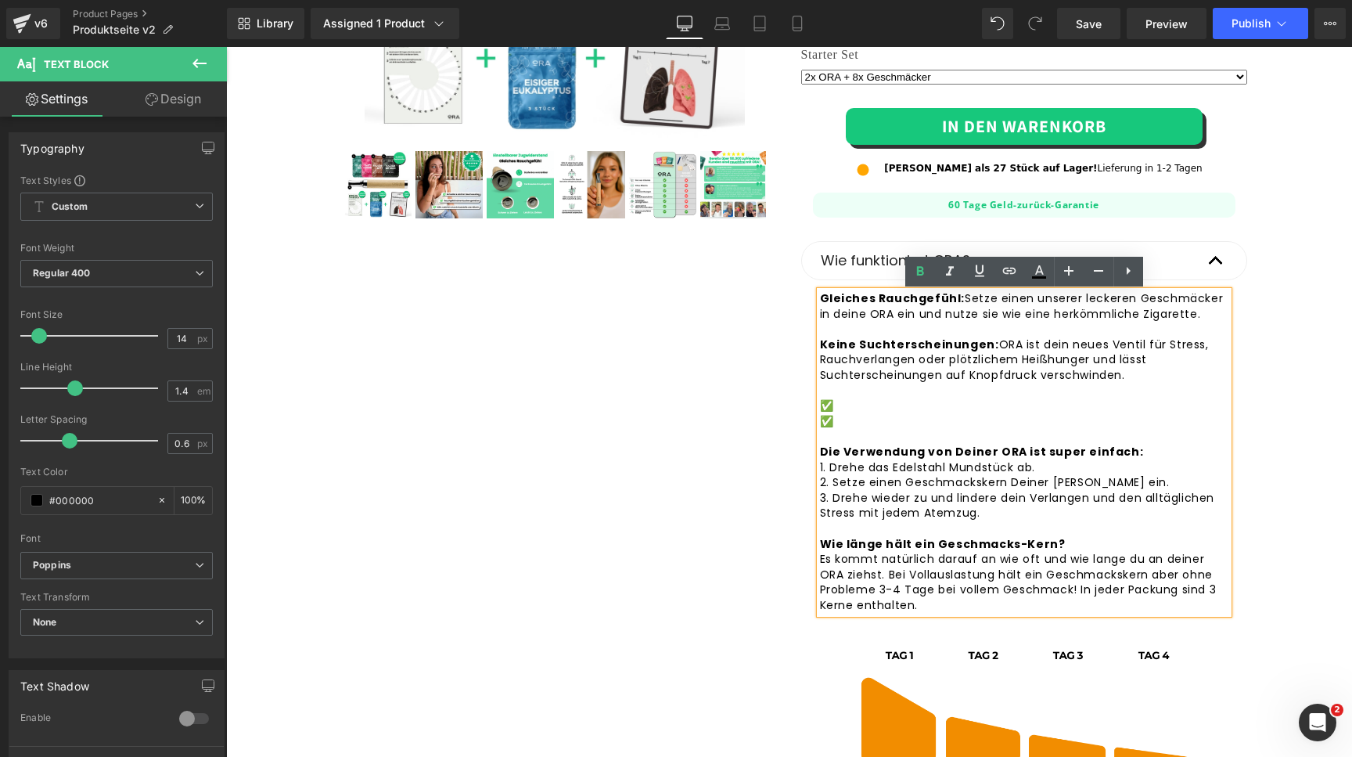
click at [845, 415] on div "Gleiches Rauchgefühl: Setze einen unserer leckeren Geschmäcker in deine ORA ein…" at bounding box center [1024, 452] width 408 height 322
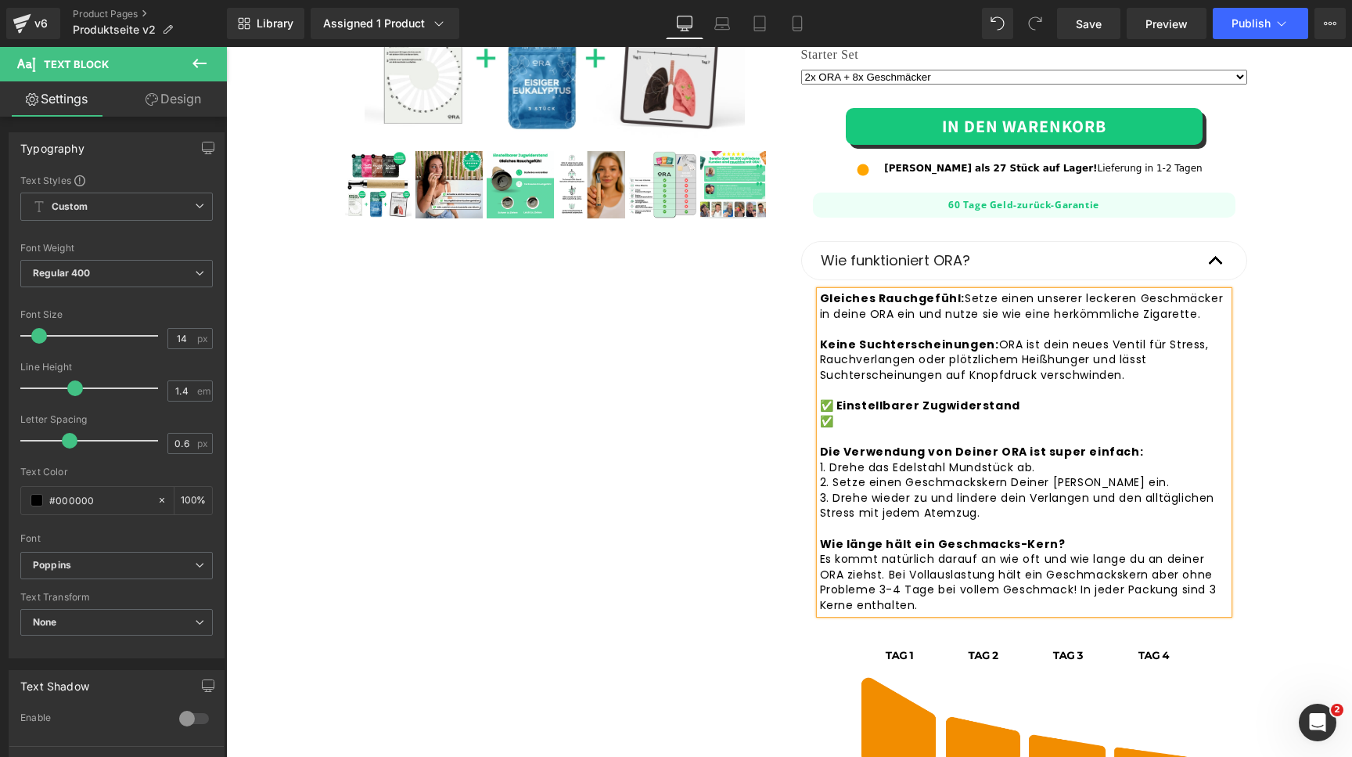
click at [855, 426] on div "Gleiches Rauchgefühl: Setze einen unserer leckeren Geschmäcker in deine ORA ein…" at bounding box center [1024, 452] width 408 height 322
click at [851, 295] on strong "Gleiches Rauchgefühl:" at bounding box center [893, 298] width 146 height 16
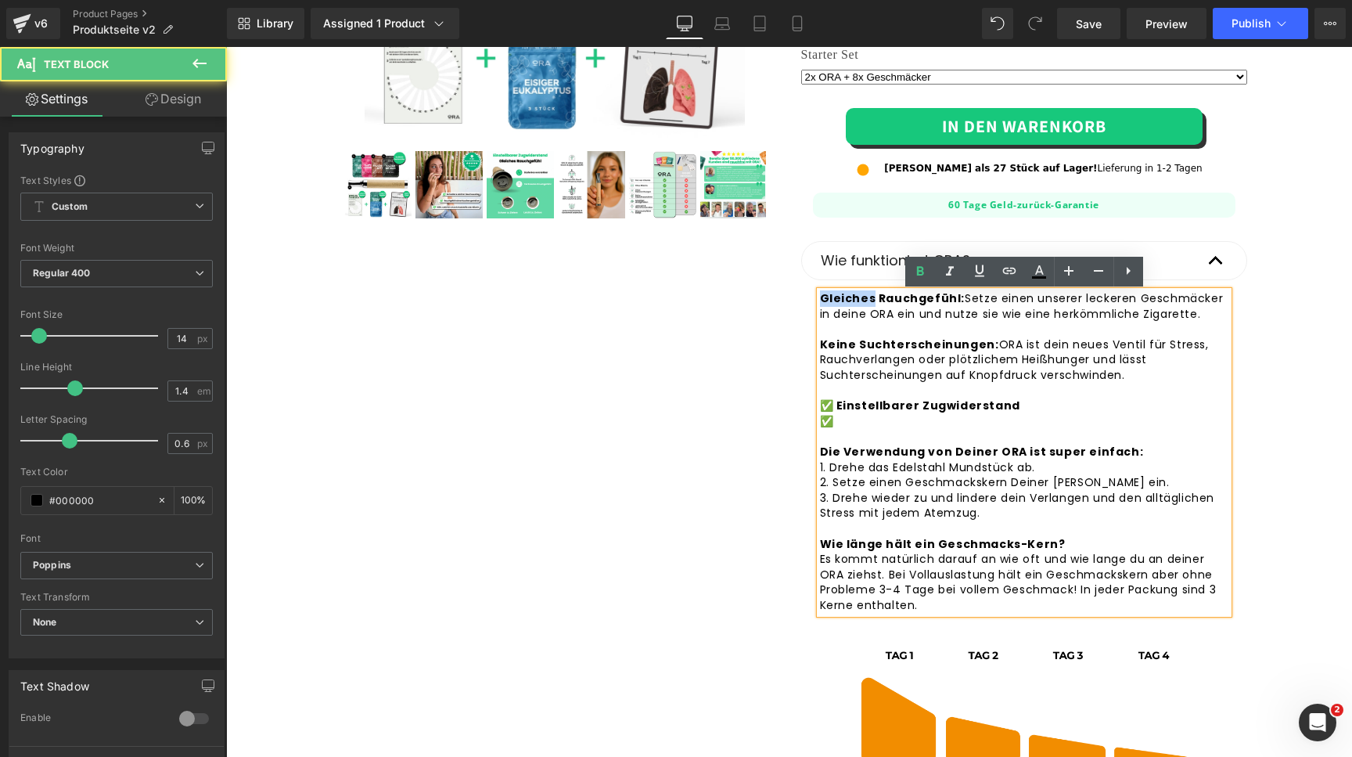
click at [851, 295] on strong "Gleiches Rauchgefühl:" at bounding box center [893, 298] width 146 height 16
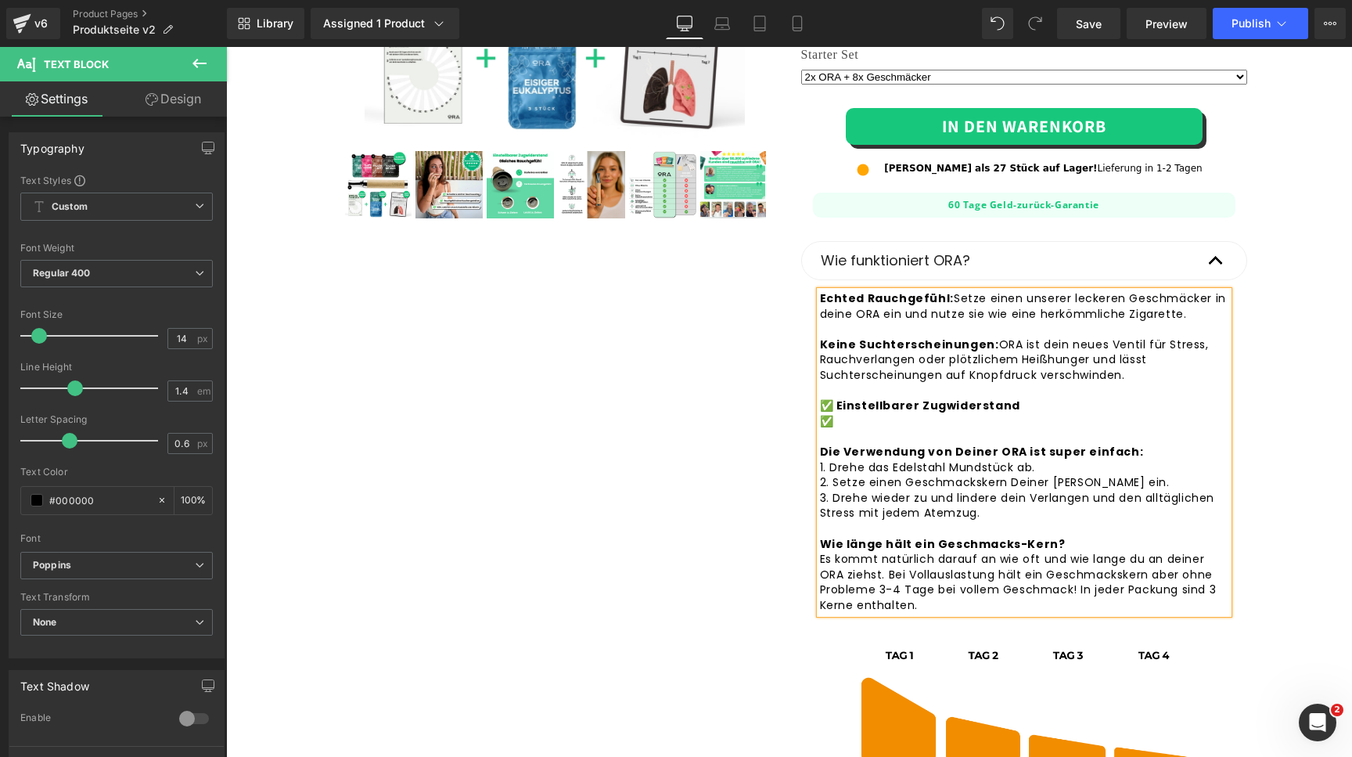
click at [845, 419] on div "Echted Rauchgefühl: Setze einen unserer leckeren Geschmäcker in deine ORA ein u…" at bounding box center [1024, 452] width 408 height 322
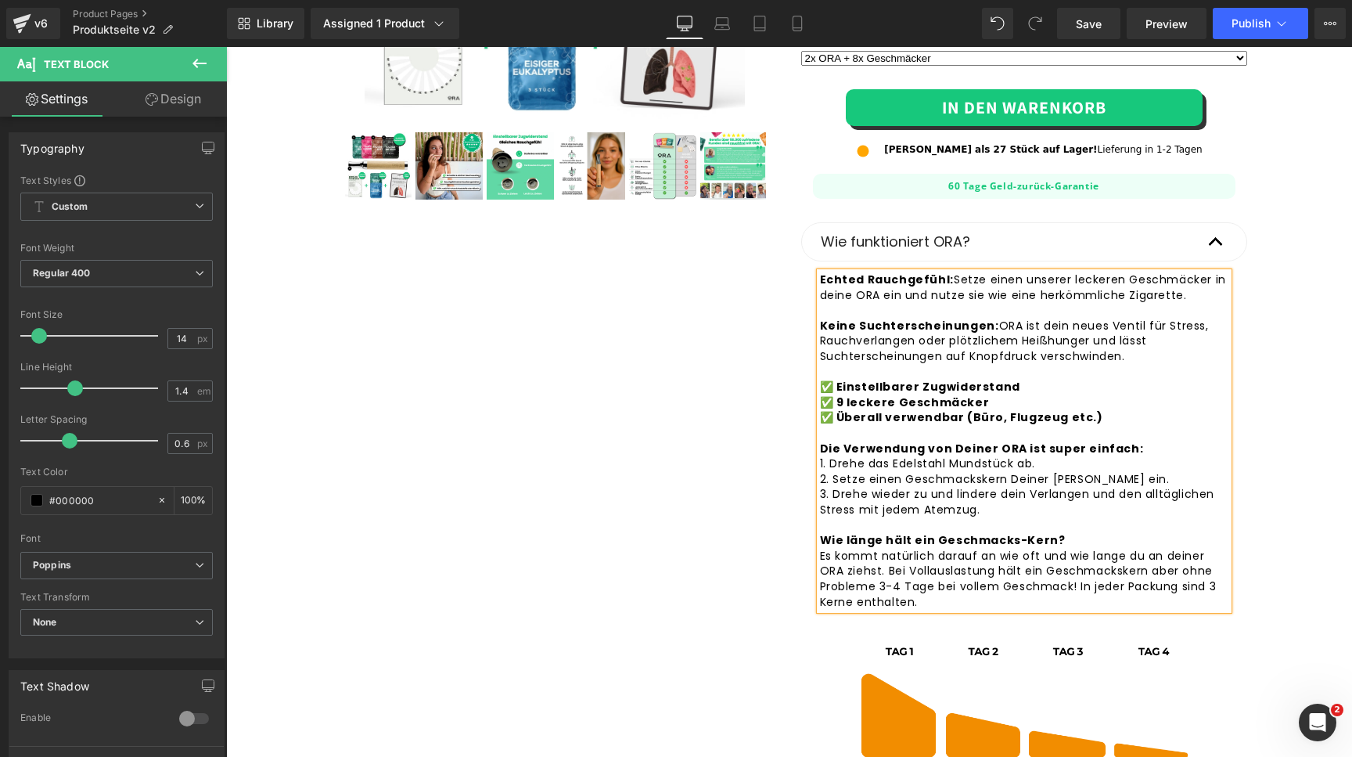
scroll to position [482, 0]
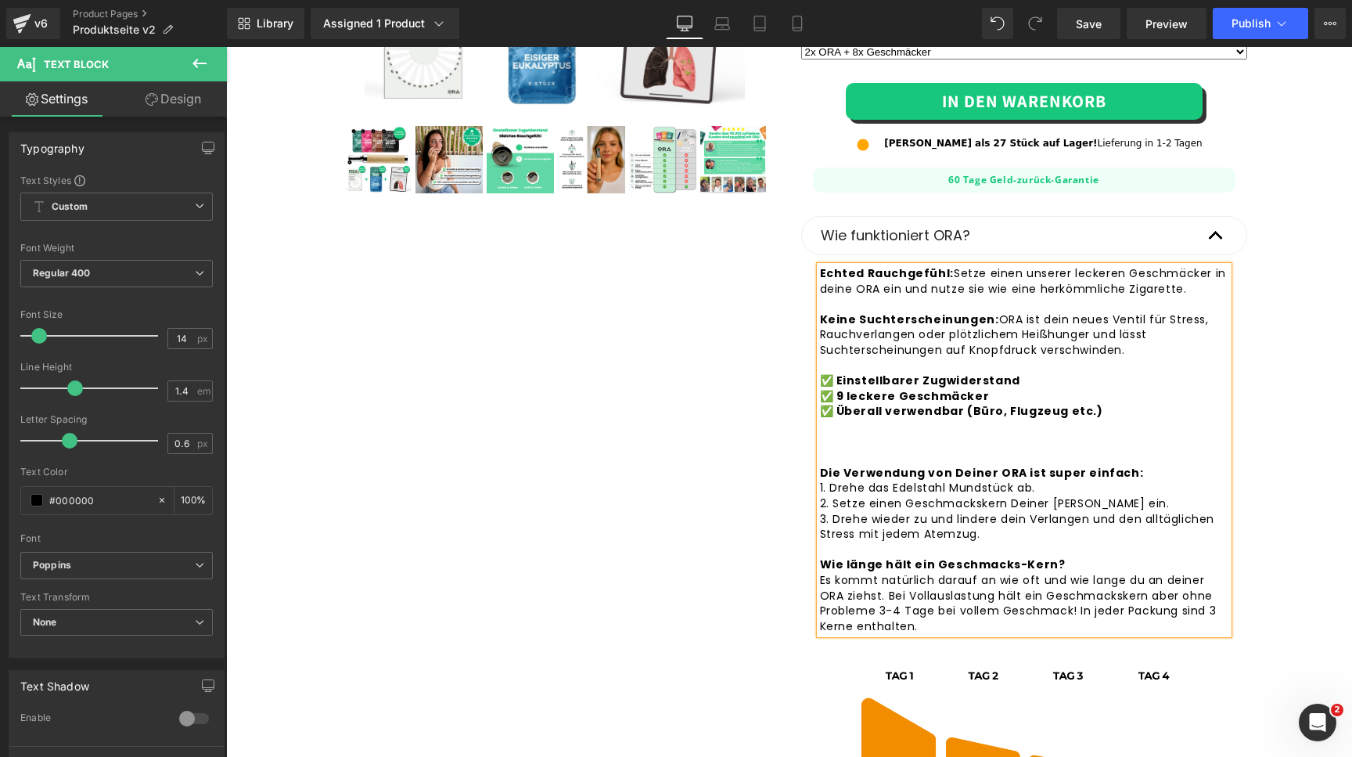
click at [876, 430] on div "Echted Rauchgefühl: Setze einen unserer leckeren Geschmäcker in deine ORA ein u…" at bounding box center [1024, 450] width 408 height 368
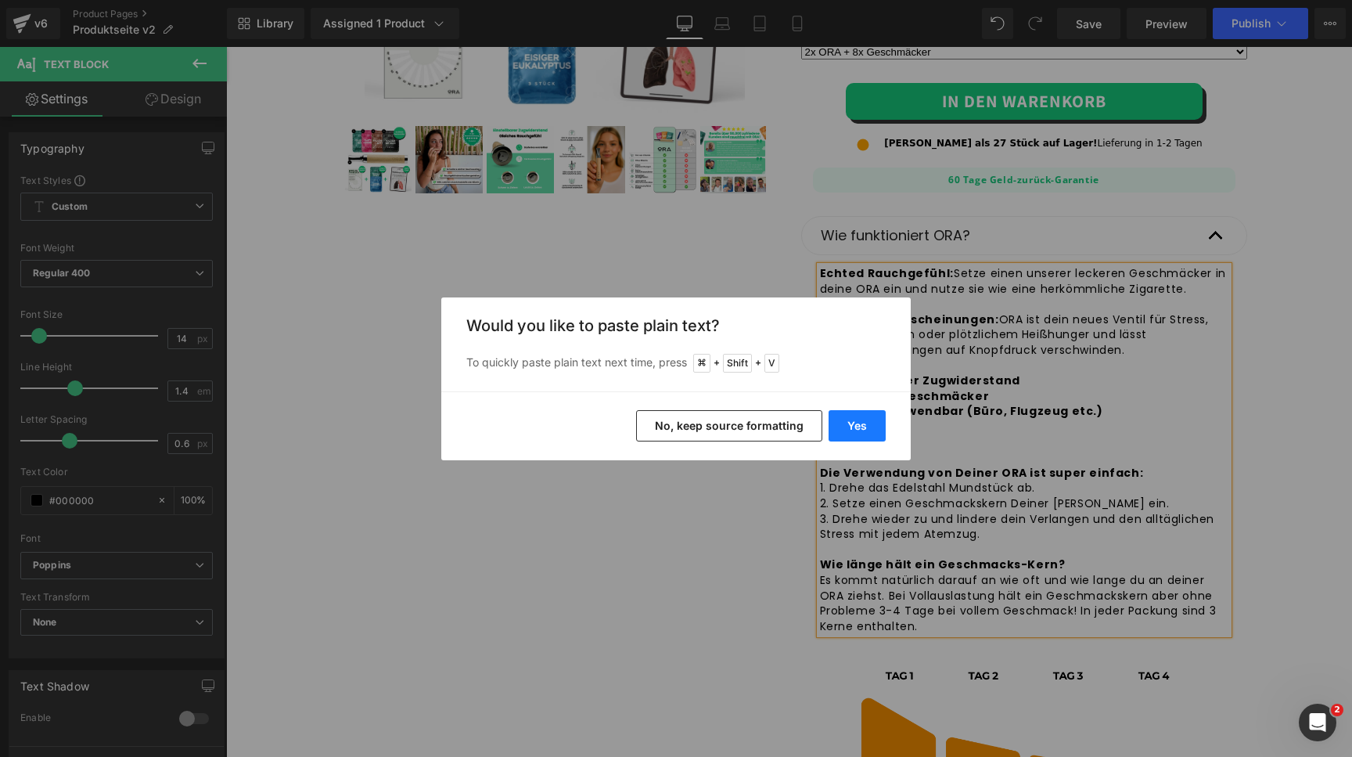
click at [842, 421] on button "Yes" at bounding box center [857, 425] width 57 height 31
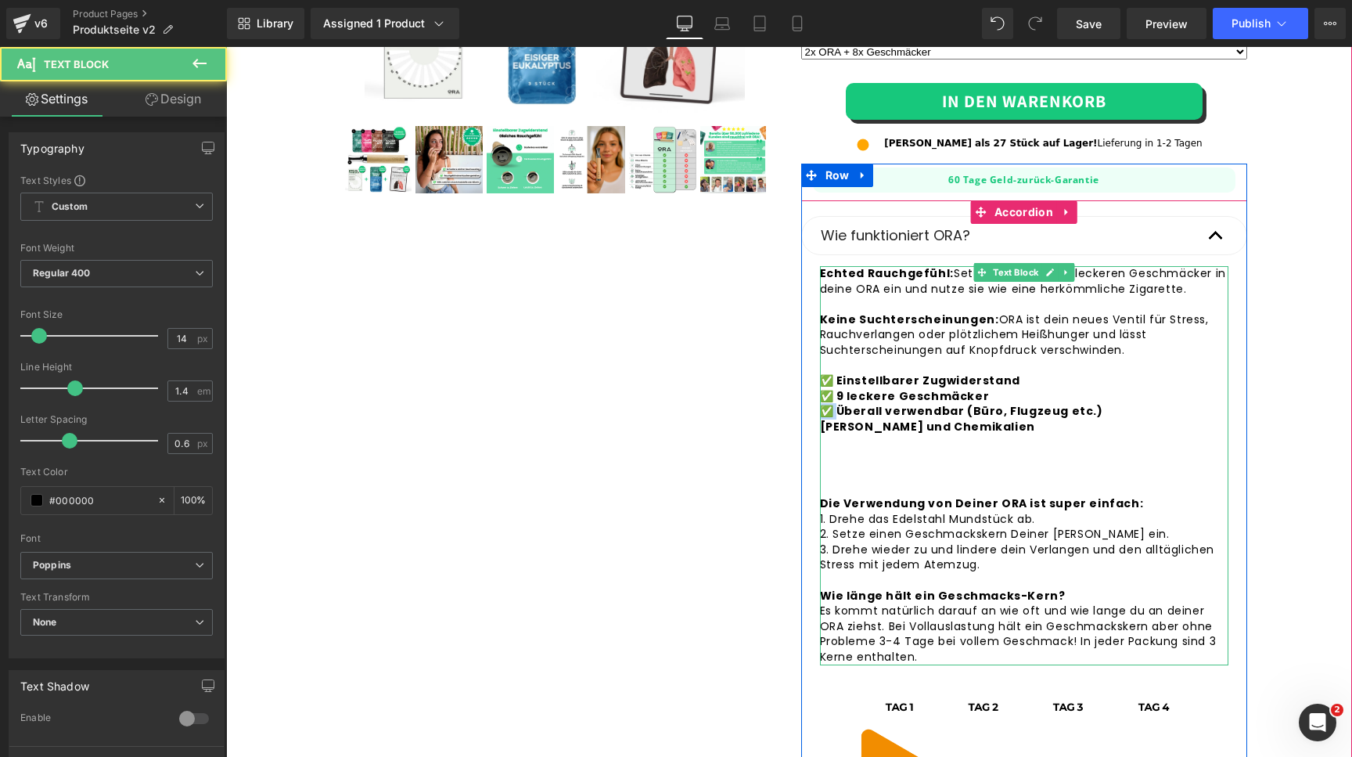
drag, startPoint x: 834, startPoint y: 416, endPoint x: 823, endPoint y: 416, distance: 11.0
click at [823, 416] on div "Echted Rauchgefühl: Setze einen unserer leckeren Geschmäcker in deine ORA ein u…" at bounding box center [1024, 465] width 408 height 398
copy strong "✅"
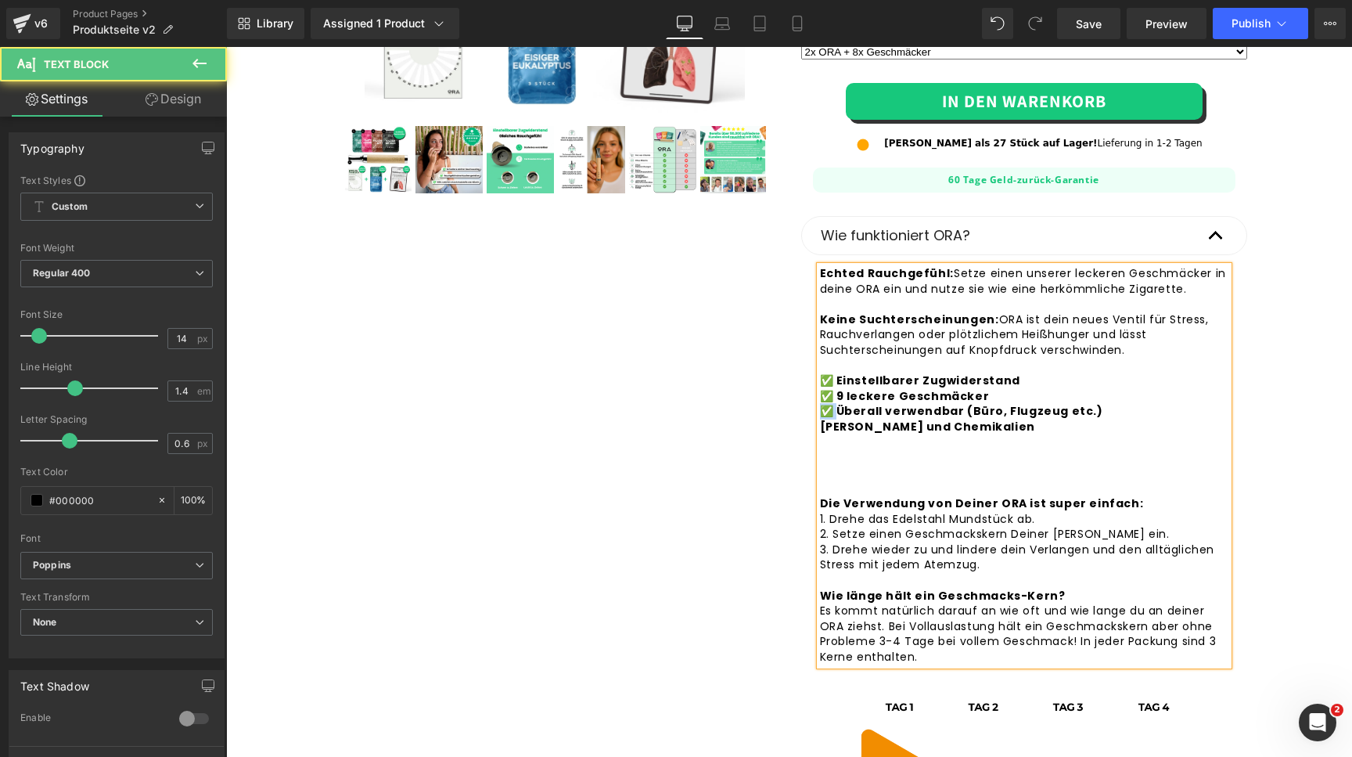
click at [823, 432] on div "Echted Rauchgefühl: Setze einen unserer leckeren Geschmäcker in deine ORA ein u…" at bounding box center [1024, 465] width 408 height 398
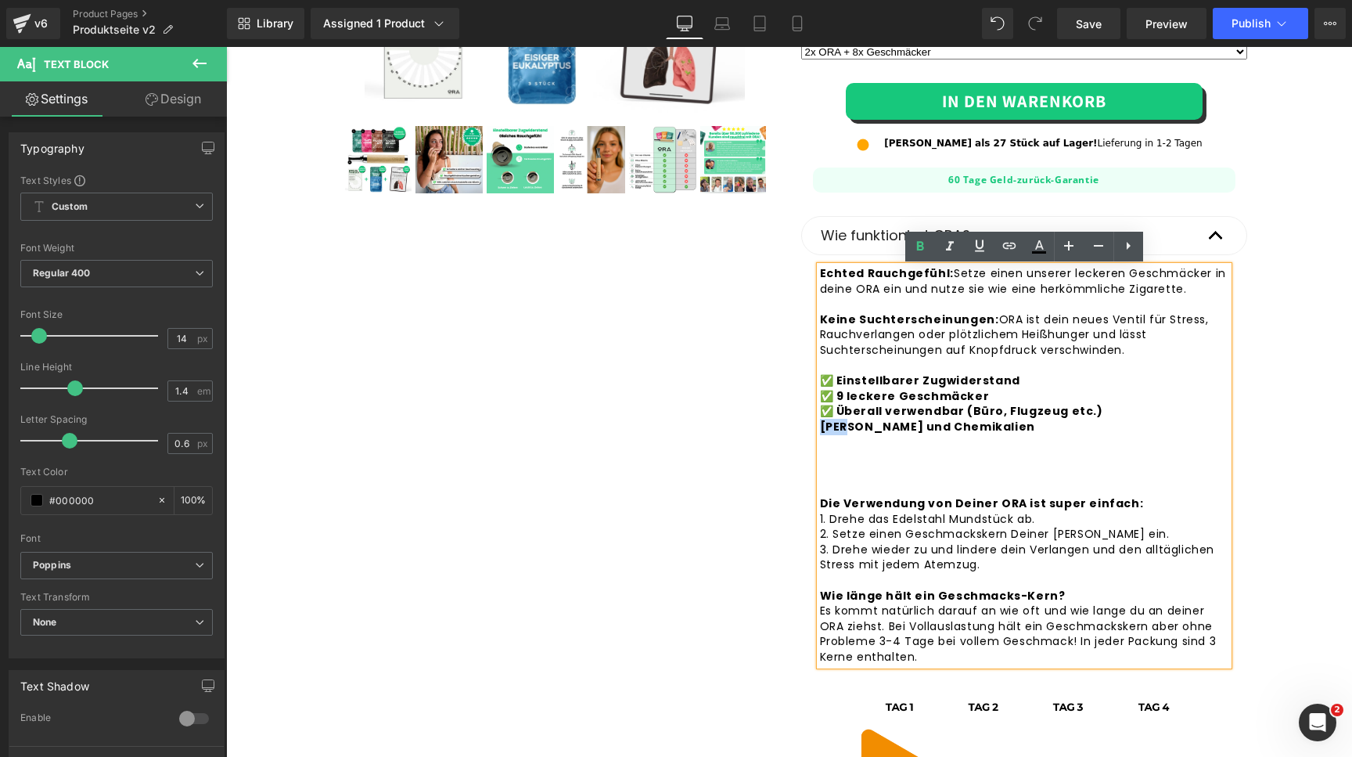
click at [825, 432] on strong "✅ Einstellbarer Zugwiderstand ✅ 9 leckere Geschmäcker ✅ Überall verwendbar (Bür…" at bounding box center [982, 441] width 324 height 139
click at [822, 430] on strong "✅ Einstellbarer Zugwiderstand ✅ 9 leckere Geschmäcker ✅ Überall verwendbar (Bür…" at bounding box center [982, 441] width 324 height 139
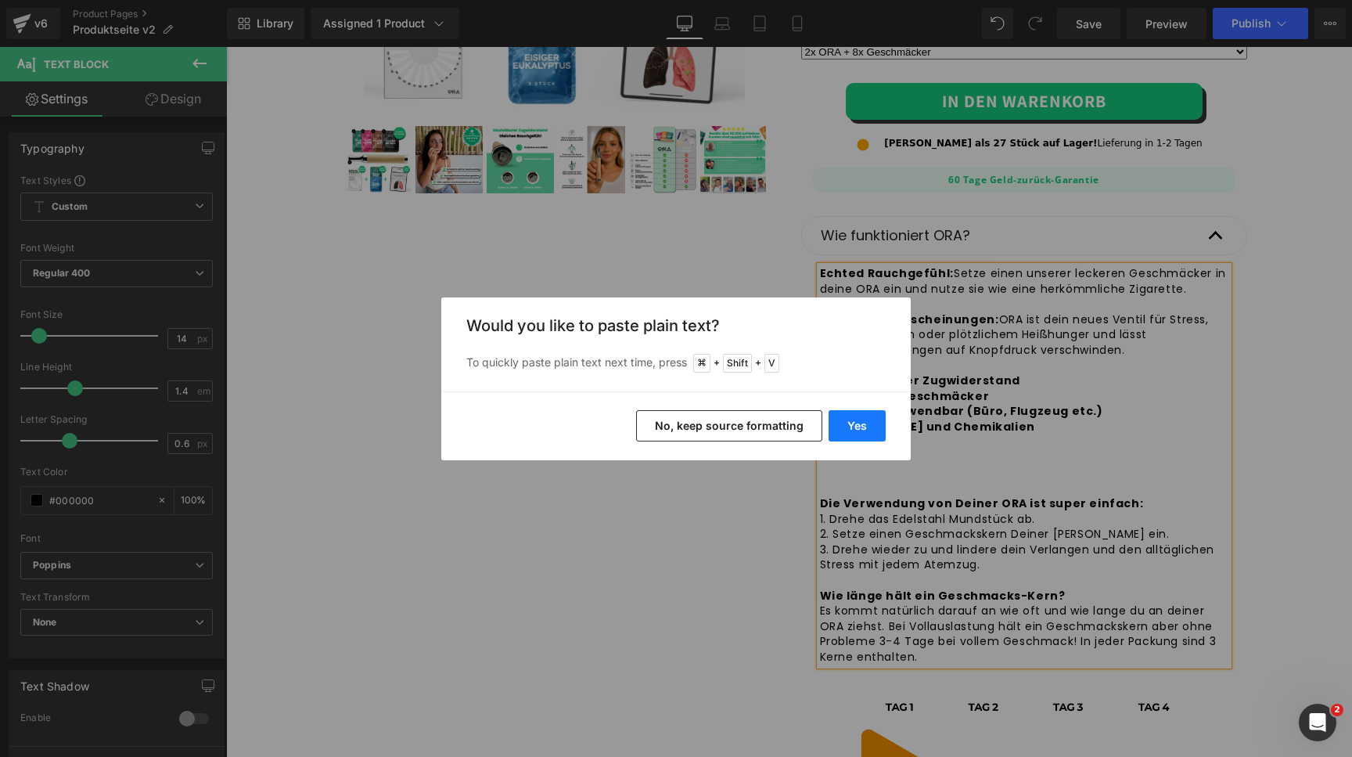
click at [874, 423] on button "Yes" at bounding box center [857, 425] width 57 height 31
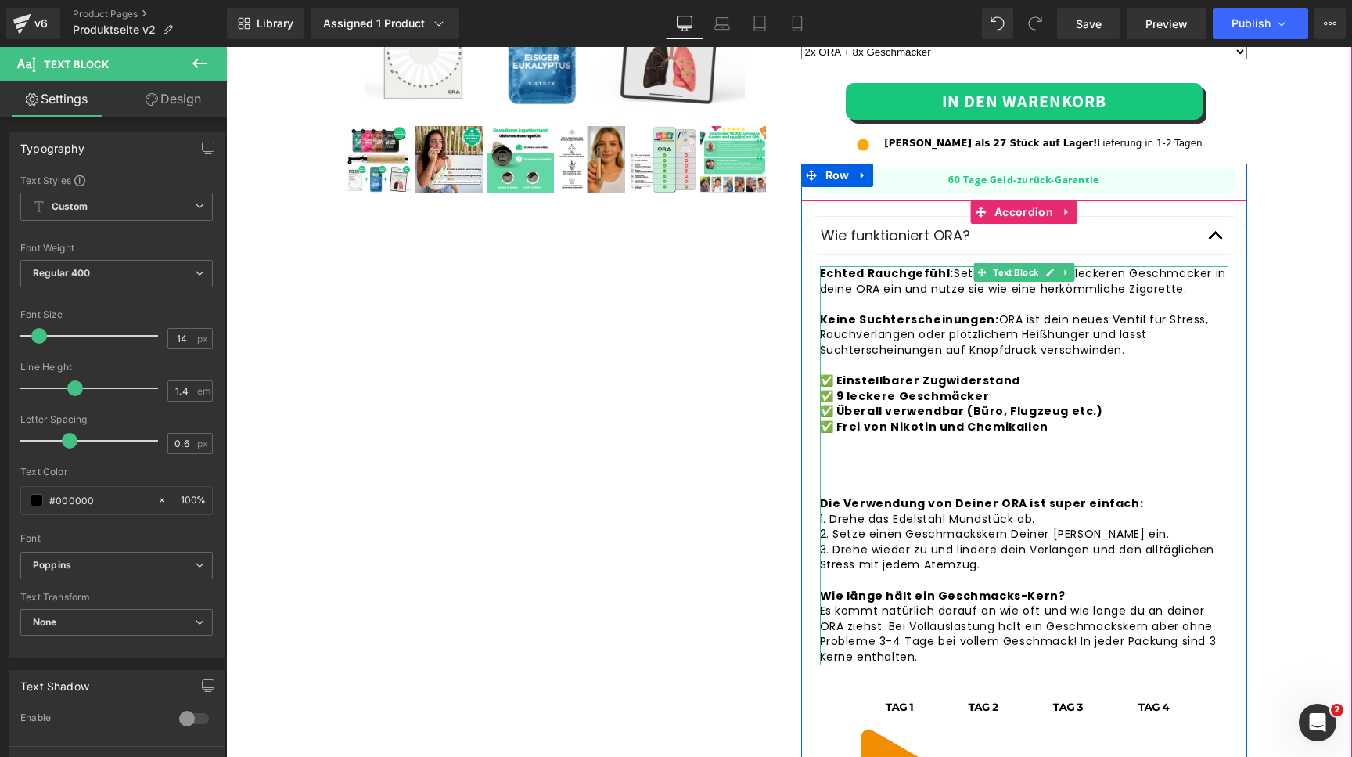
click at [1027, 444] on div "Echted Rauchgefühl: Setze einen unserer leckeren Geschmäcker in deine ORA ein u…" at bounding box center [1024, 465] width 408 height 398
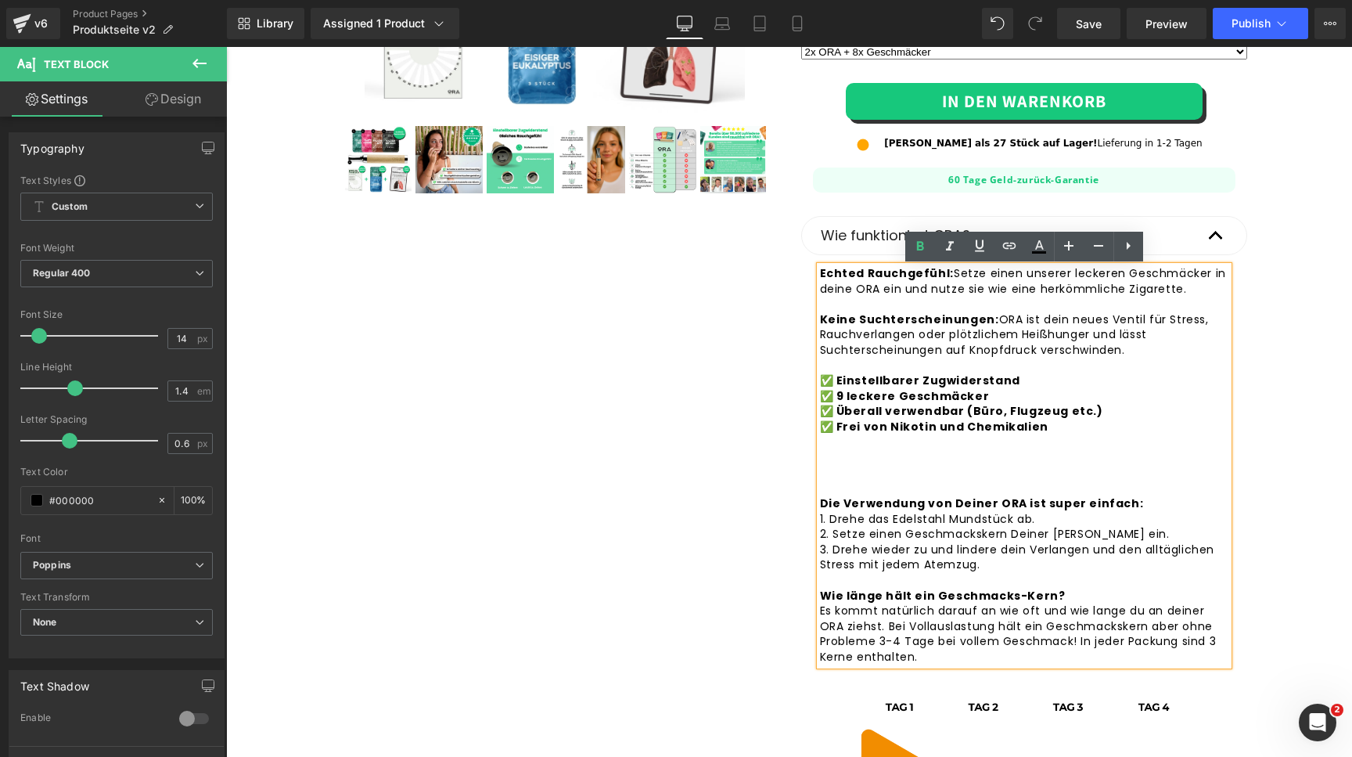
click at [1181, 289] on div "Echted Rauchgefühl: Setze einen unserer leckeren Geschmäcker in deine ORA ein u…" at bounding box center [1024, 465] width 408 height 398
click at [1211, 293] on div "Echted Rauchgefühl: Setze einen unserer leckeren Geschmäcker in deine ORA ein u…" at bounding box center [1024, 465] width 408 height 398
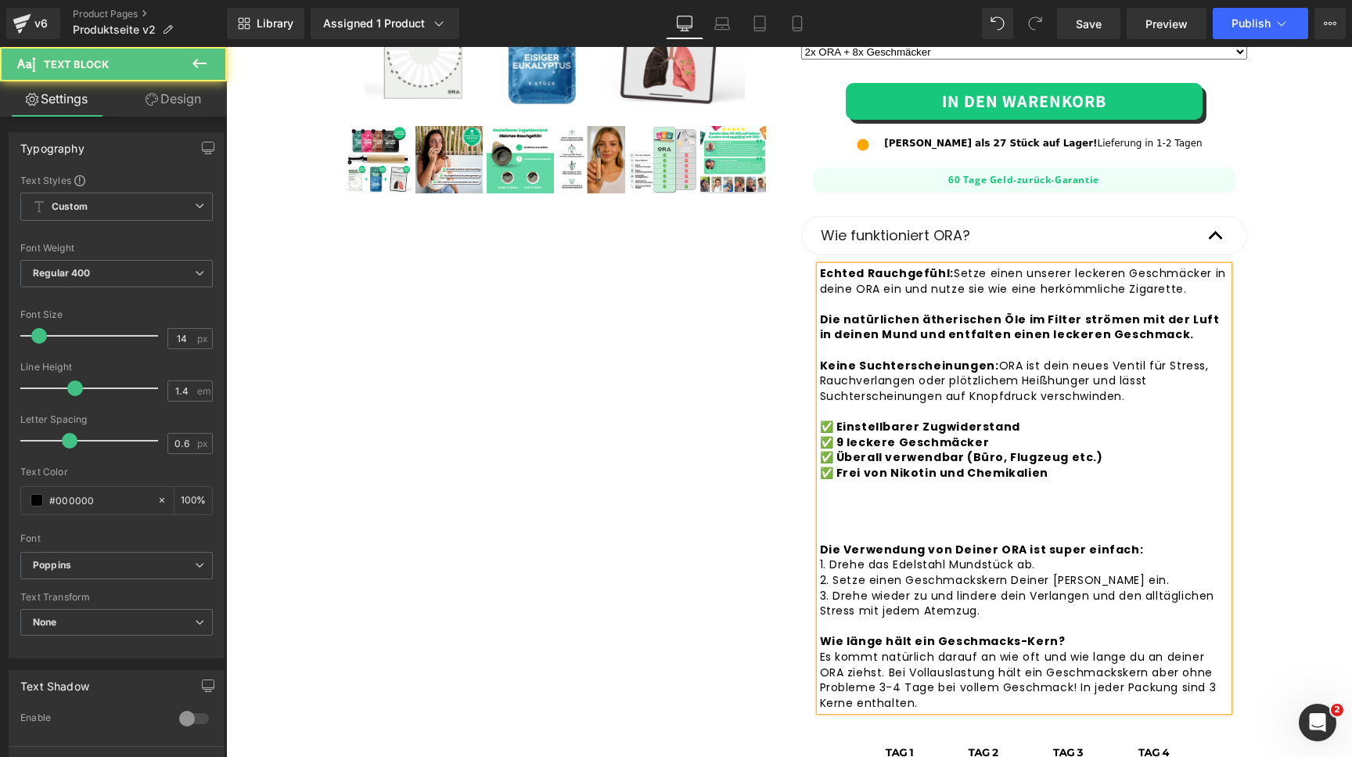
click at [822, 324] on strong "Die natürlichen ätherischen Öle im Filter strömen mit der Luft in deinen Mund u…" at bounding box center [1020, 342] width 400 height 62
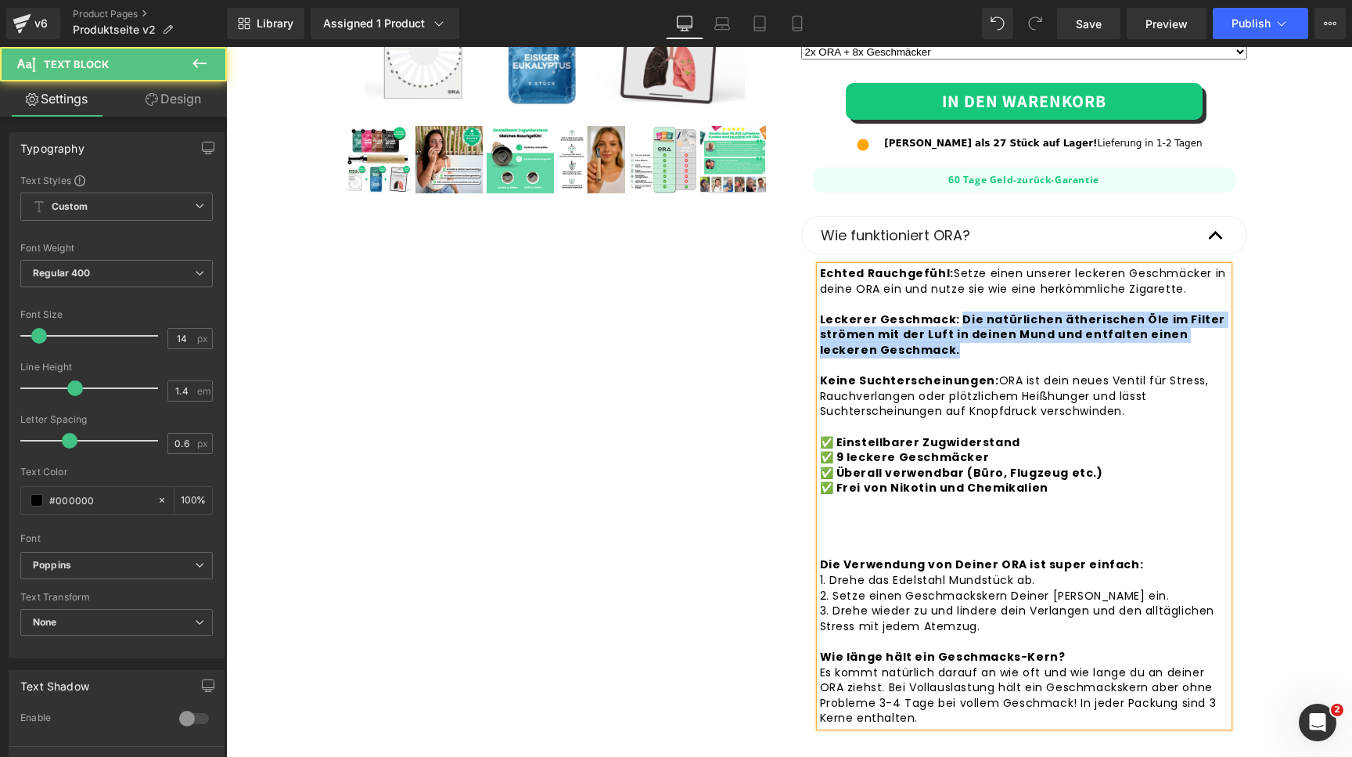
drag, startPoint x: 955, startPoint y: 321, endPoint x: 948, endPoint y: 354, distance: 33.6
click at [948, 354] on div "Echted Rauchgefühl: Setze einen unserer leckeren Geschmäcker in deine ORA ein u…" at bounding box center [1024, 496] width 408 height 460
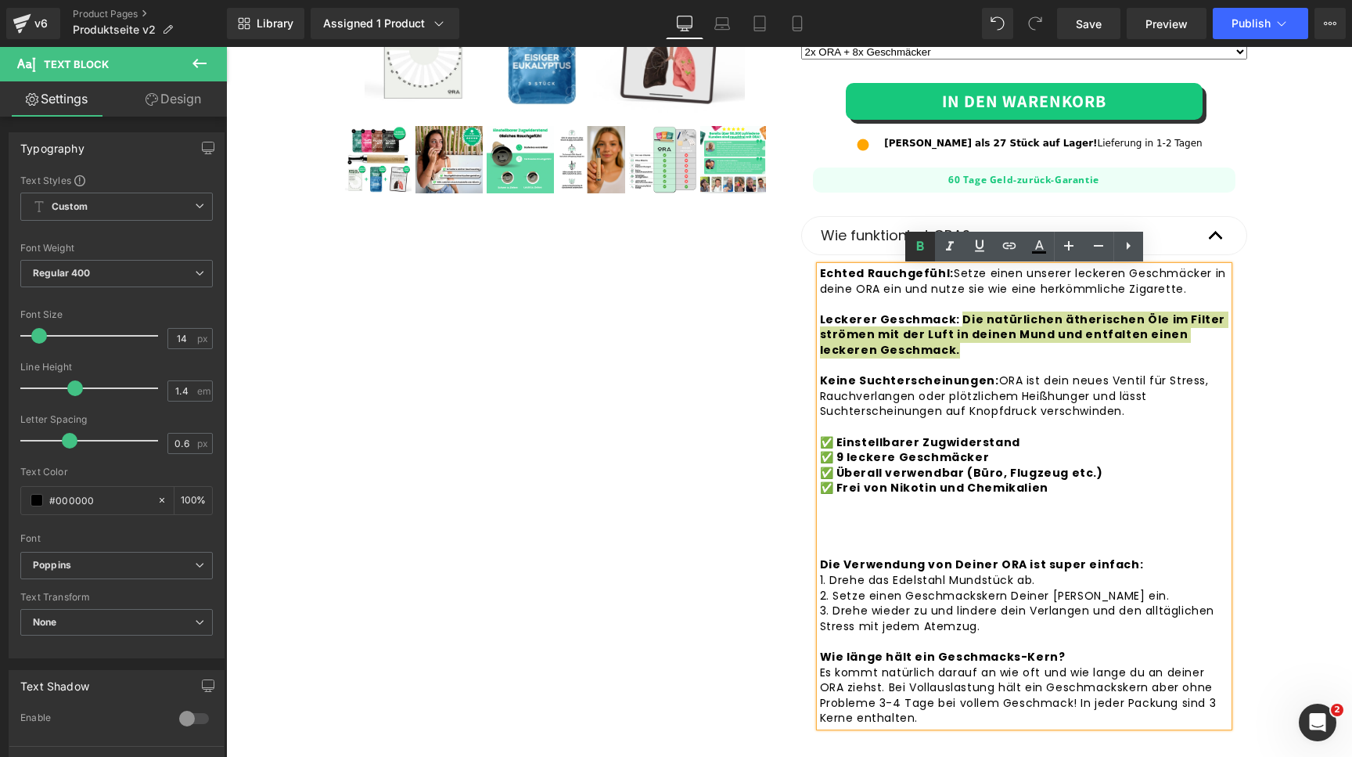
click at [916, 243] on icon at bounding box center [920, 246] width 19 height 19
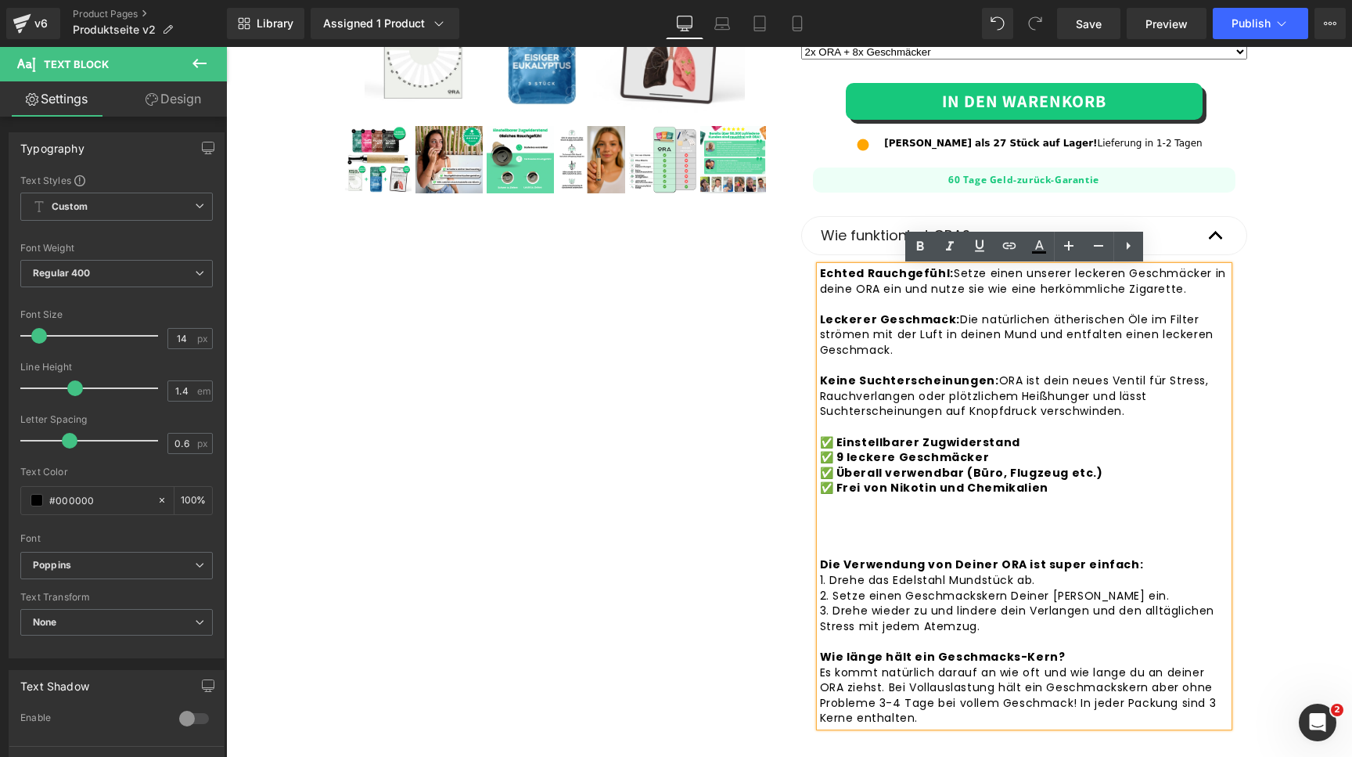
click at [862, 275] on strong "Echted Rauchgefühl:" at bounding box center [887, 273] width 134 height 16
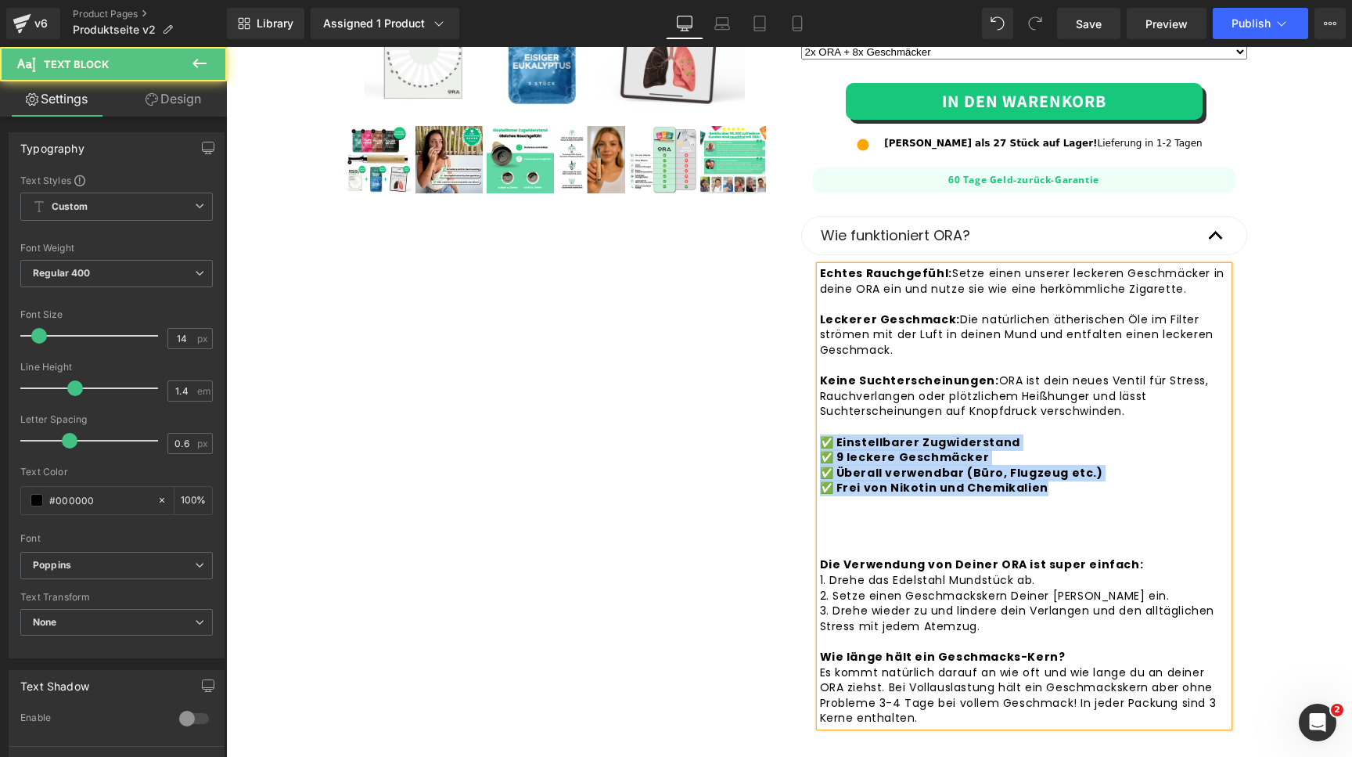
drag, startPoint x: 1039, startPoint y: 491, endPoint x: 809, endPoint y: 444, distance: 234.7
click at [809, 444] on article "Echtes Rauchgefühl: Setze einen unserer leckeren Geschmäcker in deine ORA ein u…" at bounding box center [1024, 593] width 446 height 676
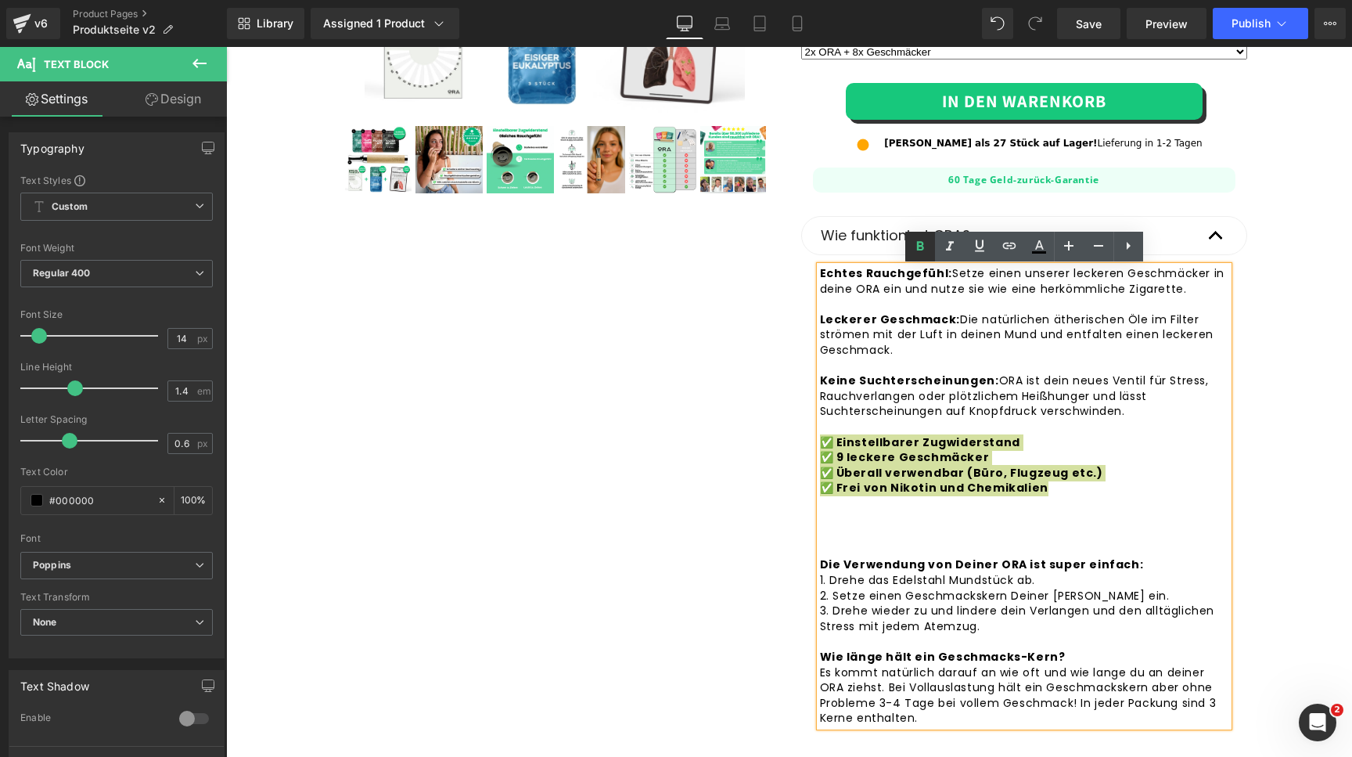
click at [917, 243] on icon at bounding box center [919, 245] width 7 height 9
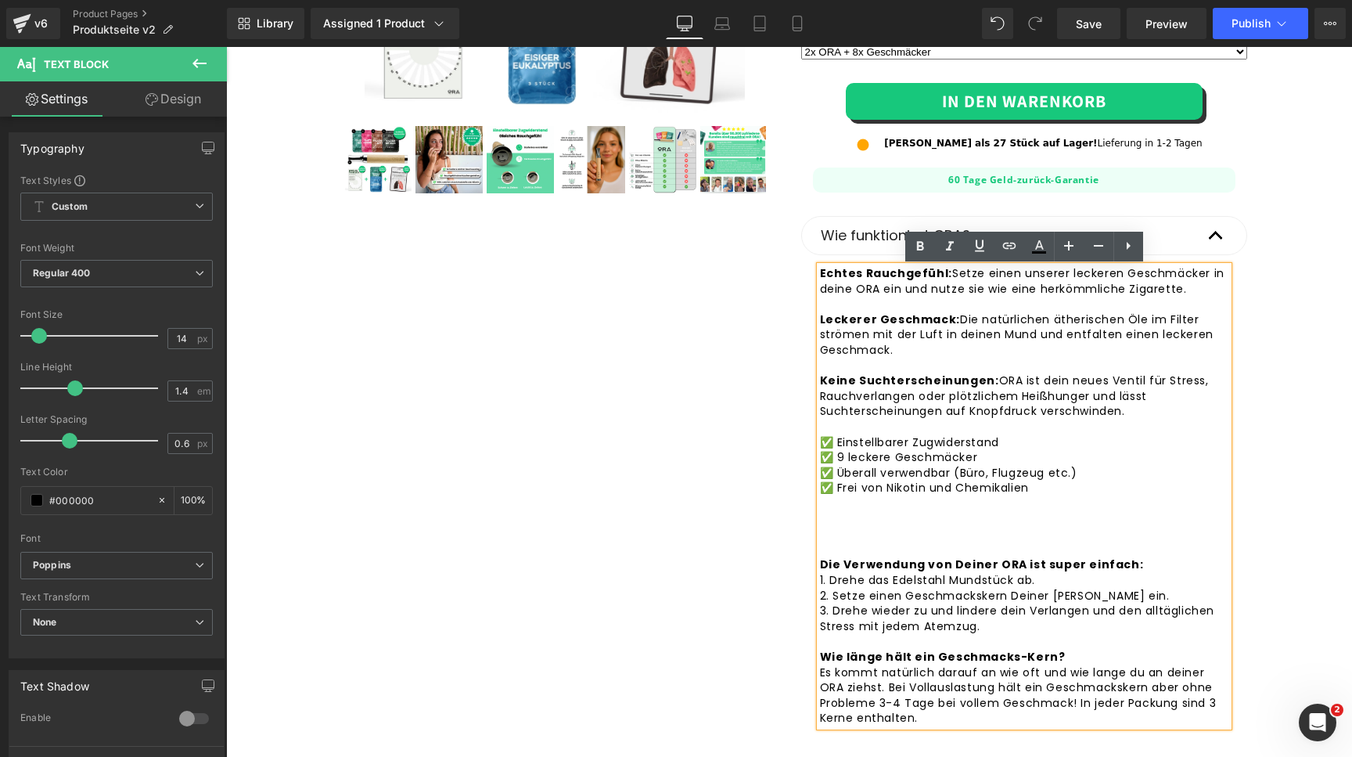
click at [914, 429] on div "Echtes Rauchgefühl: Setze einen unserer leckeren Geschmäcker in deine ORA ein u…" at bounding box center [1024, 496] width 408 height 460
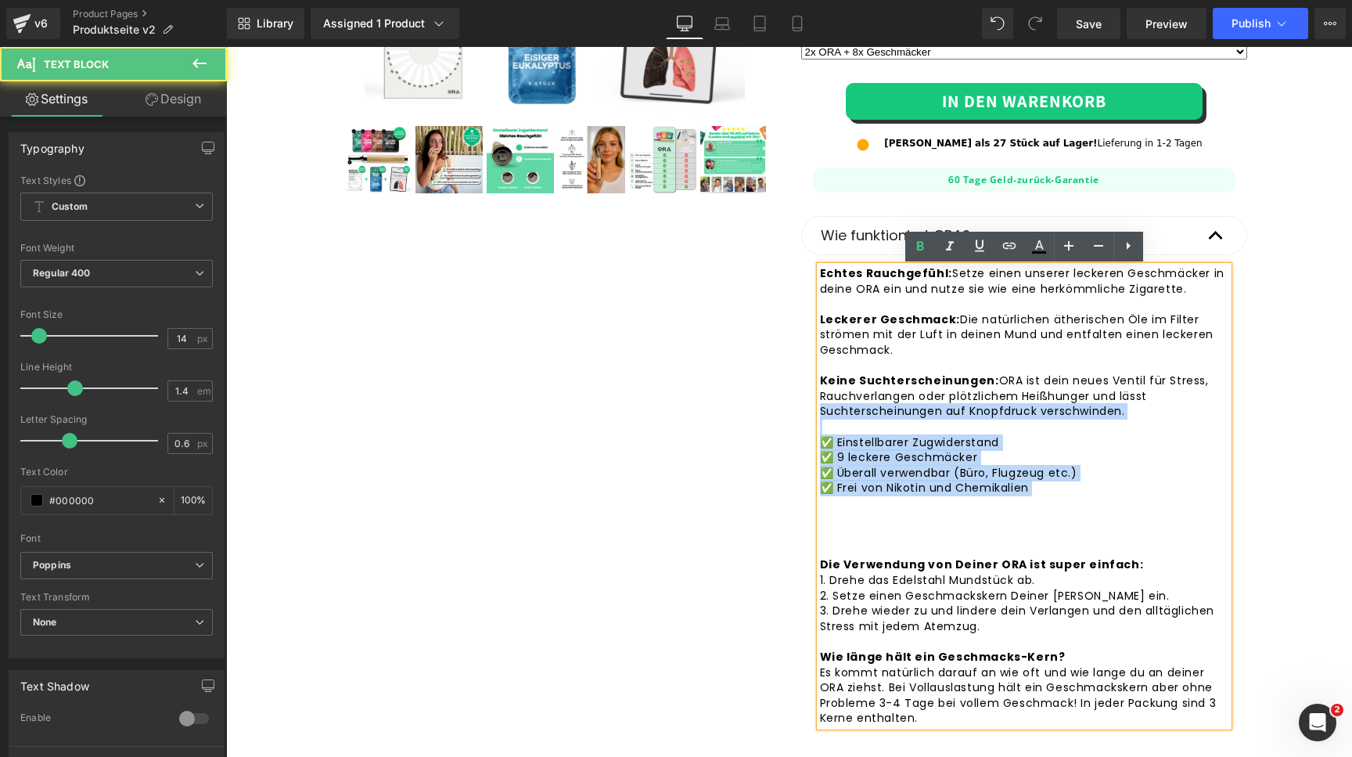
drag, startPoint x: 1044, startPoint y: 489, endPoint x: 809, endPoint y: 416, distance: 246.0
click at [809, 416] on article "Echtes Rauchgefühl: Setze einen unserer leckeren Geschmäcker in deine ORA ein u…" at bounding box center [1024, 593] width 446 height 676
click at [857, 441] on div "Echtes Rauchgefühl: Setze einen unserer leckeren Geschmäcker in deine ORA ein u…" at bounding box center [1024, 496] width 408 height 460
drag, startPoint x: 995, startPoint y: 492, endPoint x: 821, endPoint y: 447, distance: 179.6
click at [821, 447] on div "Echtes Rauchgefühl: Setze einen unserer leckeren Geschmäcker in deine ORA ein u…" at bounding box center [1024, 496] width 408 height 460
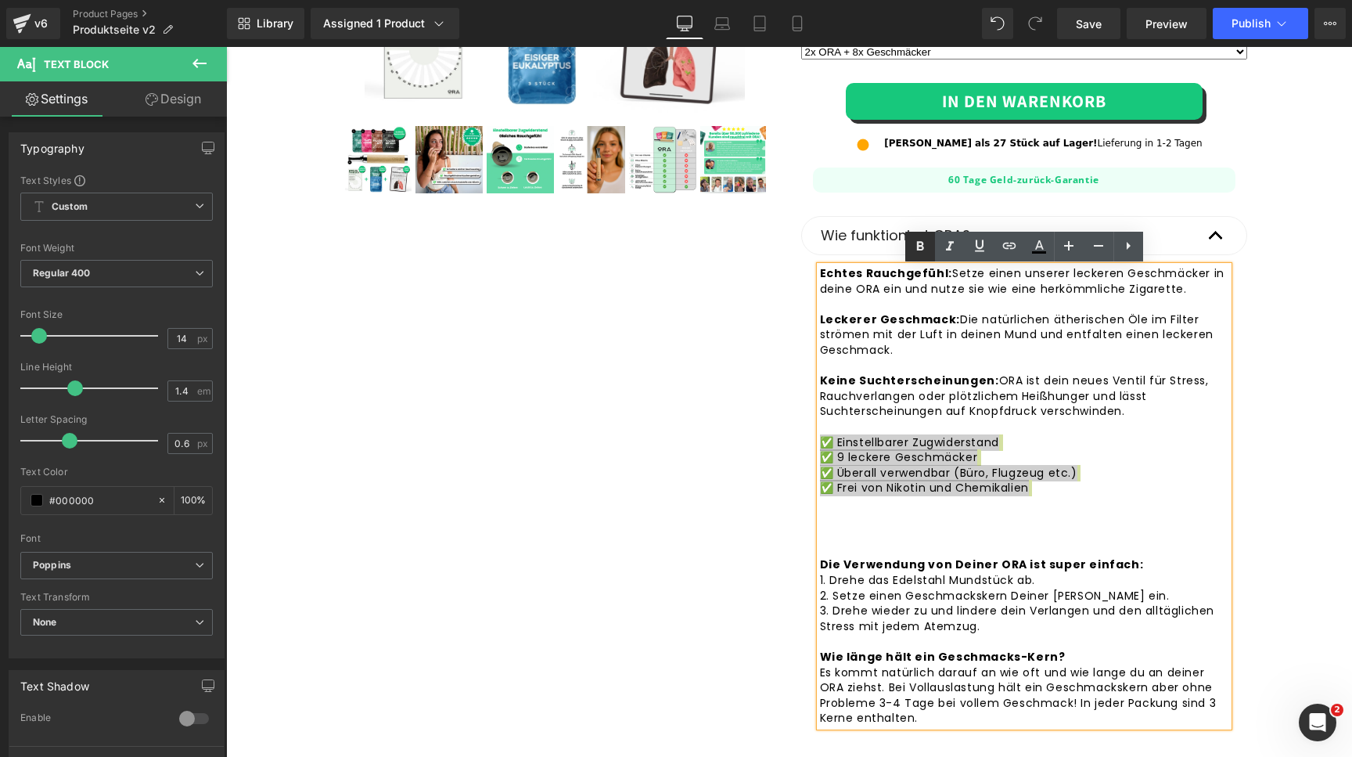
click at [919, 250] on icon at bounding box center [919, 245] width 7 height 9
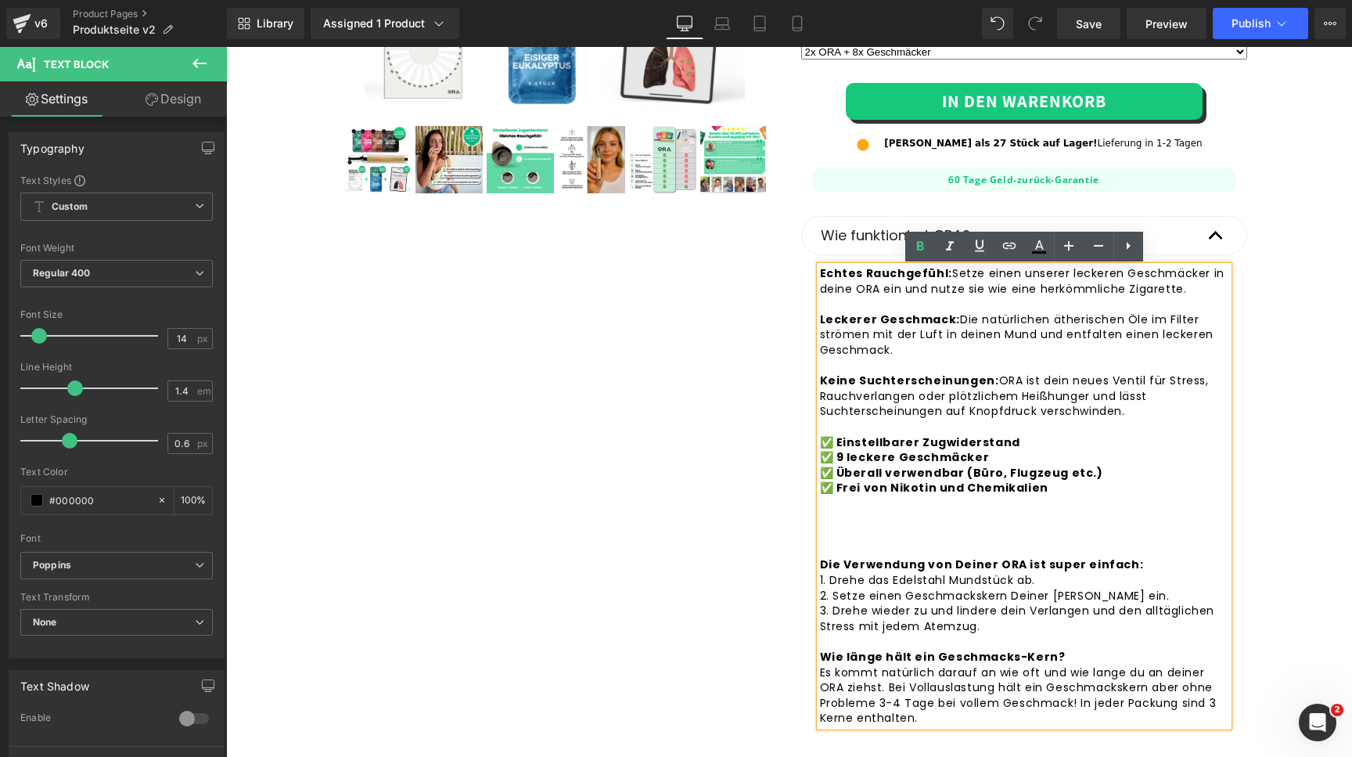
click at [948, 401] on div "Echtes Rauchgefühl: Setze einen unserer leckeren Geschmäcker in deine ORA ein u…" at bounding box center [1024, 496] width 408 height 460
click at [1076, 509] on div "Echtes Rauchgefühl: Setze einen unserer leckeren Geschmäcker in deine ORA ein u…" at bounding box center [1024, 496] width 408 height 460
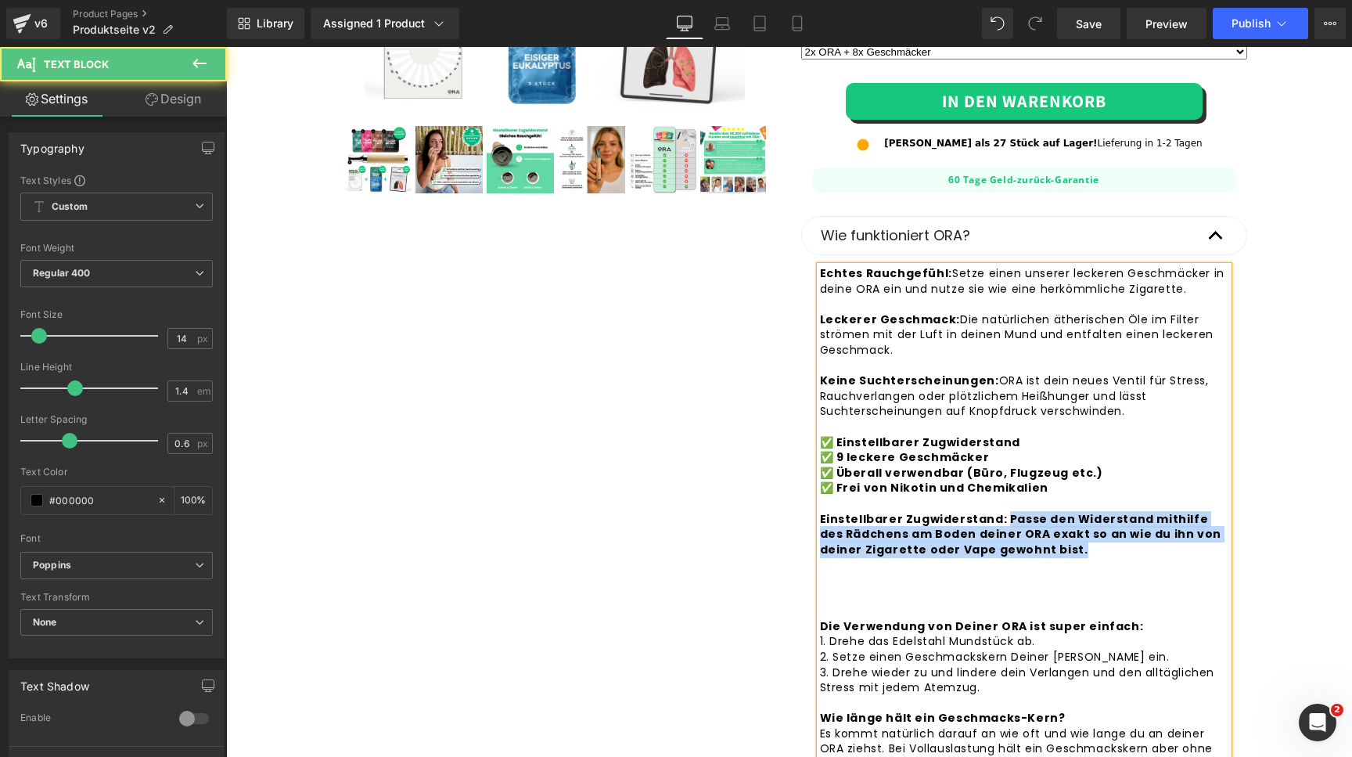
drag, startPoint x: 1041, startPoint y: 553, endPoint x: 999, endPoint y: 520, distance: 53.4
click at [999, 520] on div "Echtes Rauchgefühl: Setze einen unserer leckeren Geschmäcker in deine ORA ein u…" at bounding box center [1024, 526] width 408 height 521
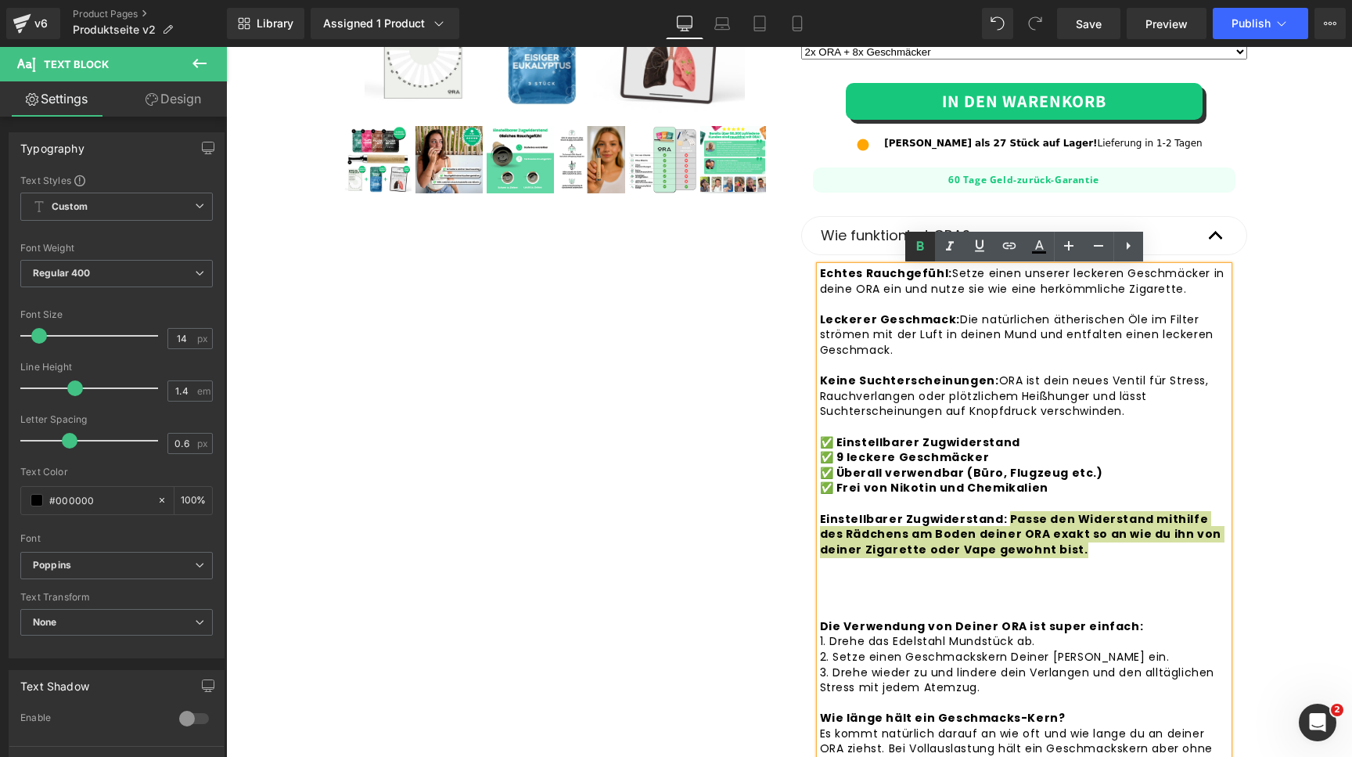
click at [916, 239] on icon at bounding box center [920, 246] width 19 height 19
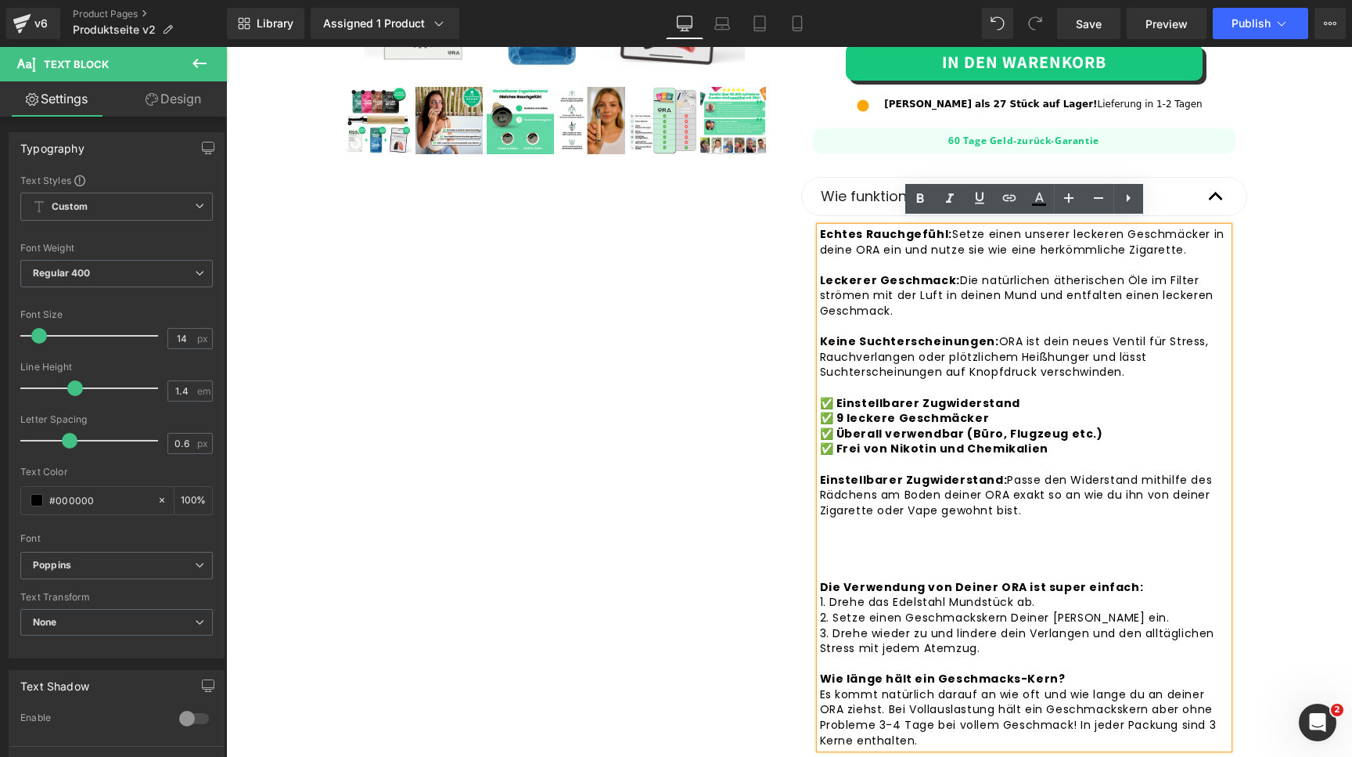
scroll to position [530, 0]
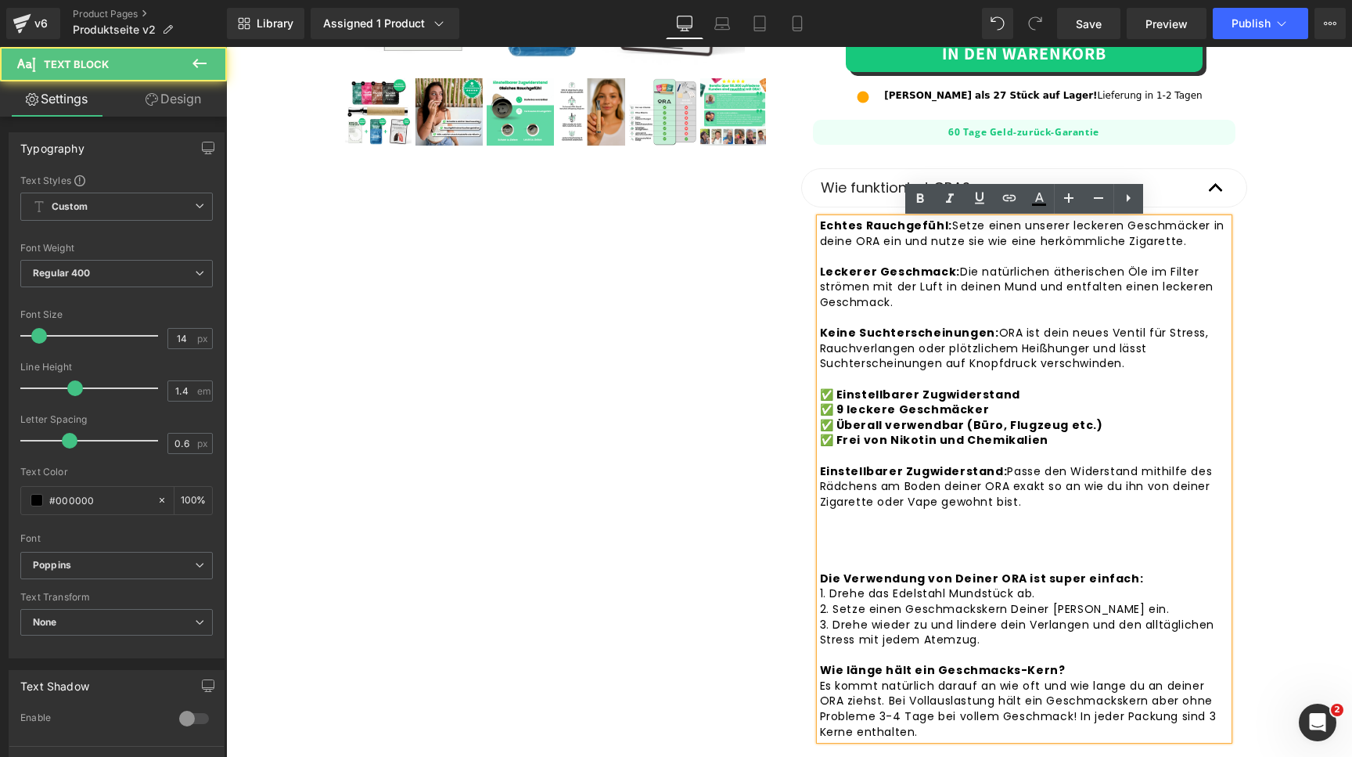
click at [887, 398] on strong "✅ Einstellbarer Zugwiderstand ✅ 9 leckere Geschmäcker ✅ Überall verwendbar (Bür…" at bounding box center [961, 418] width 283 height 62
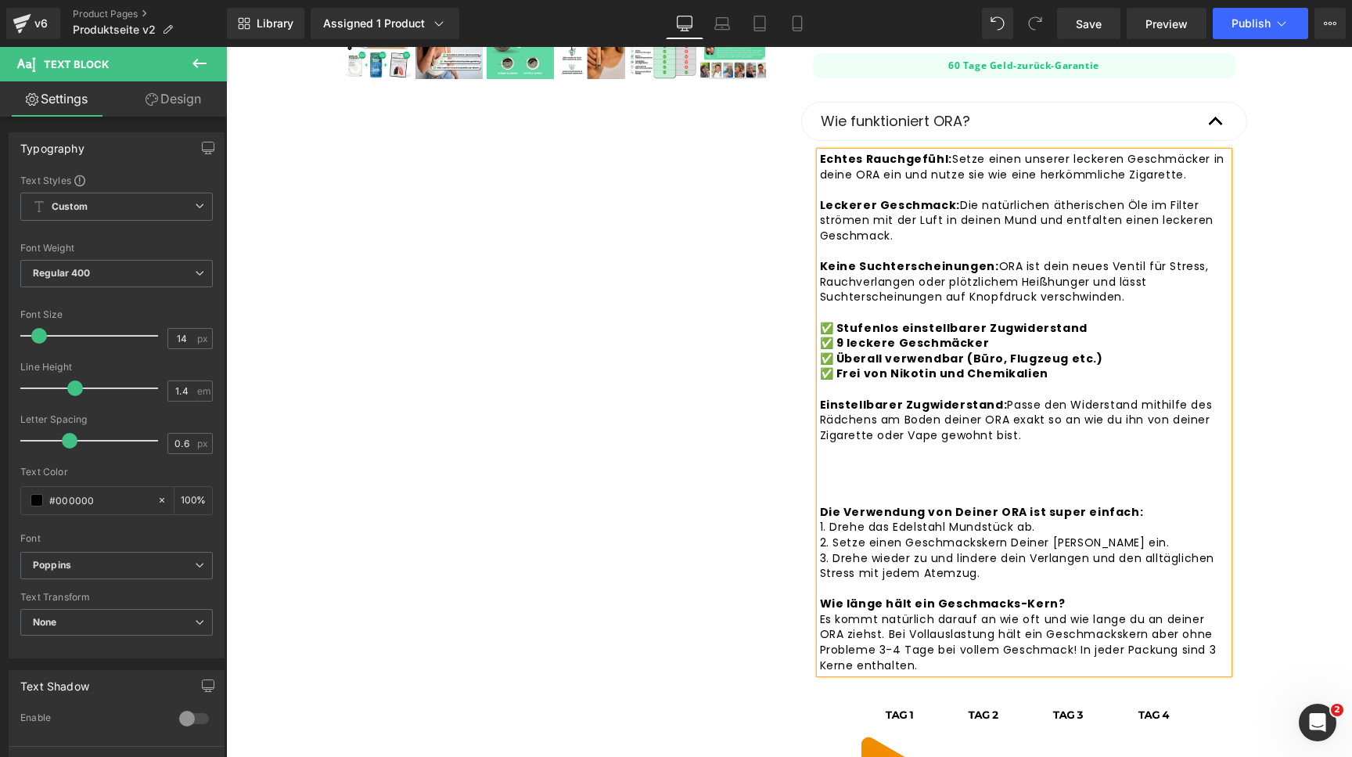
scroll to position [625, 0]
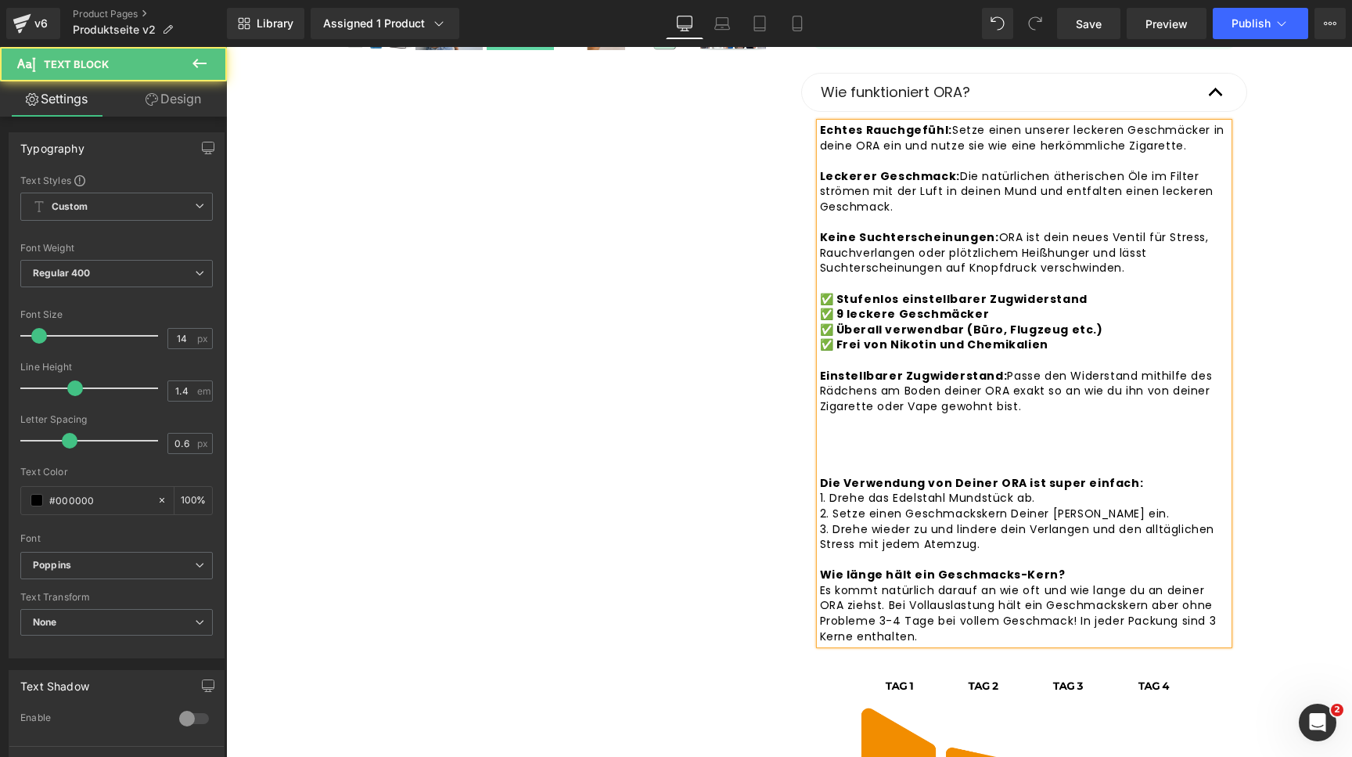
click at [887, 441] on div "Echtes Rauchgefühl: Setze einen unserer leckeren Geschmäcker in deine ORA ein u…" at bounding box center [1024, 383] width 408 height 521
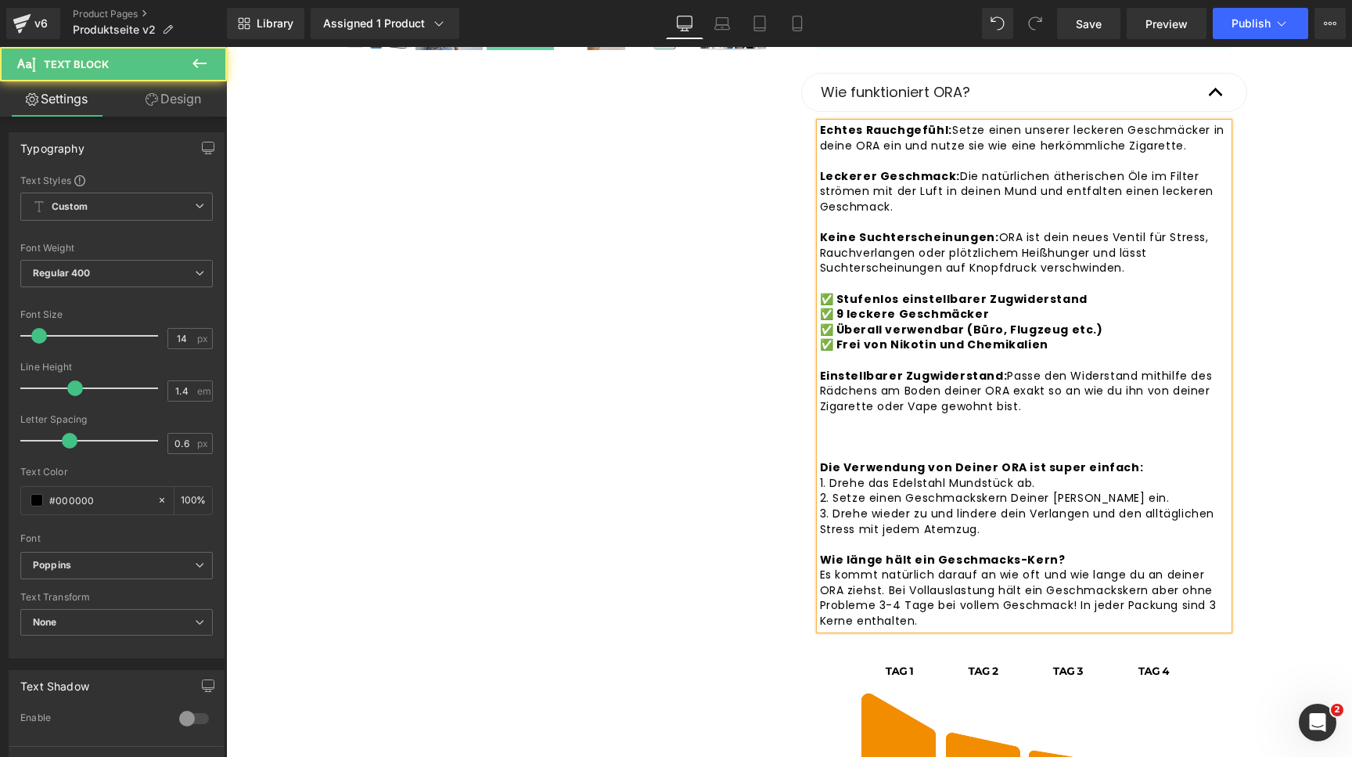
click at [862, 427] on div "Echtes Rauchgefühl: Setze einen unserer leckeren Geschmäcker in deine ORA ein u…" at bounding box center [1024, 376] width 408 height 506
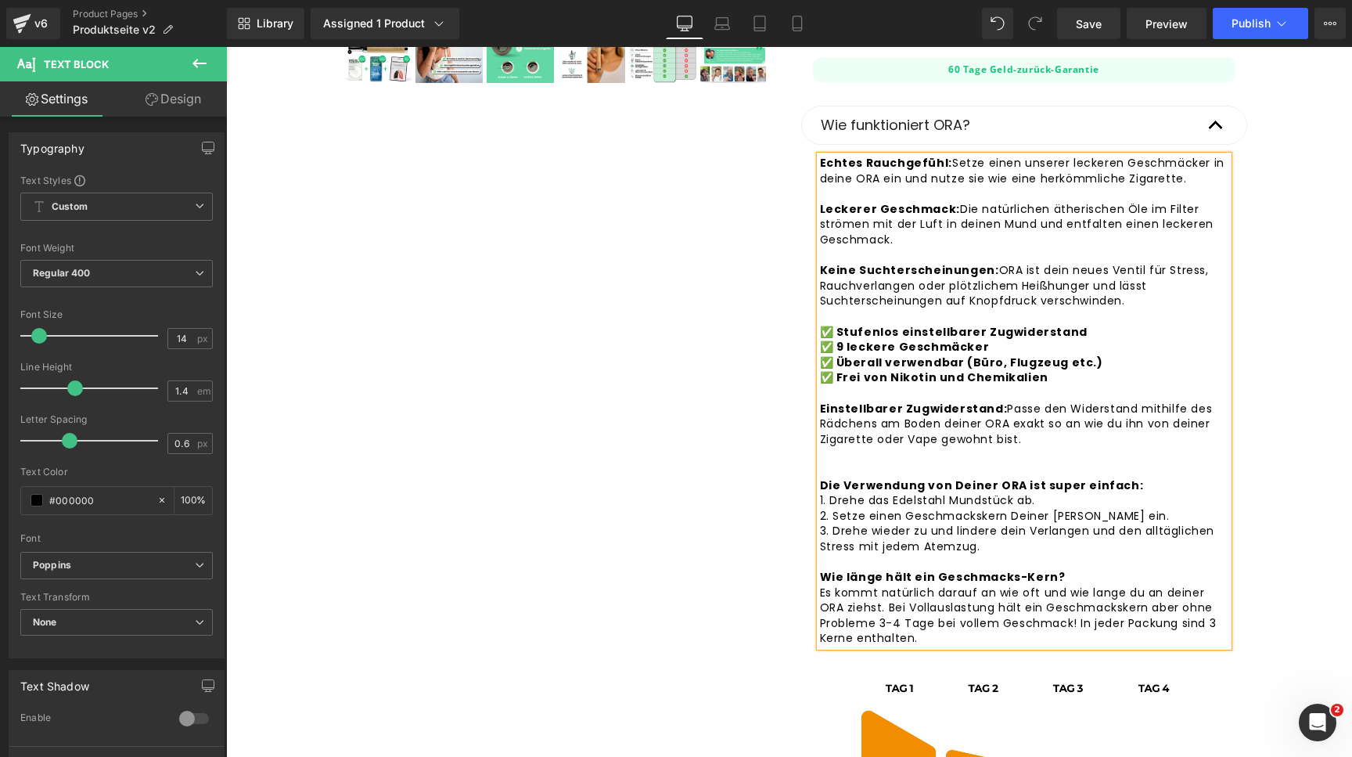
scroll to position [581, 0]
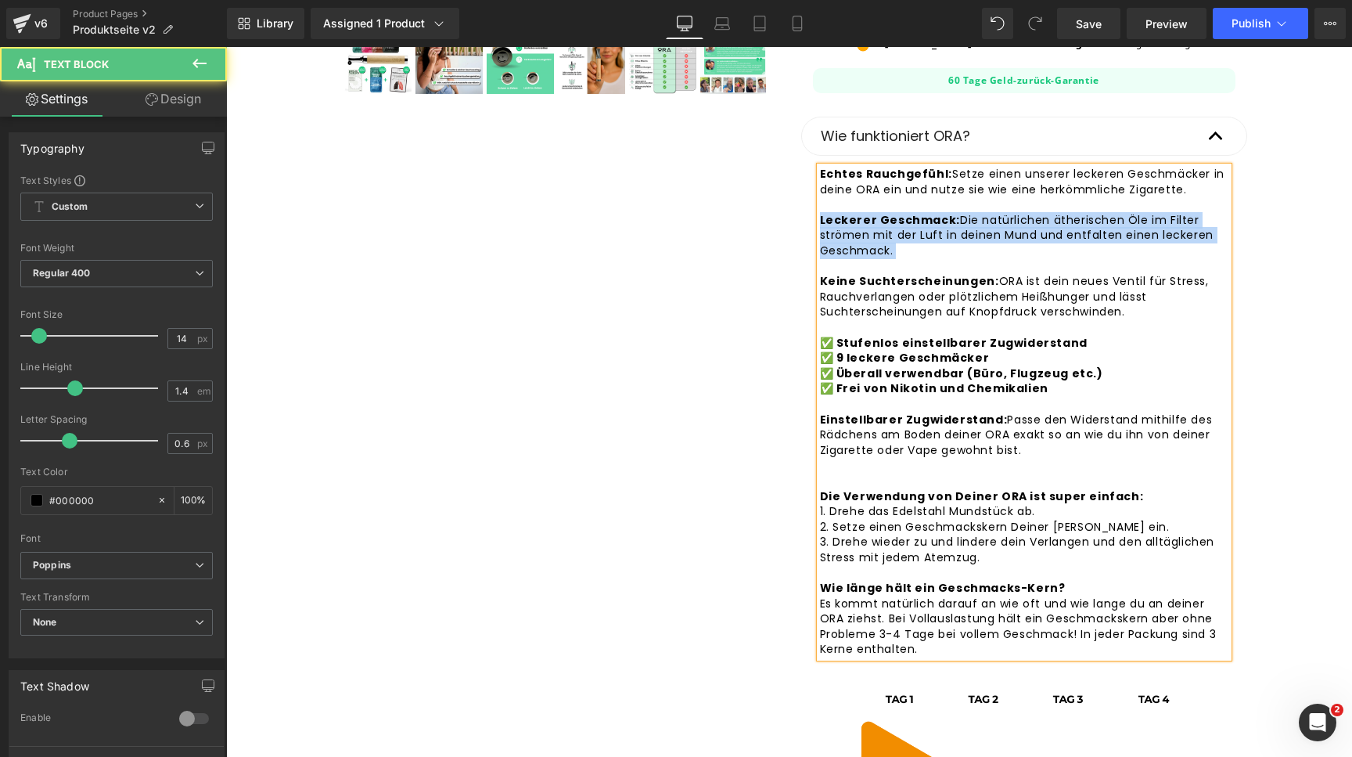
drag, startPoint x: 907, startPoint y: 254, endPoint x: 794, endPoint y: 215, distance: 119.3
click at [794, 215] on div "Image 50K+ zufriedene Kunden Text Block Liquid Row ORA® Rauchentwöhnung (P) Tit…" at bounding box center [1025, 407] width 470 height 1595
copy div "Leckerer Geschmack: Die natürlichen ätherischen Öle im Filter strömen mit der L…"
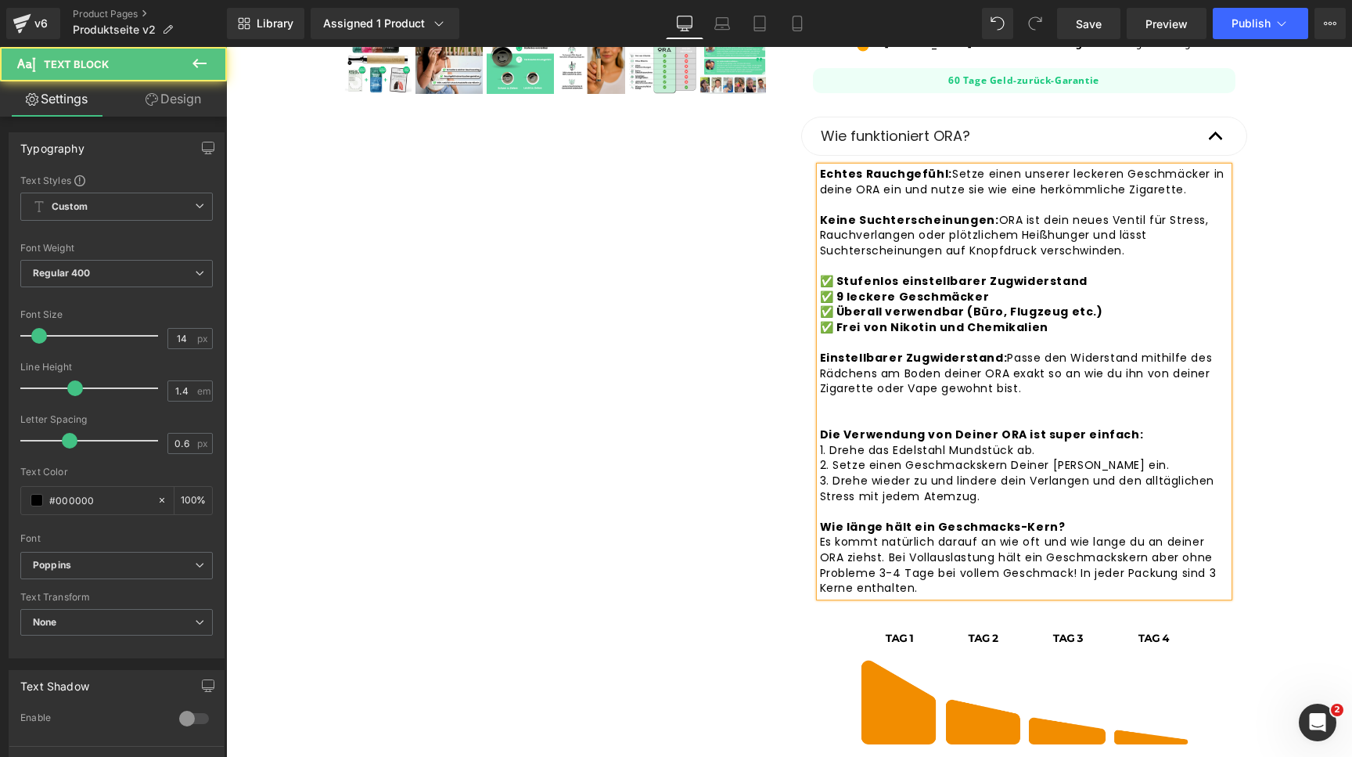
click at [1041, 391] on div "Echtes Rauchgefühl: Setze einen unserer leckeren Geschmäcker in deine ORA ein u…" at bounding box center [1024, 382] width 408 height 430
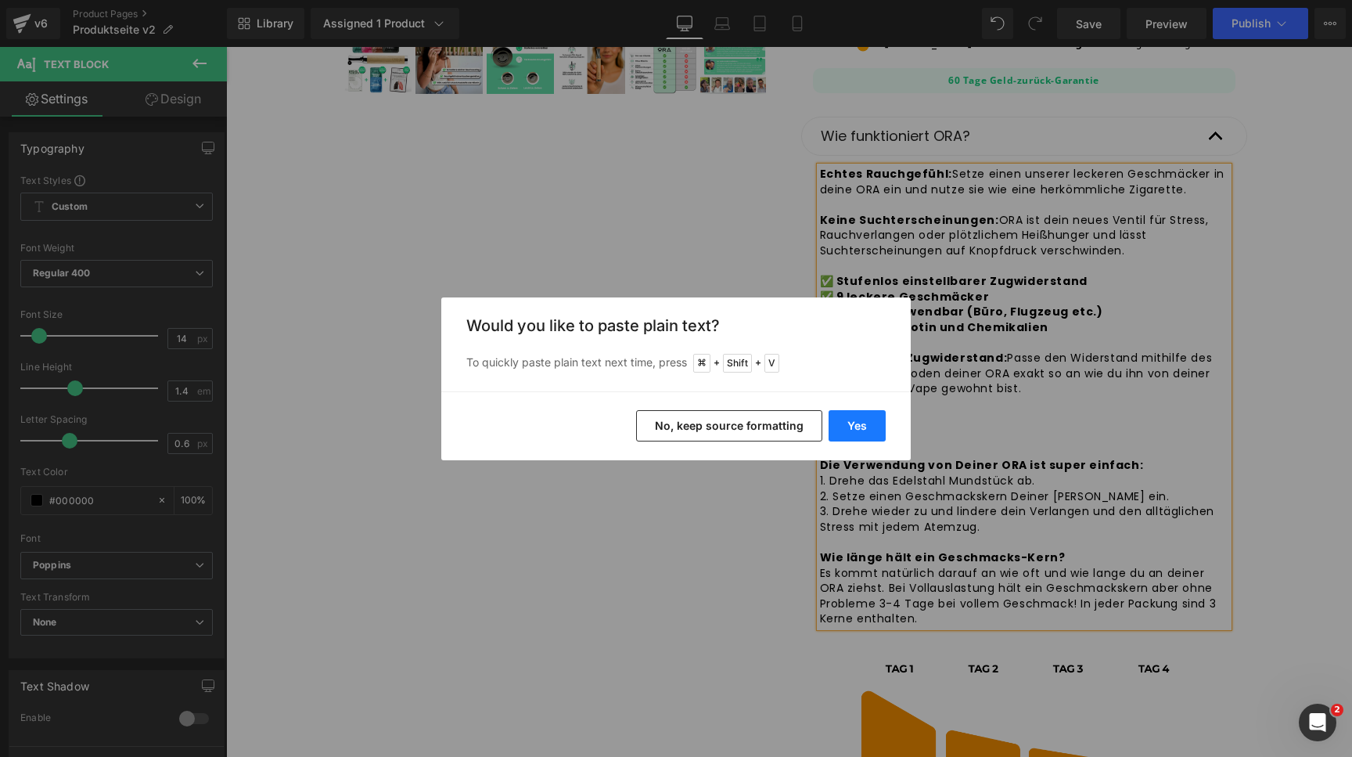
click at [839, 425] on button "Yes" at bounding box center [857, 425] width 57 height 31
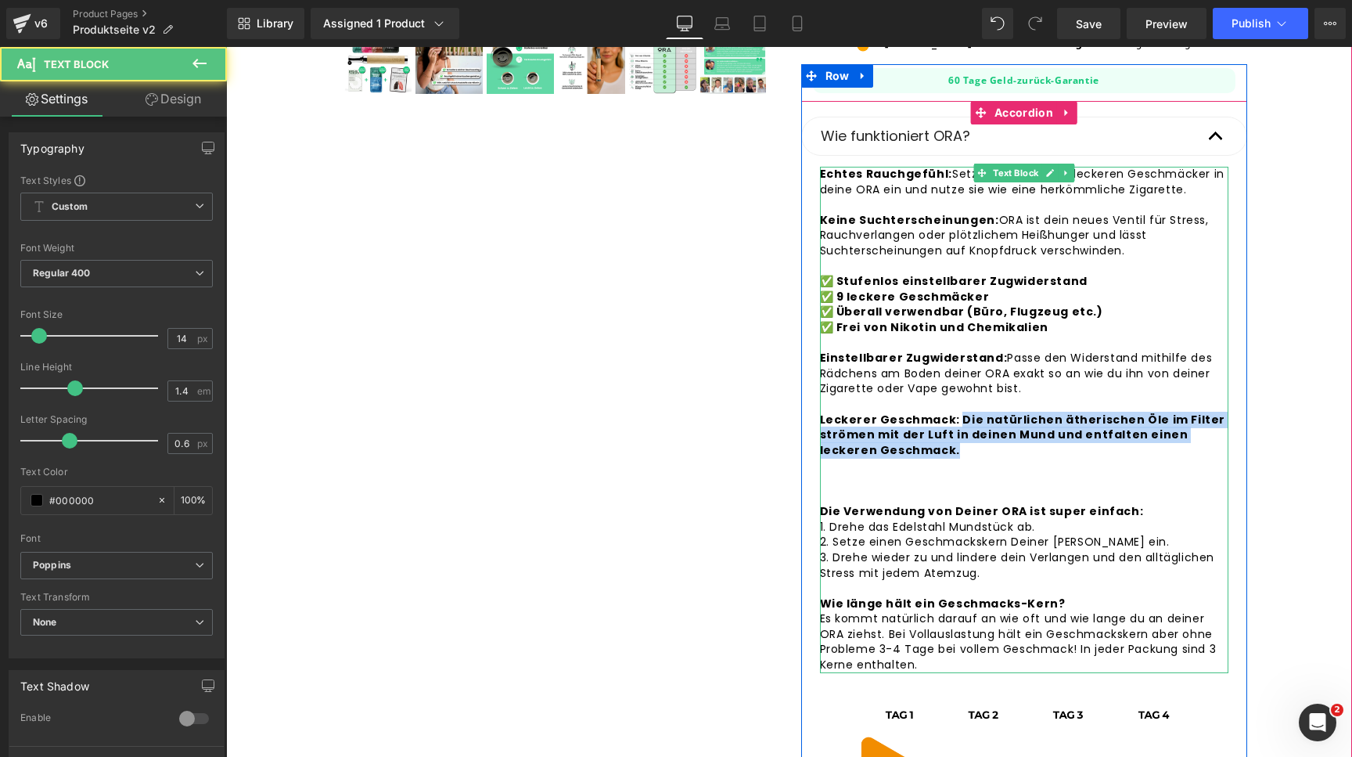
drag, startPoint x: 953, startPoint y: 423, endPoint x: 952, endPoint y: 448, distance: 25.8
click at [952, 448] on div "Echtes Rauchgefühl: Setze einen unserer leckeren Geschmäcker in deine ORA ein u…" at bounding box center [1024, 420] width 408 height 506
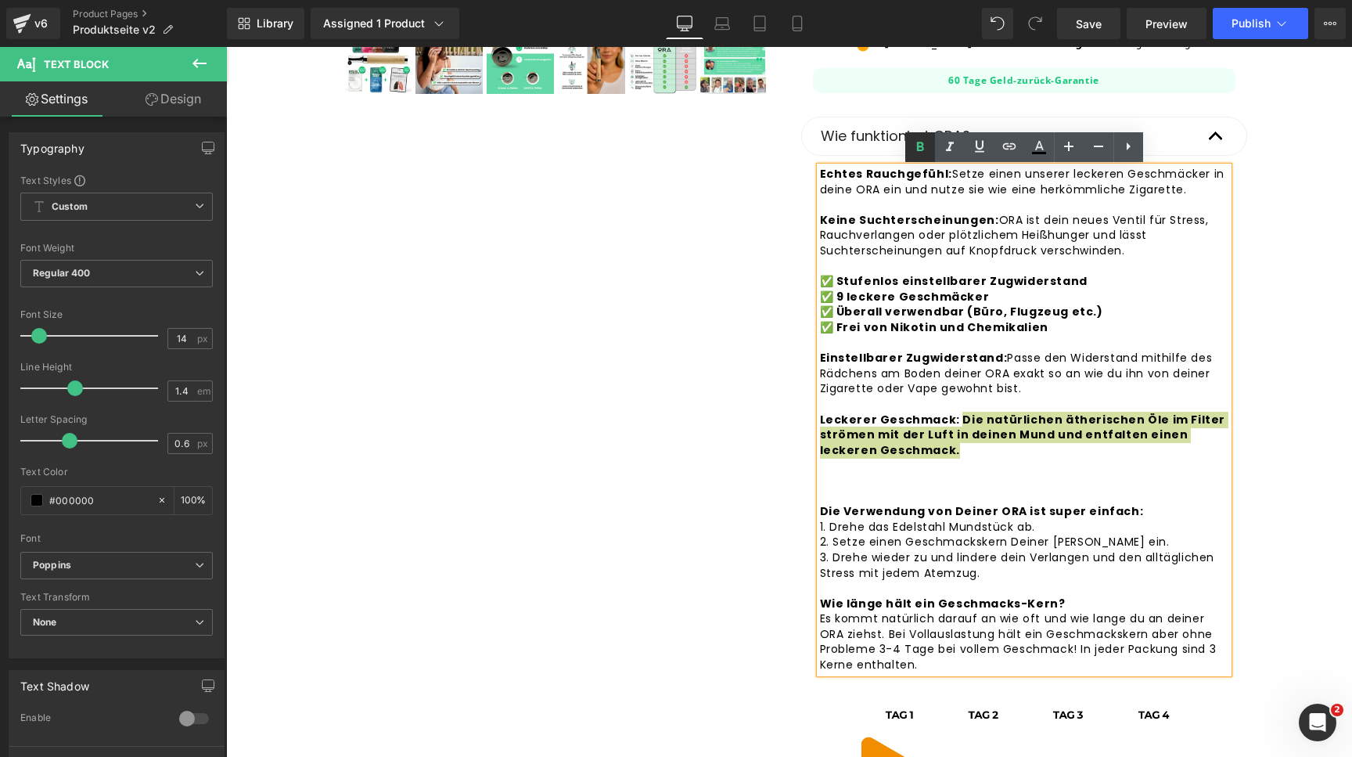
click at [923, 146] on icon at bounding box center [919, 146] width 7 height 9
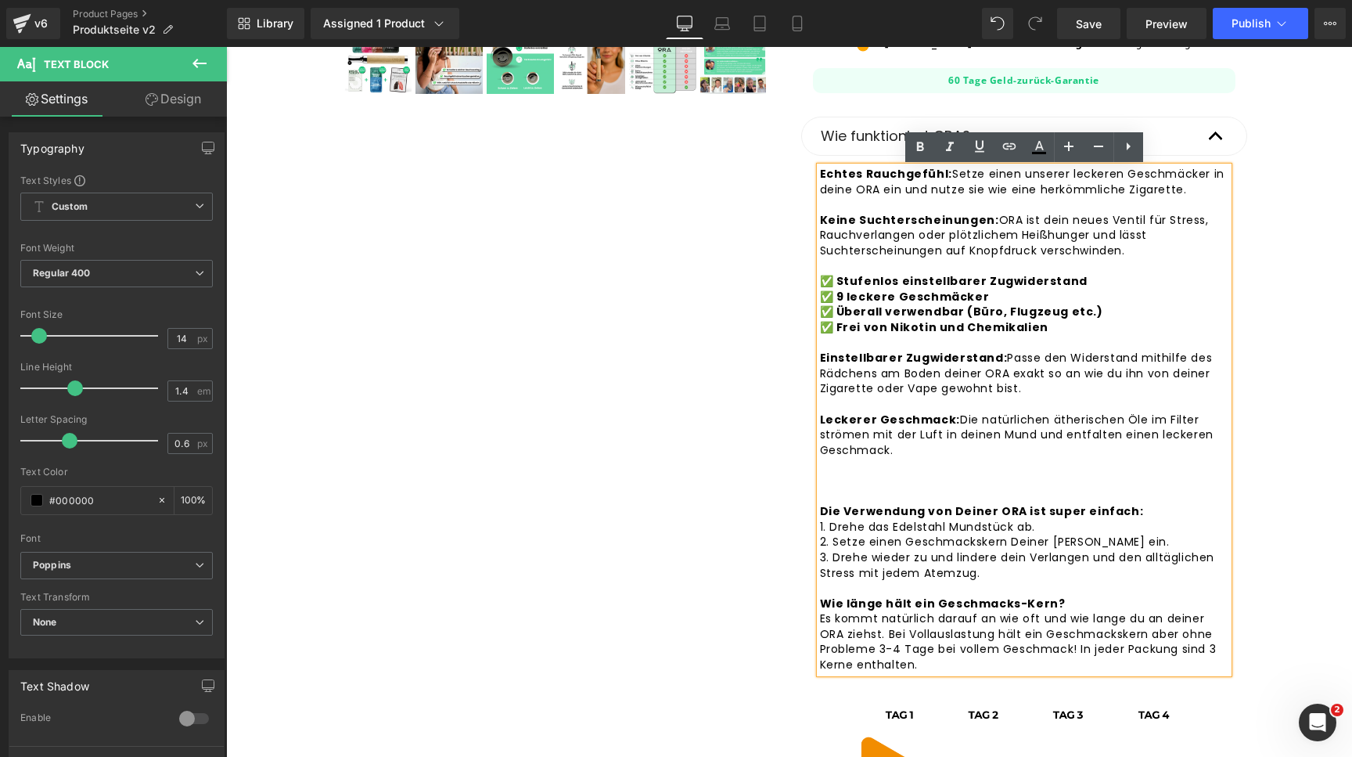
click at [887, 480] on div "Echtes Rauchgefühl: Setze einen unserer leckeren Geschmäcker in deine ORA ein u…" at bounding box center [1024, 420] width 408 height 506
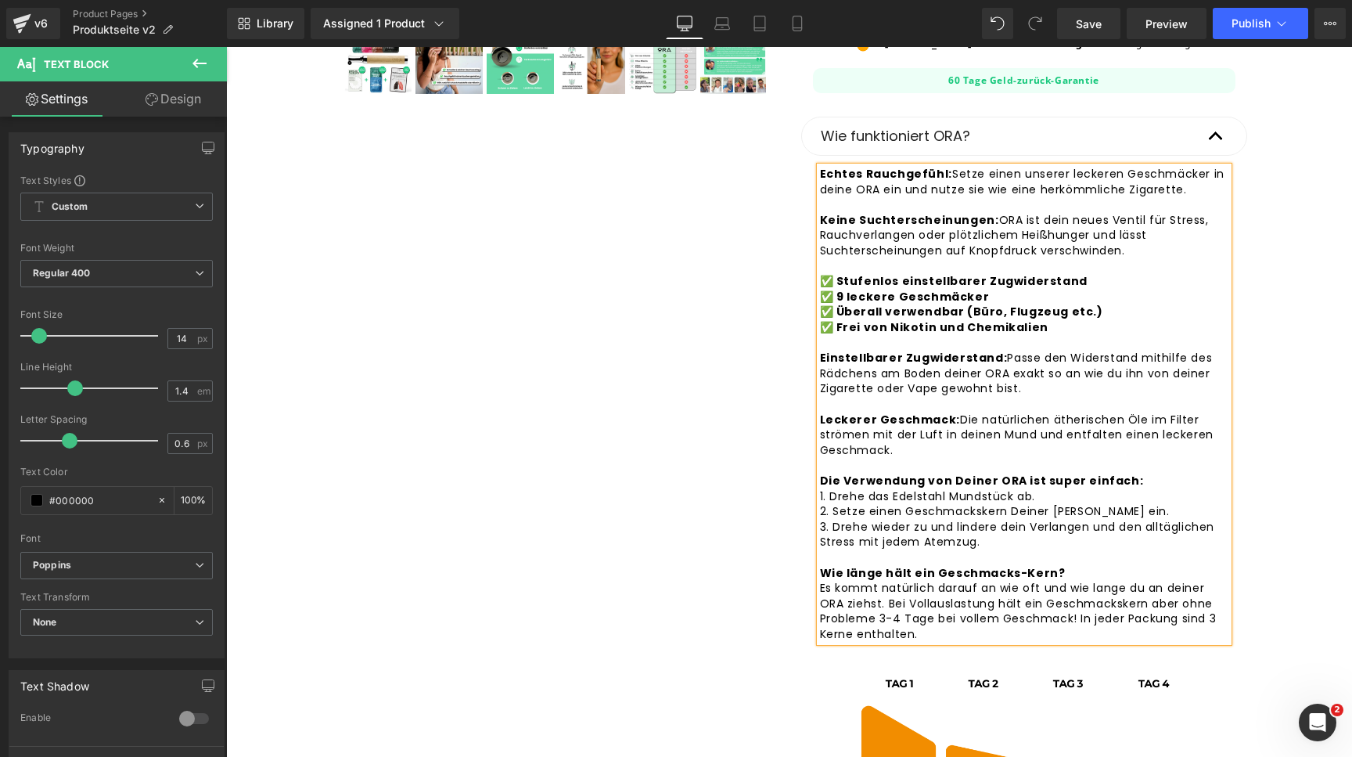
click at [1348, 296] on div "Sale Off (P) Image" at bounding box center [789, 391] width 1126 height 1657
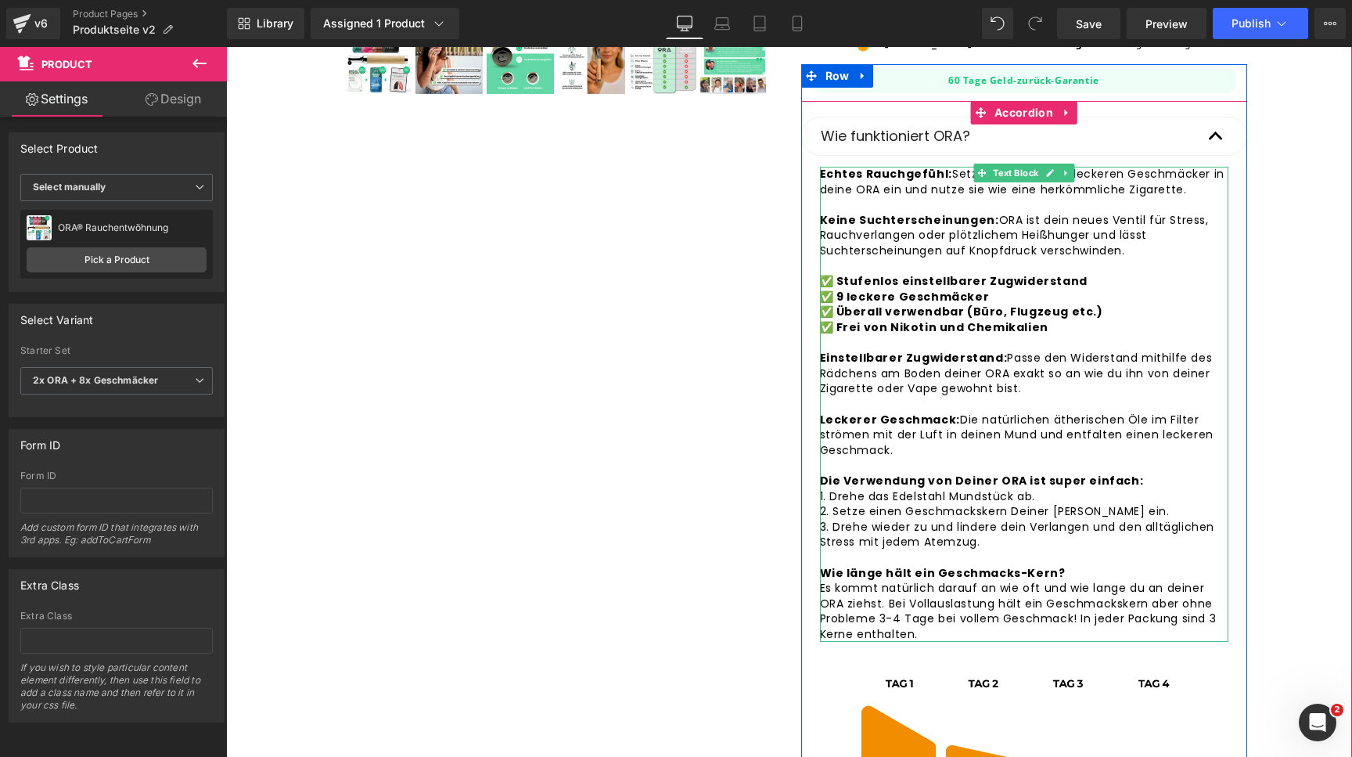
click at [1053, 360] on div "Echtes Rauchgefühl: Setze einen unserer leckeren Geschmäcker in deine ORA ein u…" at bounding box center [1024, 404] width 408 height 475
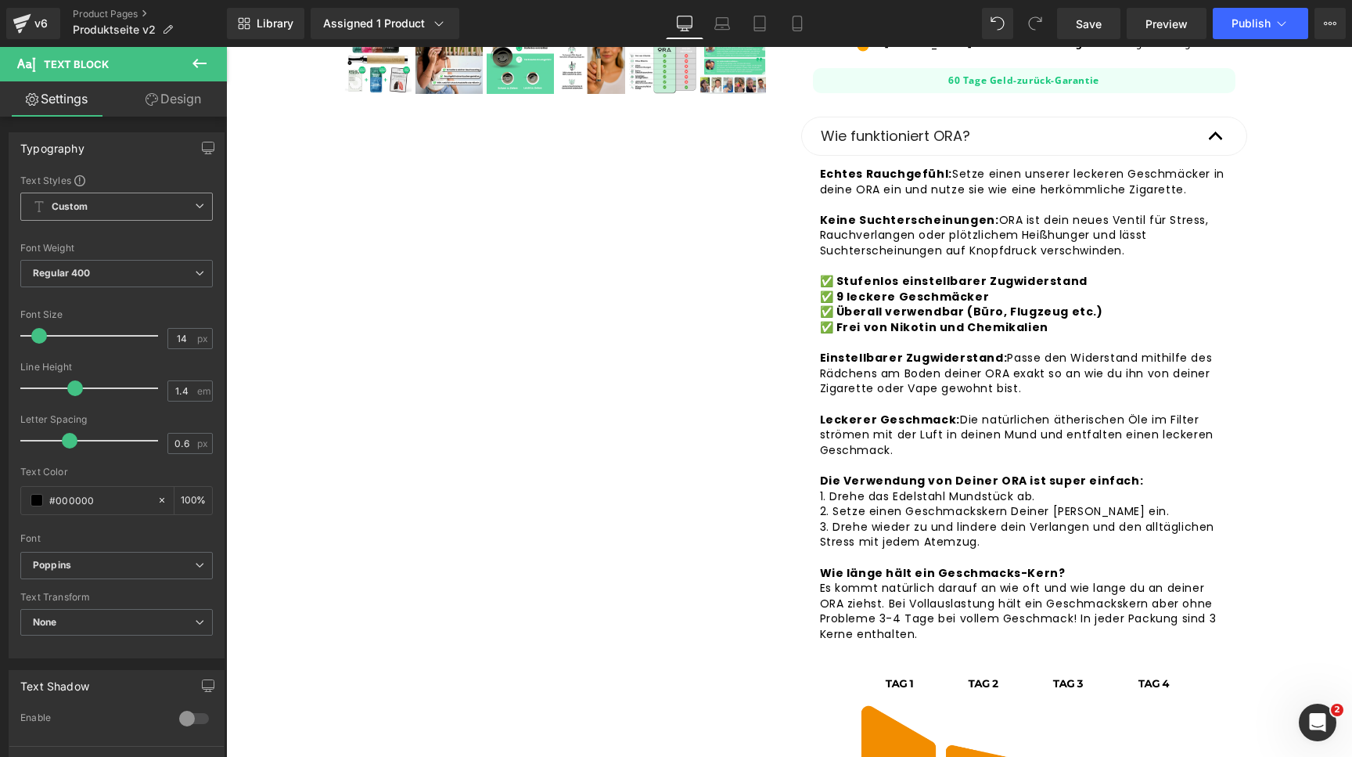
click at [160, 217] on span "Custom Setup Global Style" at bounding box center [116, 207] width 193 height 28
click at [134, 274] on div "Setup Global Style" at bounding box center [113, 269] width 186 height 37
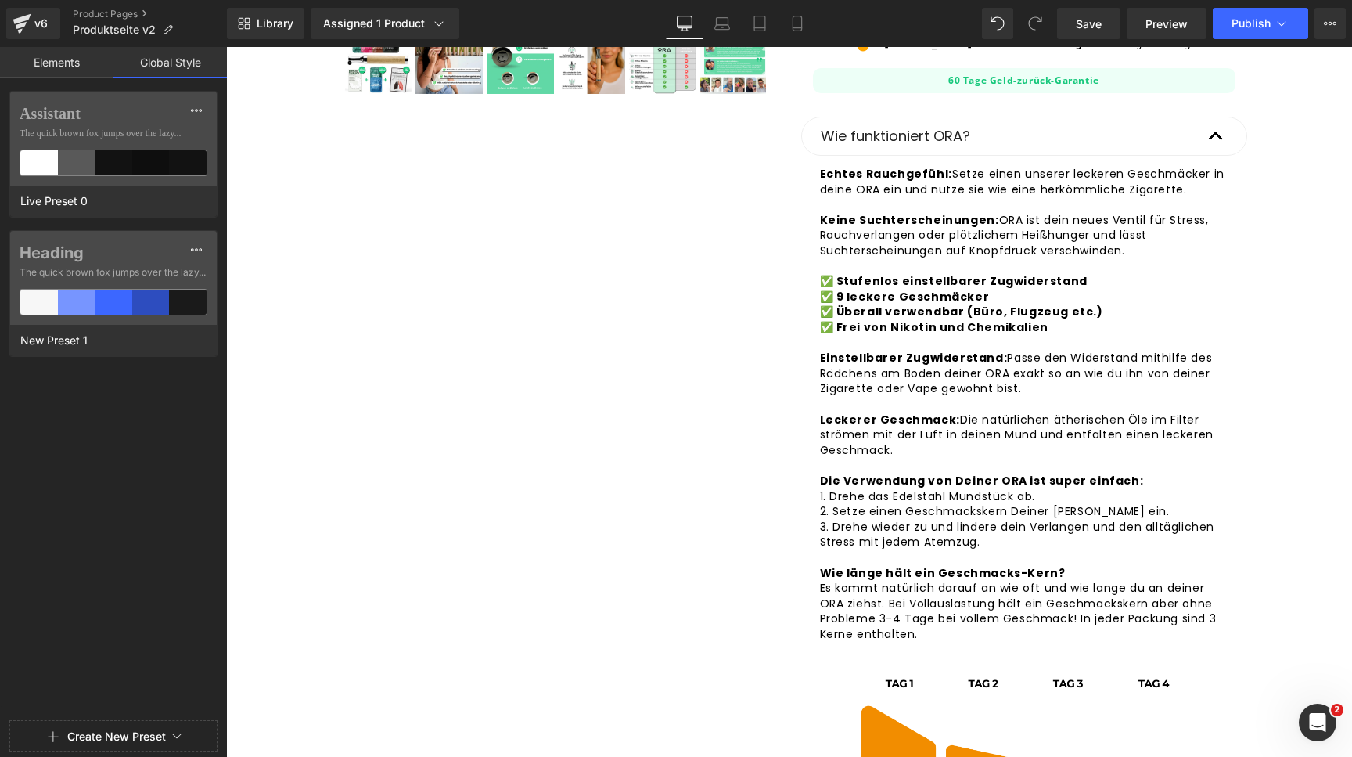
click at [67, 58] on link "Elements" at bounding box center [56, 62] width 113 height 31
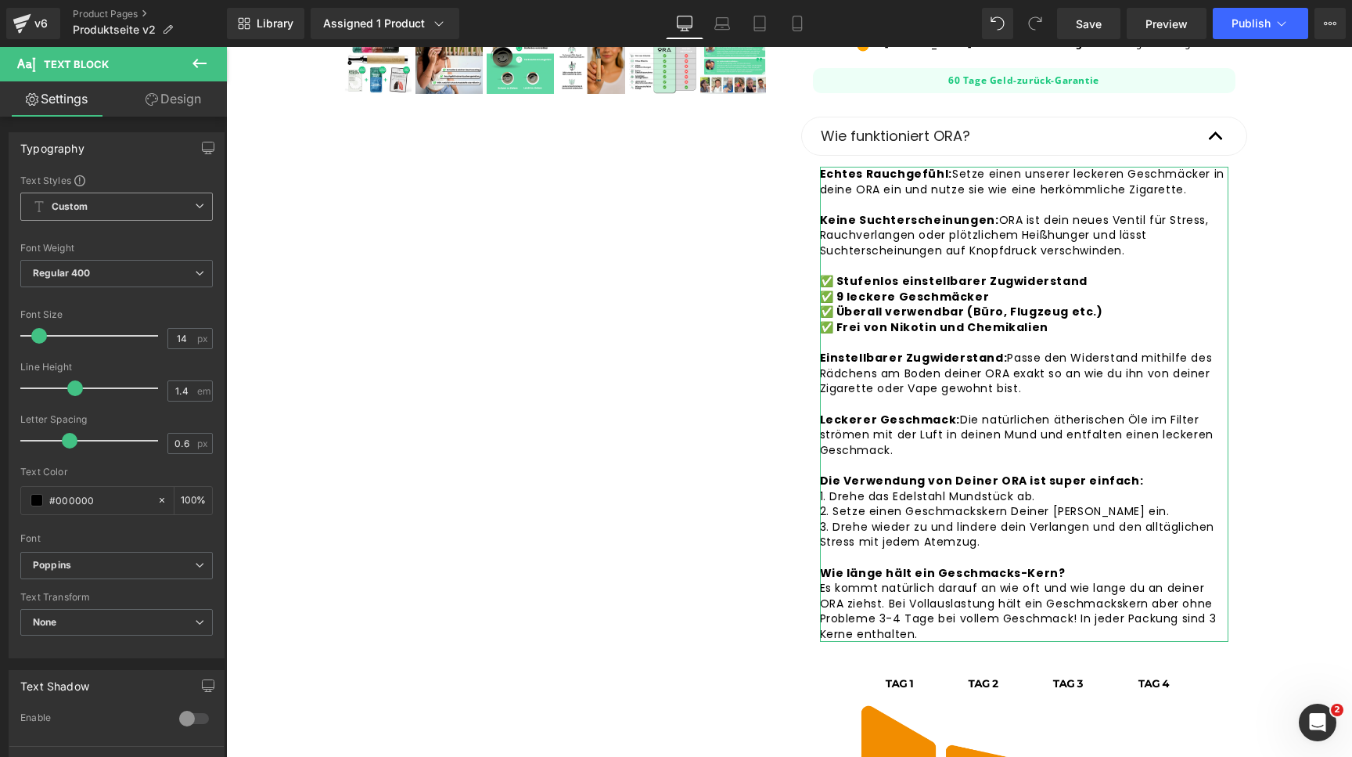
click at [119, 213] on span "Custom Setup Global Style" at bounding box center [116, 207] width 193 height 28
click at [119, 213] on span "Custom Setup Global Style" at bounding box center [113, 207] width 186 height 28
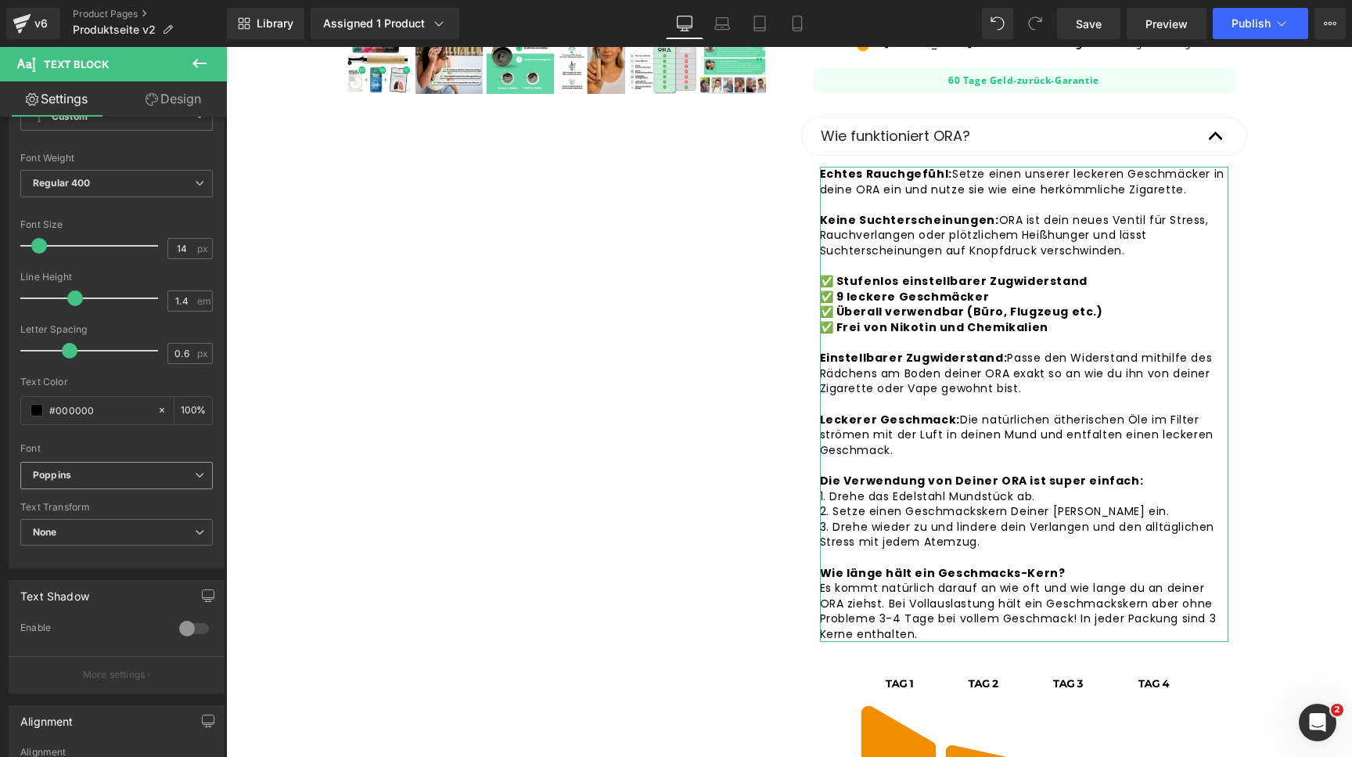
scroll to position [99, 0]
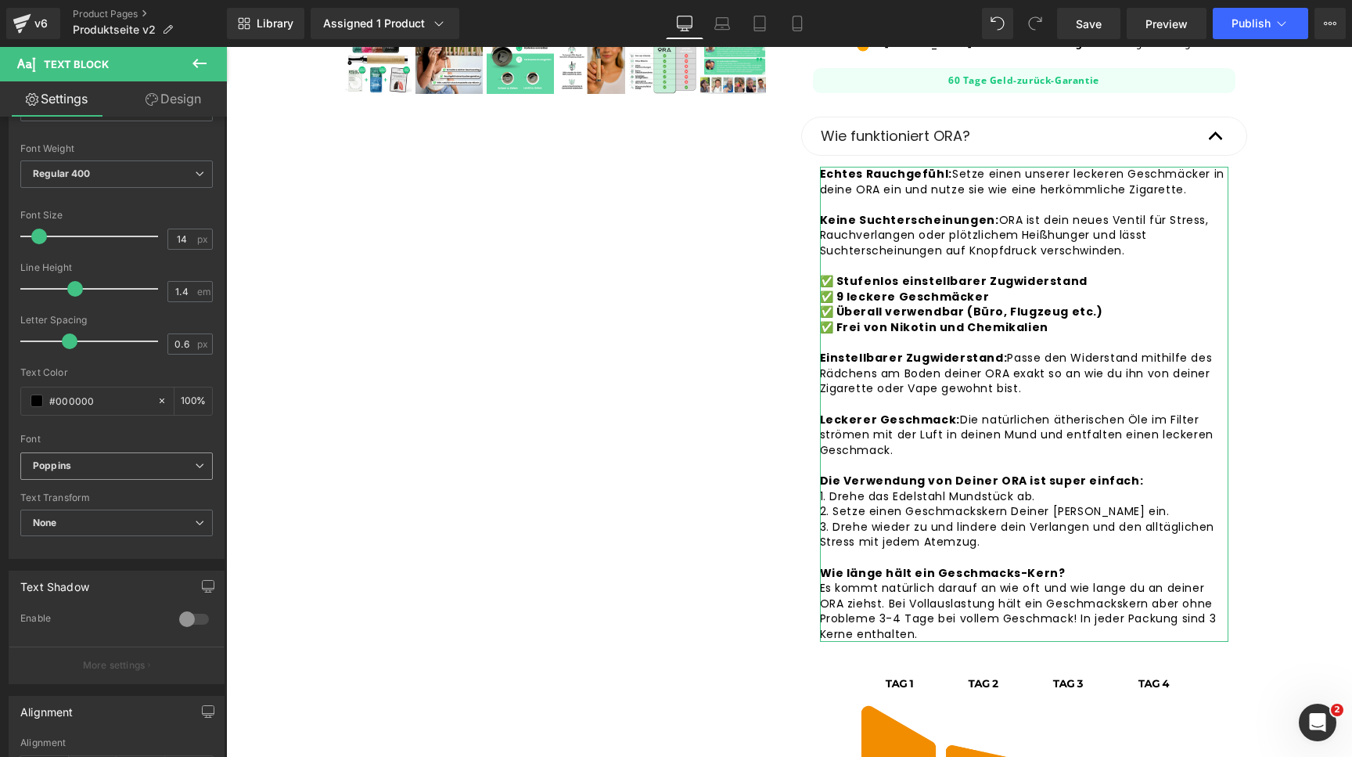
click at [99, 466] on b "Poppins" at bounding box center [114, 465] width 162 height 13
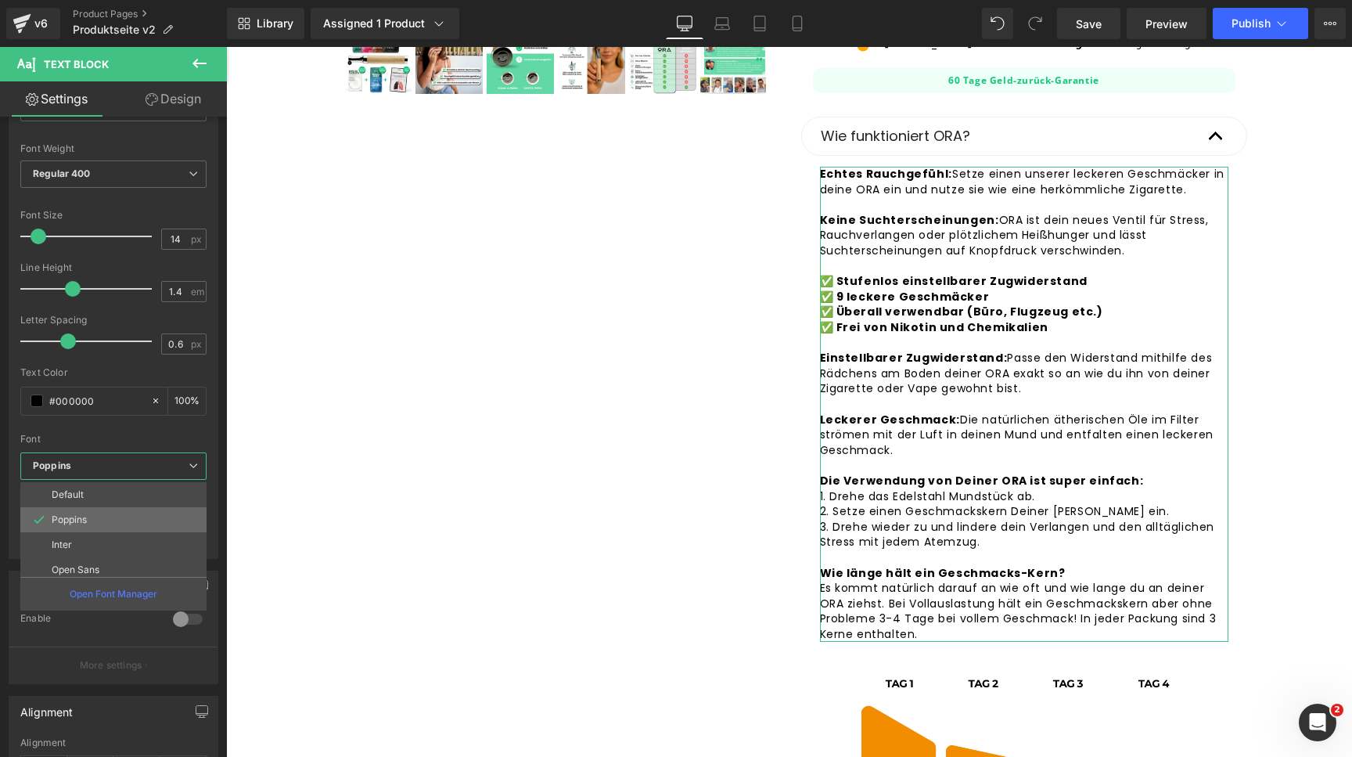
click at [89, 516] on li "Poppins" at bounding box center [116, 519] width 193 height 25
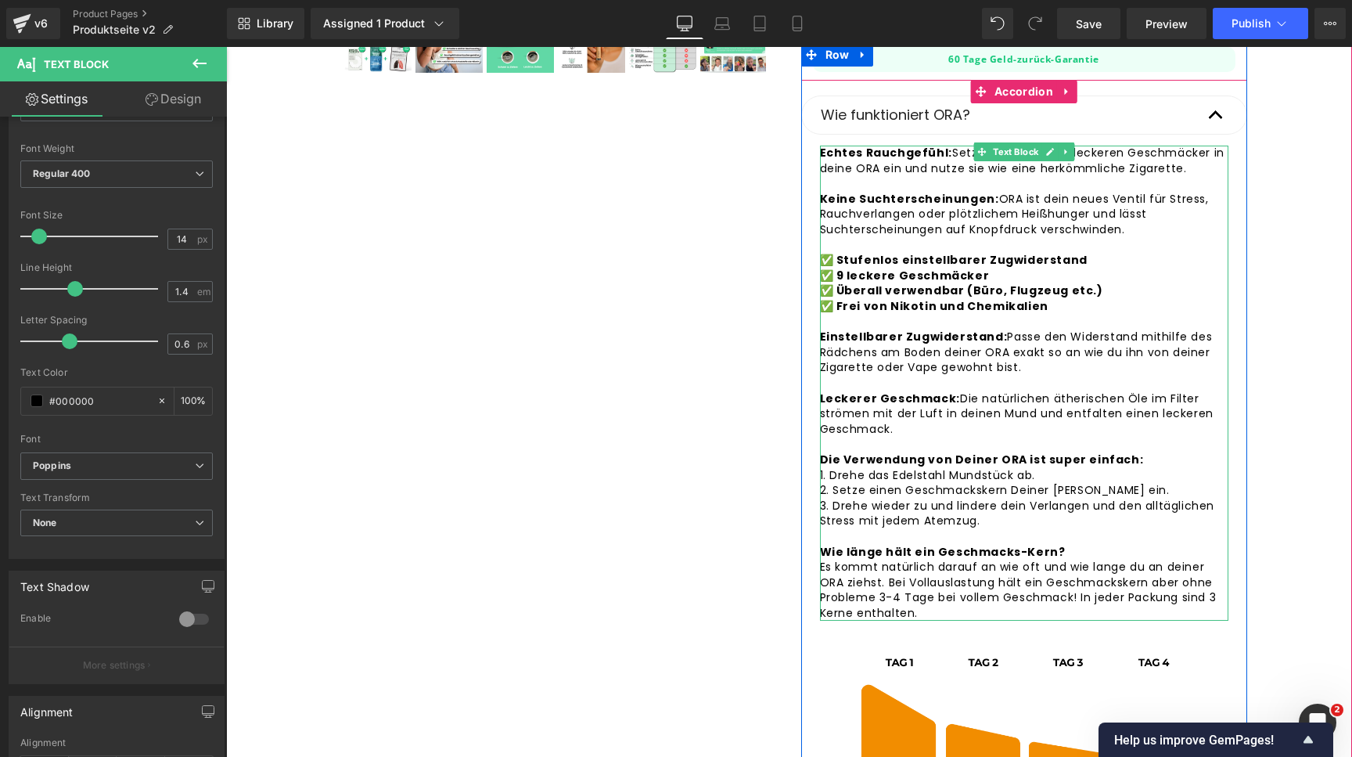
scroll to position [574, 0]
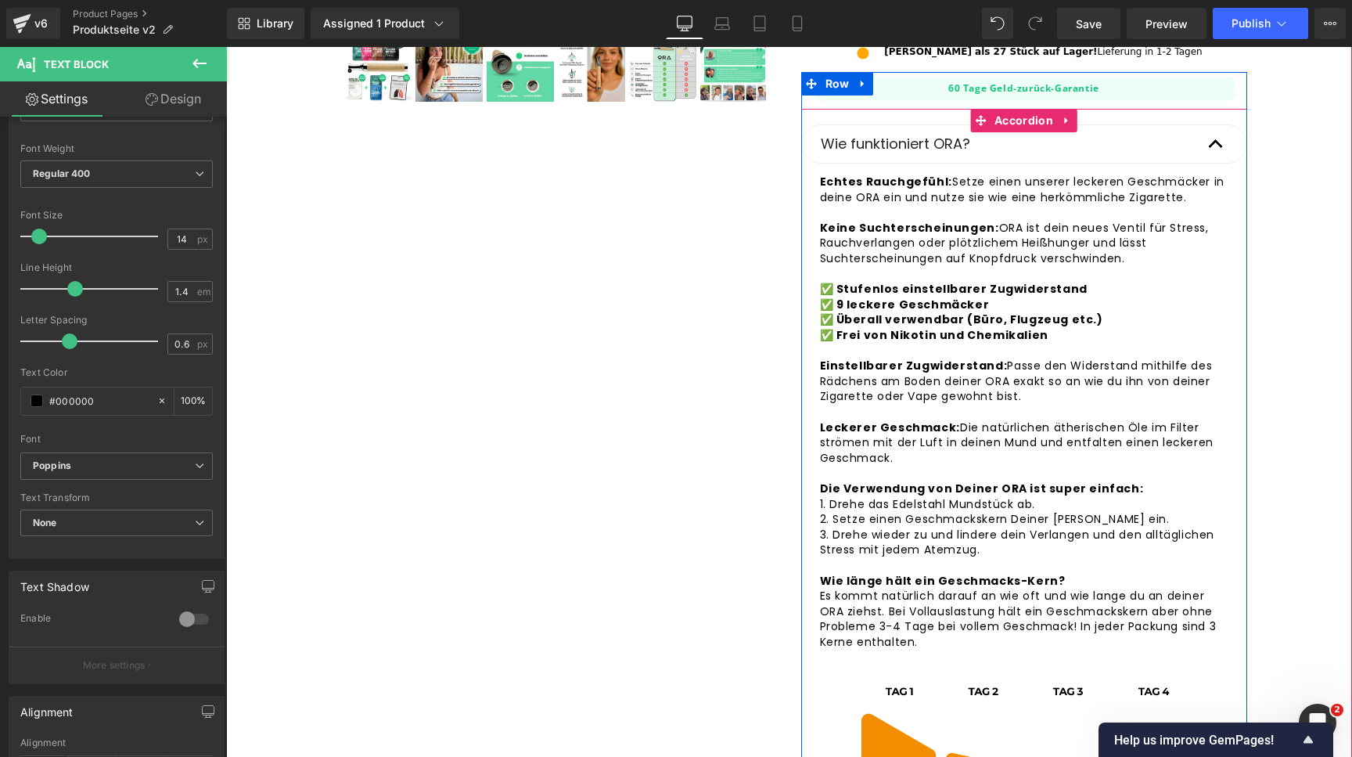
click at [1214, 142] on button "button" at bounding box center [1215, 144] width 31 height 38
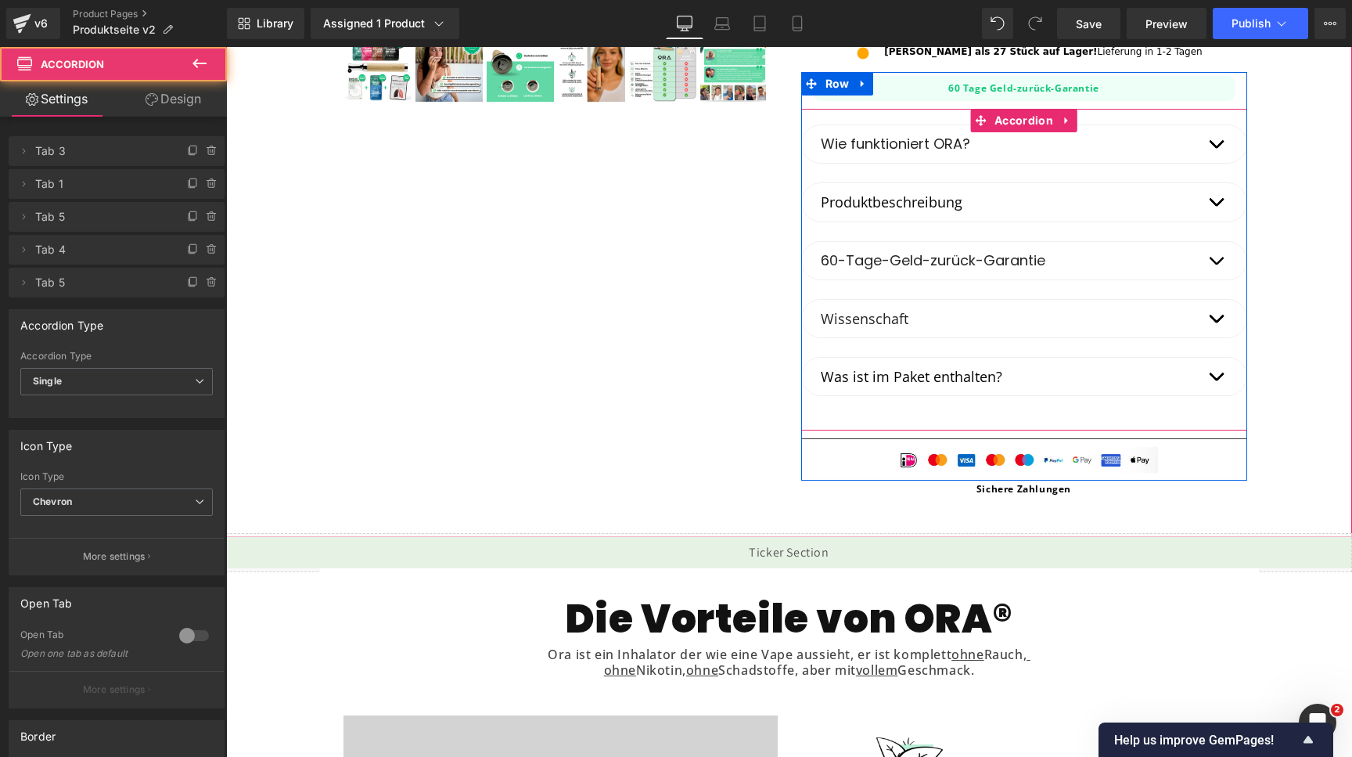
click at [1212, 188] on button "button" at bounding box center [1215, 202] width 31 height 38
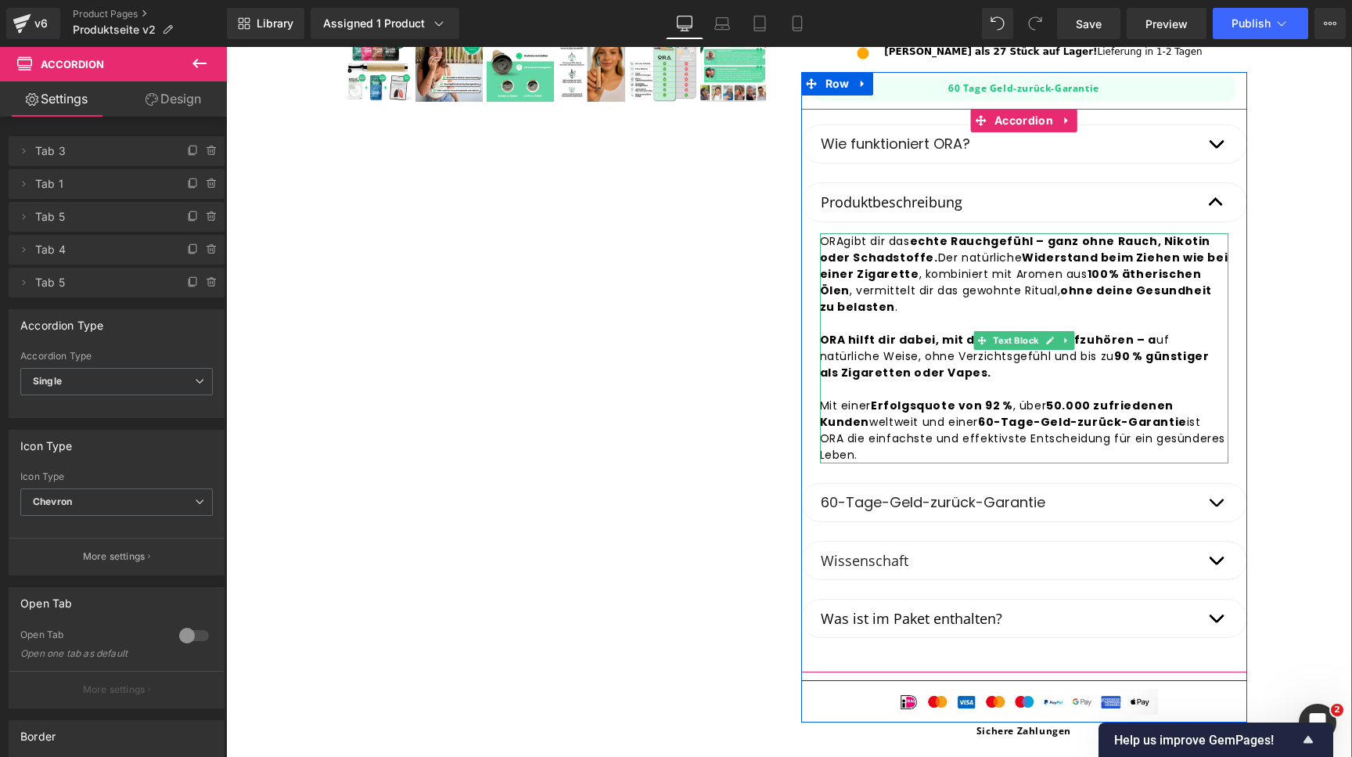
click at [1042, 257] on strong "Widerstand beim Ziehen wie bei einer Zigarette" at bounding box center [1024, 266] width 408 height 32
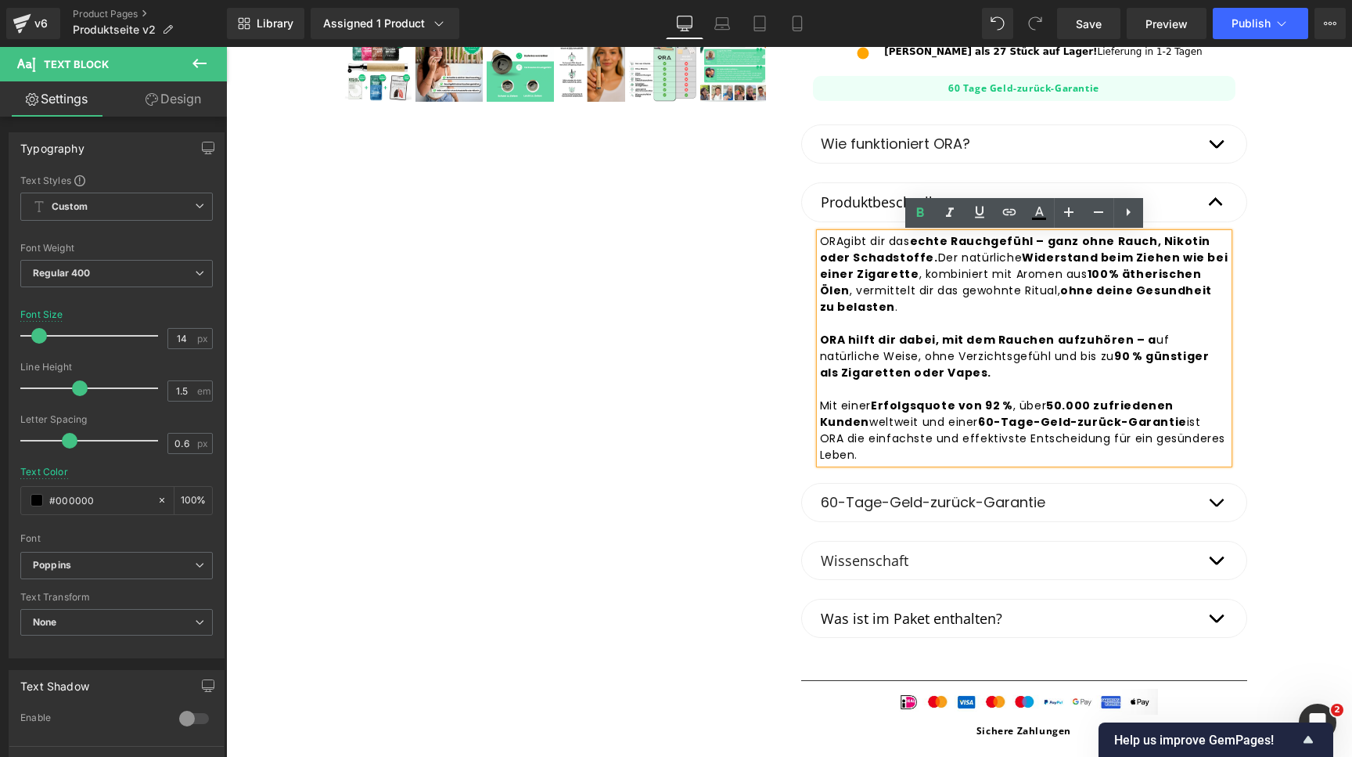
click at [1091, 259] on strong "Widerstand beim Ziehen wie bei einer Zigarette" at bounding box center [1024, 266] width 408 height 32
click at [1049, 263] on strong "Widerstand beim Ziehen wie bei einer Zigarette" at bounding box center [1024, 266] width 408 height 32
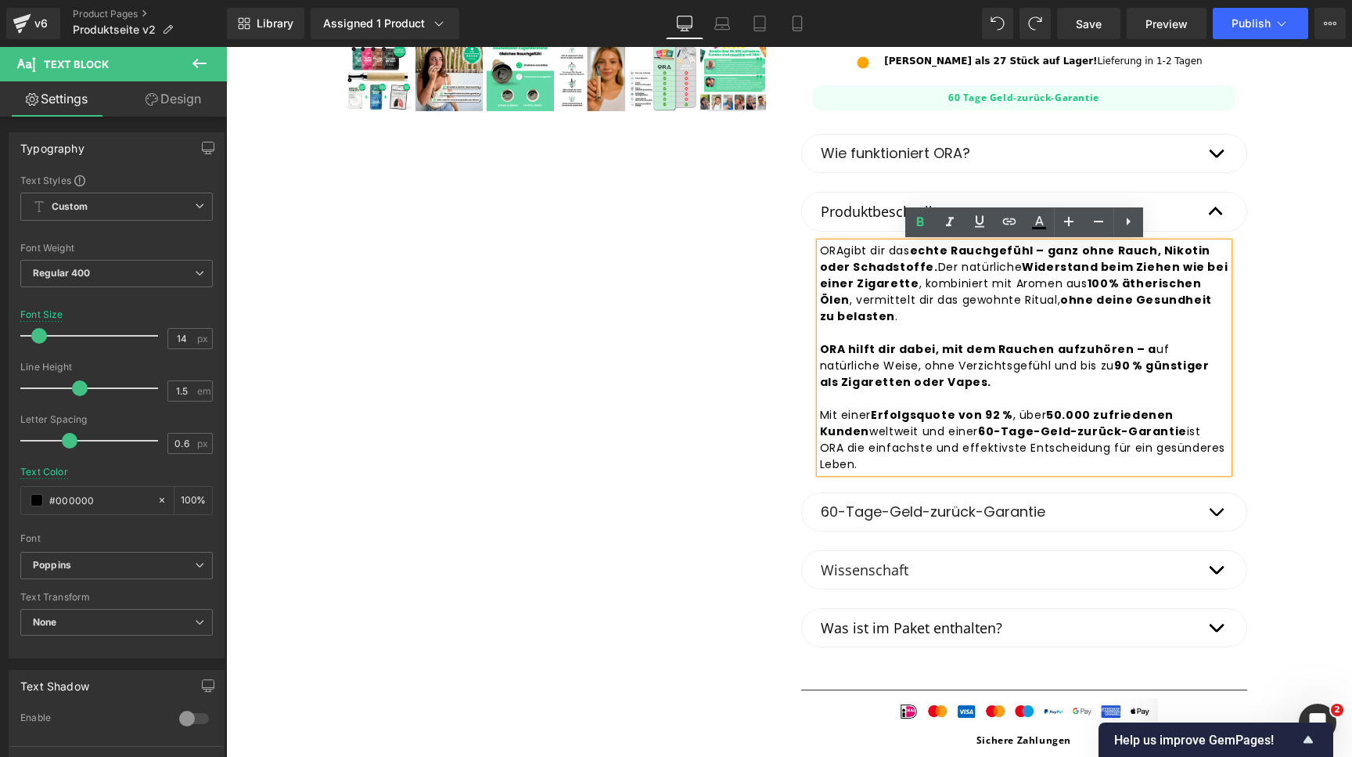
click at [1213, 218] on button "button" at bounding box center [1215, 212] width 31 height 38
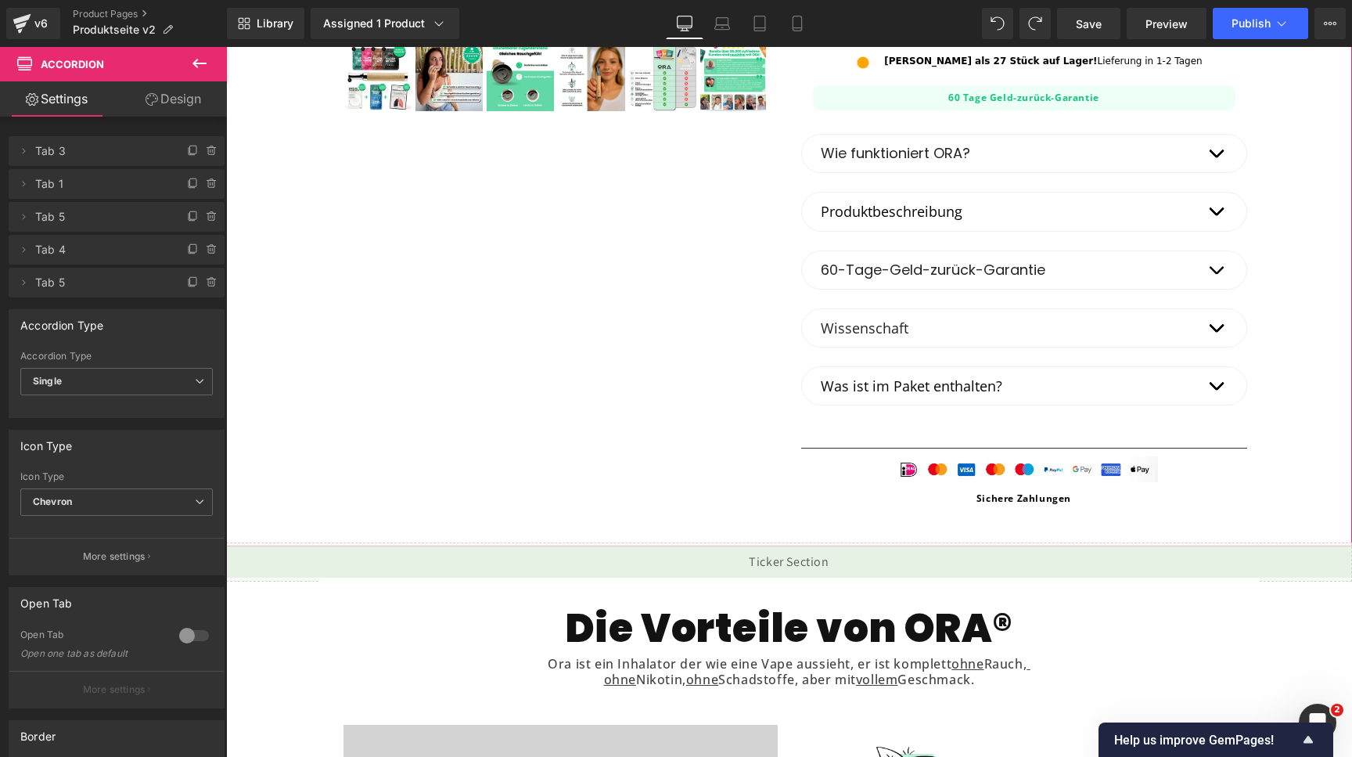
click at [1218, 147] on button "button" at bounding box center [1215, 154] width 31 height 38
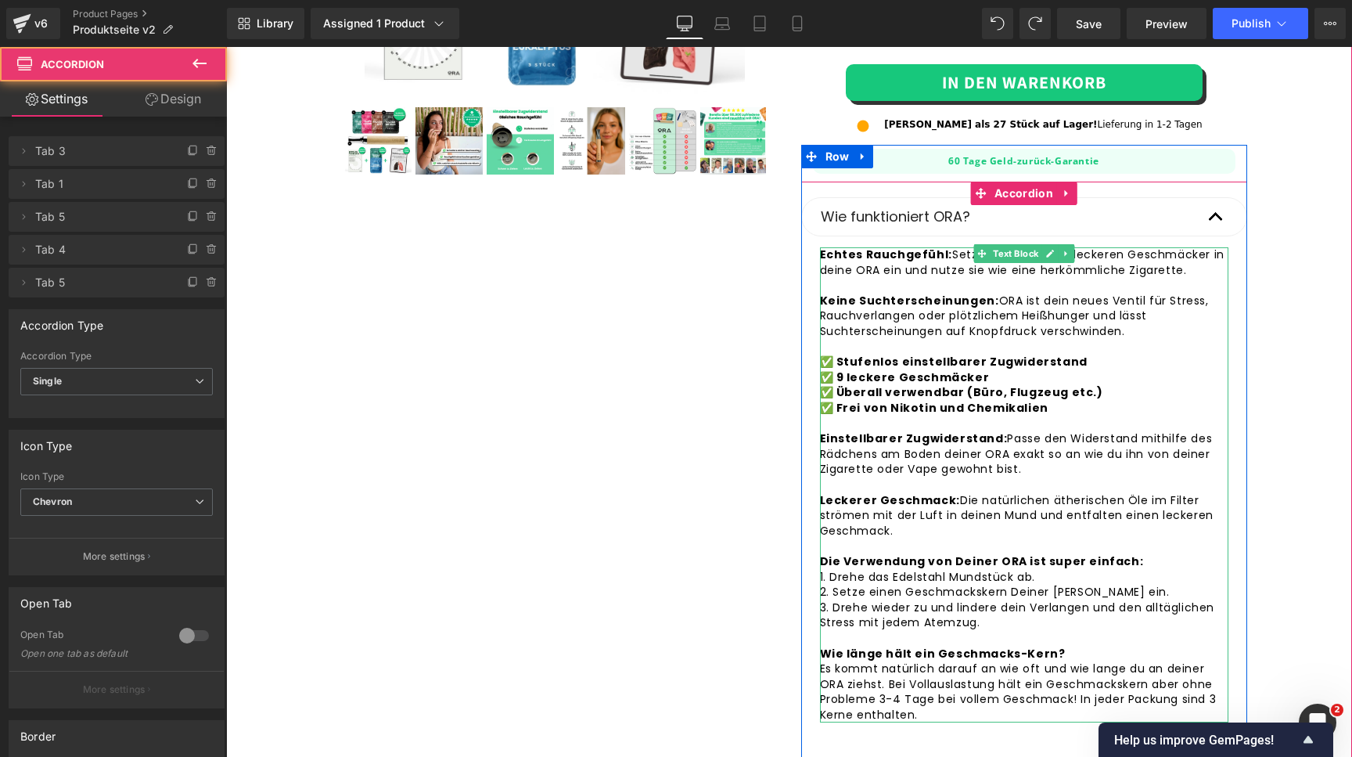
scroll to position [494, 0]
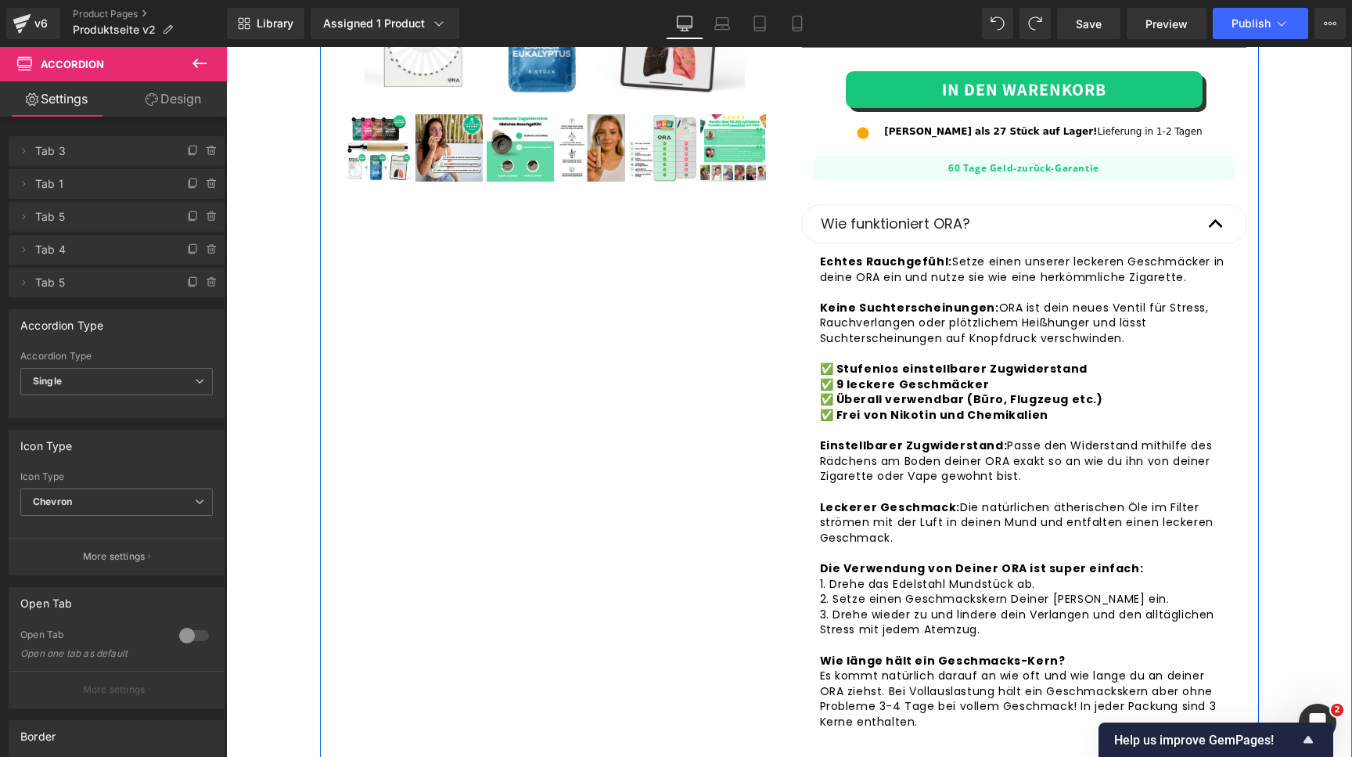
click at [909, 173] on h2 "60 Tage Geld-zurück-Garantie" at bounding box center [1024, 168] width 394 height 13
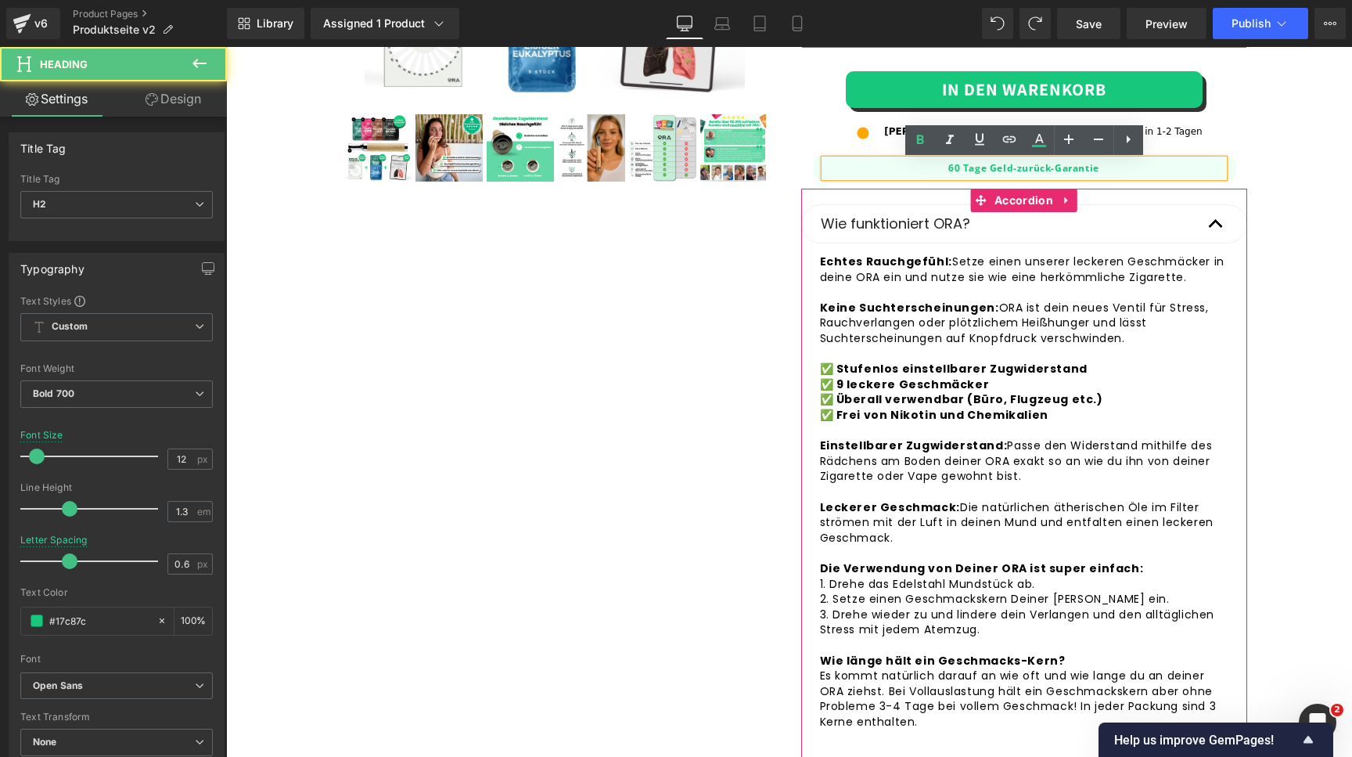
click at [904, 212] on div "Wie funktioniert ORA? Text Block" at bounding box center [1024, 223] width 446 height 39
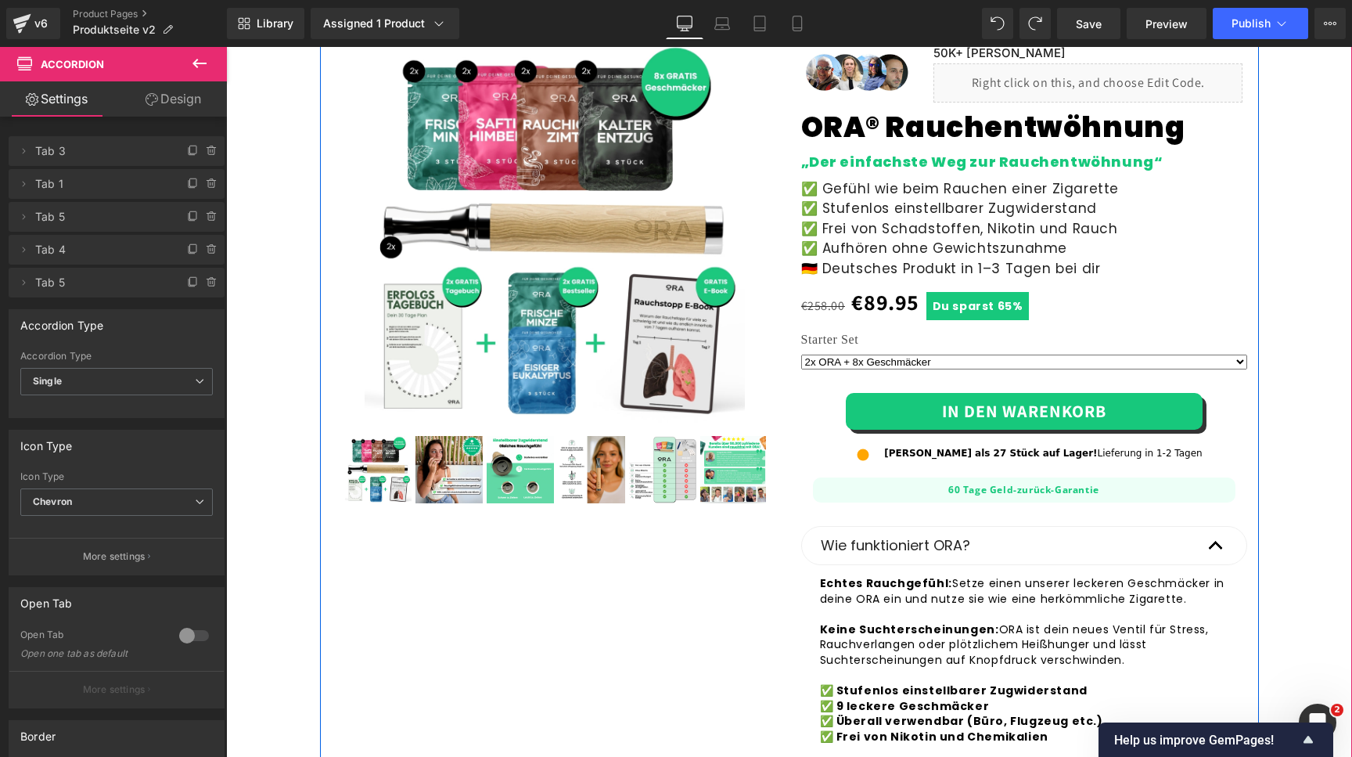
scroll to position [135, 0]
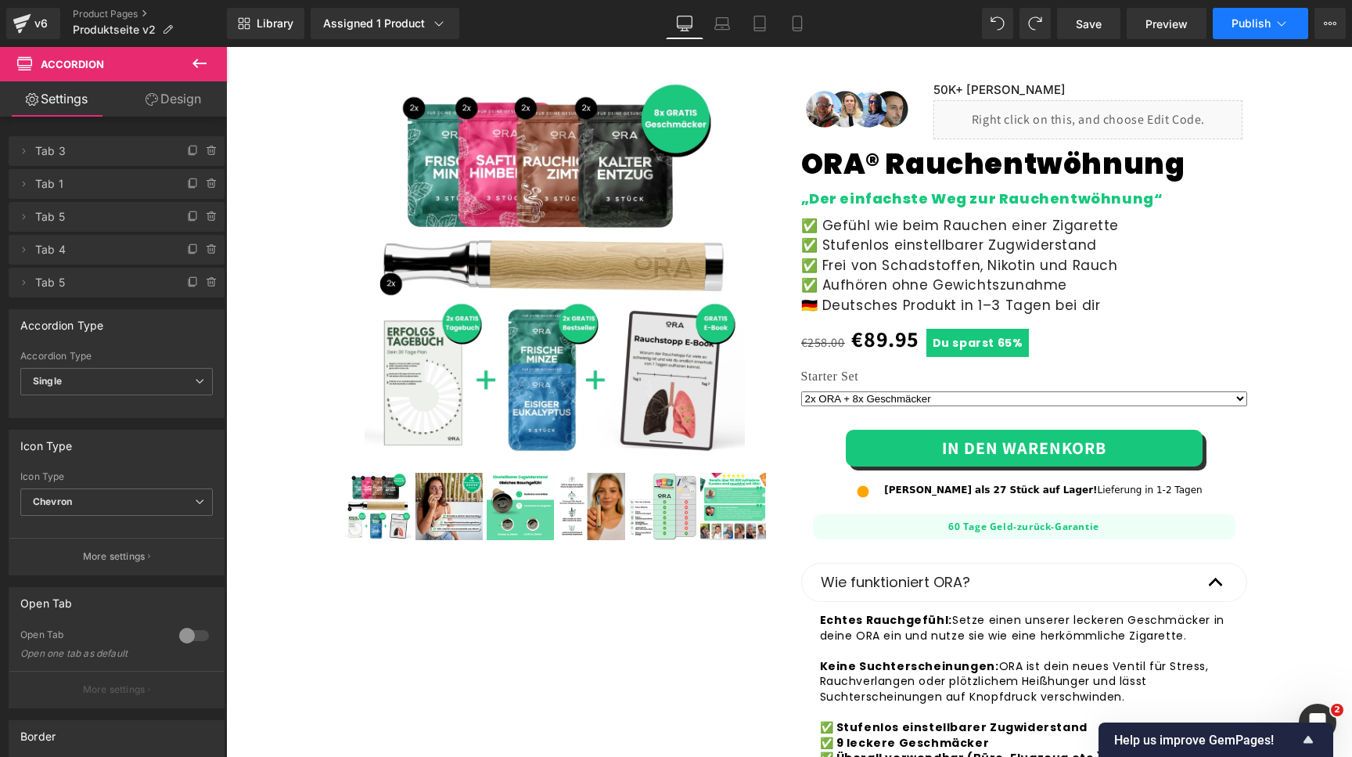
click at [1235, 16] on button "Publish" at bounding box center [1260, 23] width 95 height 31
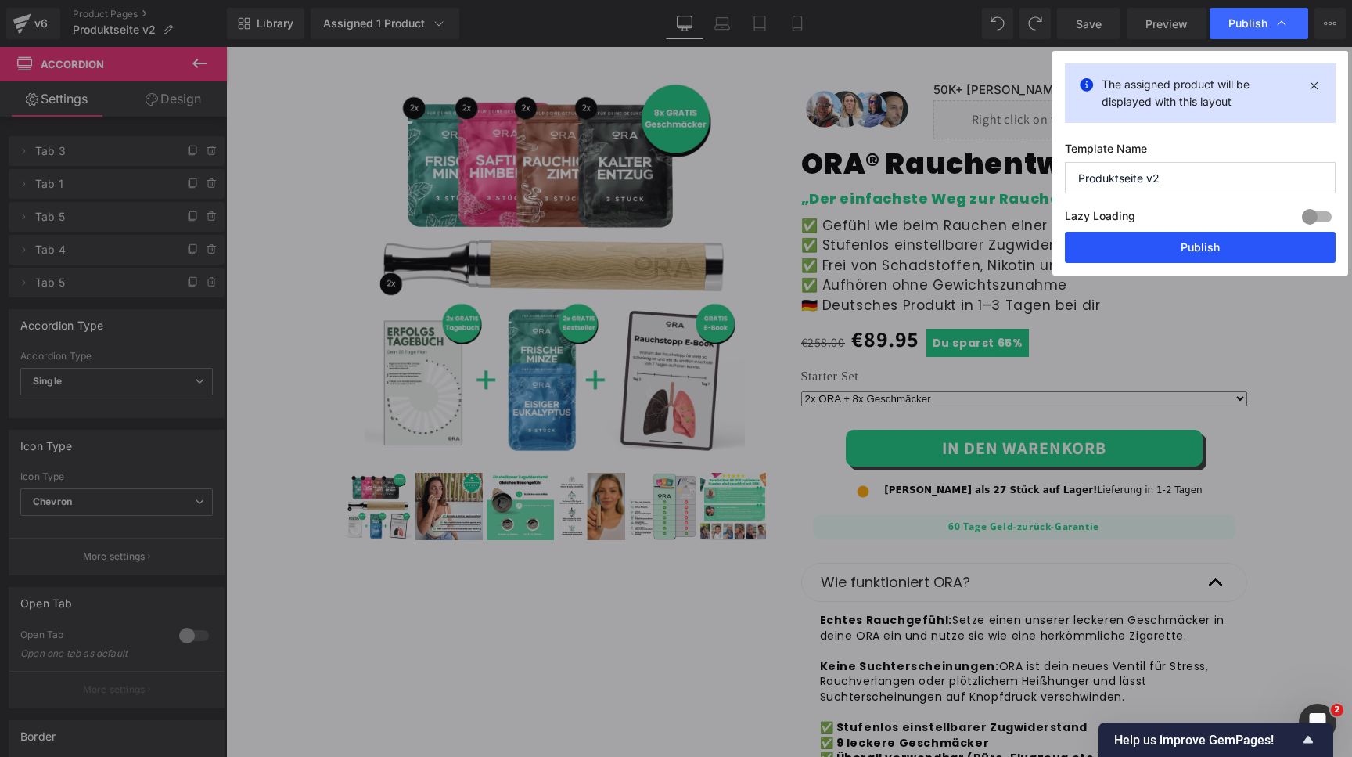
click at [1135, 236] on button "Publish" at bounding box center [1200, 247] width 271 height 31
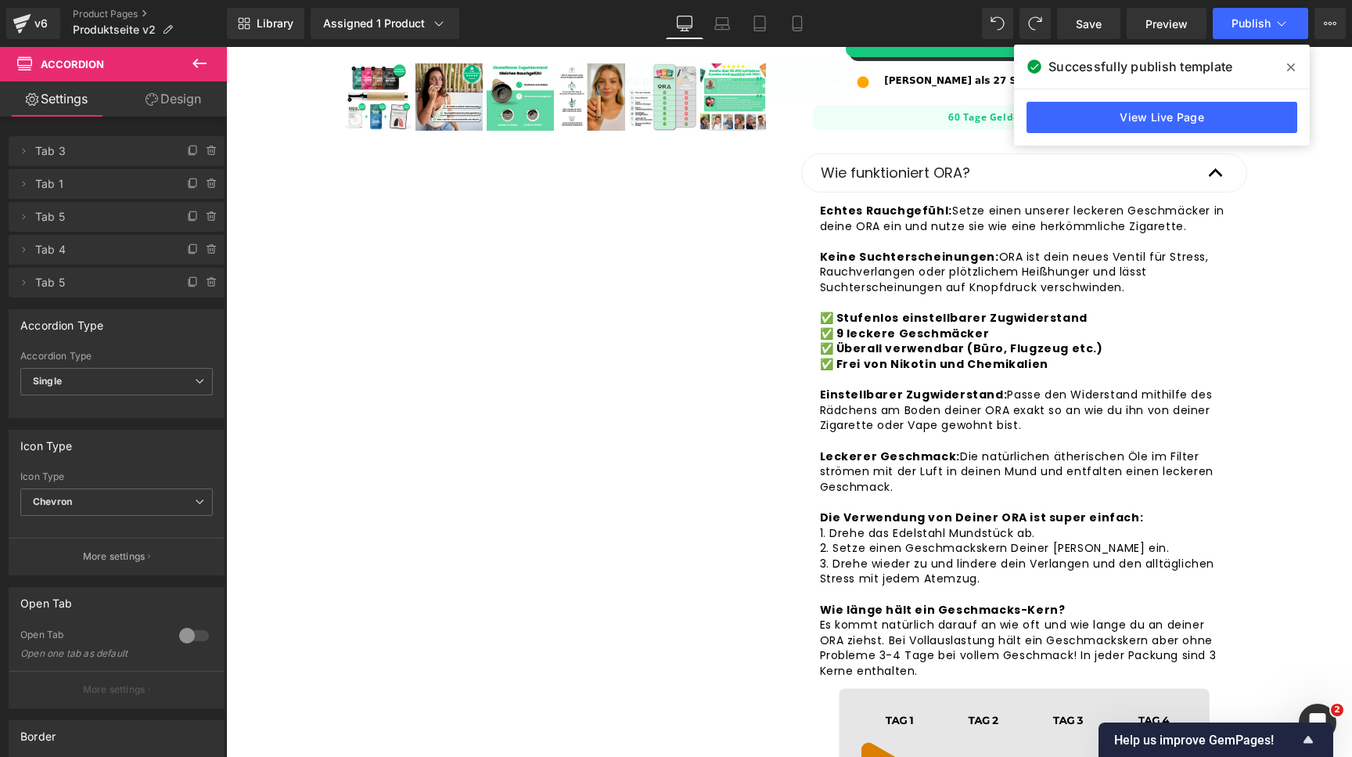
scroll to position [545, 0]
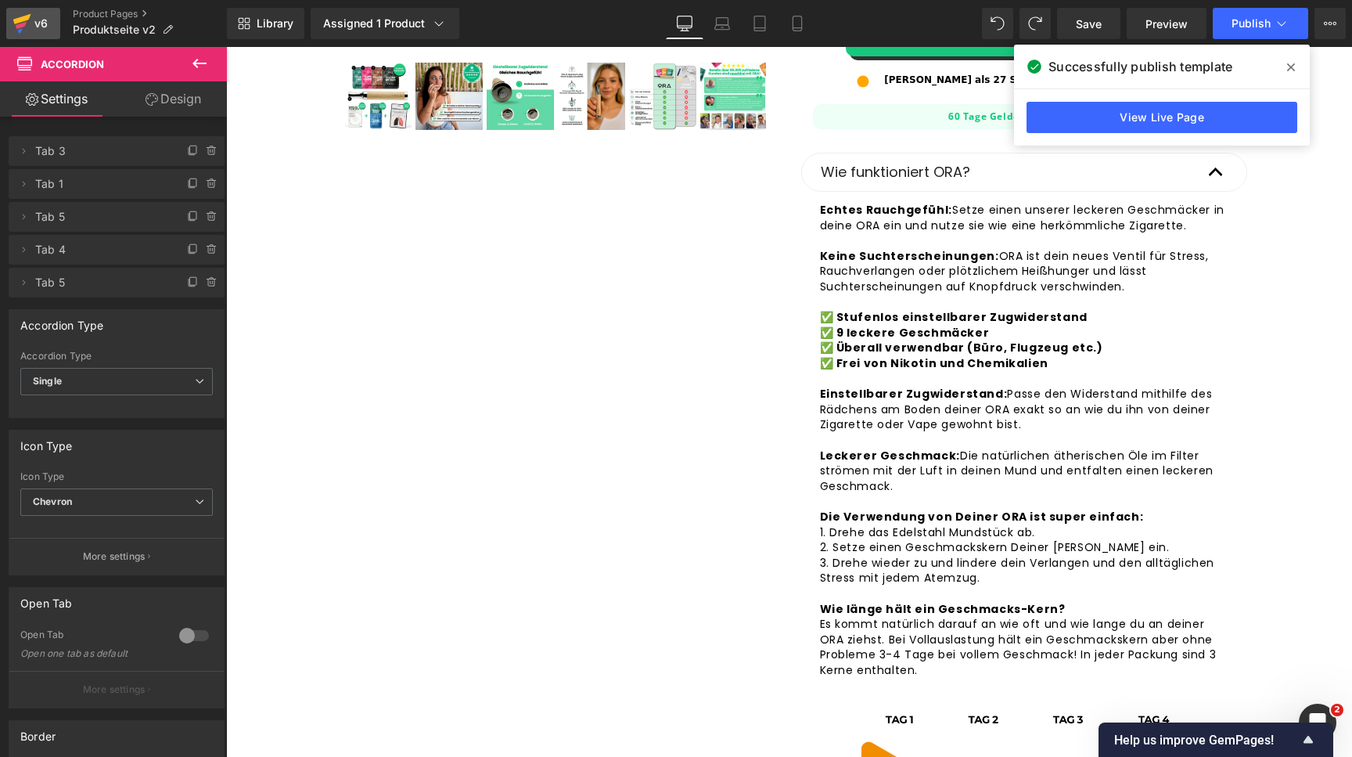
click at [46, 21] on div "v6" at bounding box center [41, 23] width 20 height 20
